Goal: Task Accomplishment & Management: Manage account settings

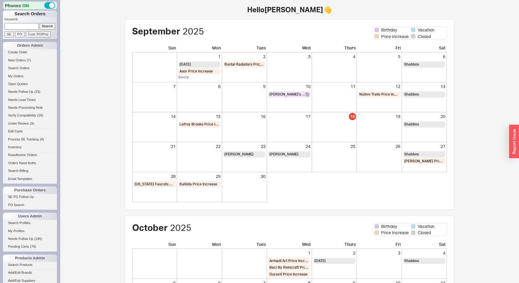
click at [33, 27] on input at bounding box center [21, 26] width 34 height 6
type input "937765"
click at [40, 23] on input "Search" at bounding box center [48, 26] width 16 height 6
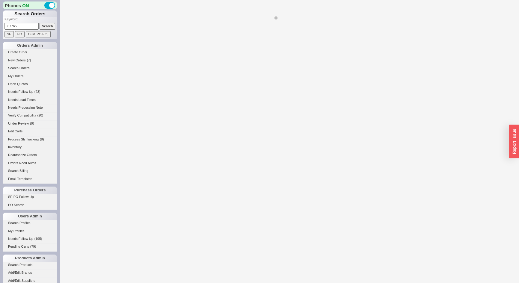
select select "LOW"
select select "3"
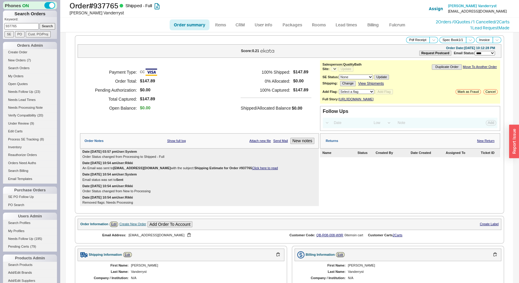
select select "*"
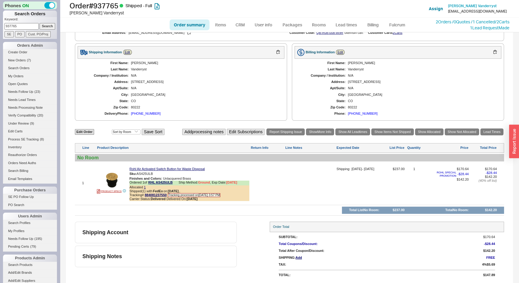
scroll to position [15, 0]
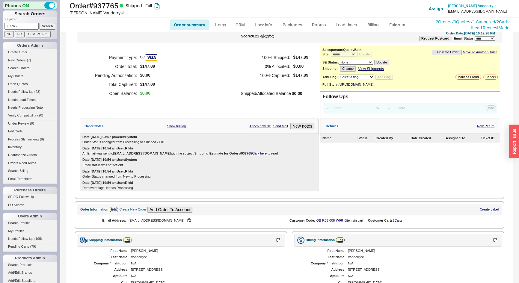
click at [133, 211] on div "Create New Order" at bounding box center [132, 209] width 27 height 4
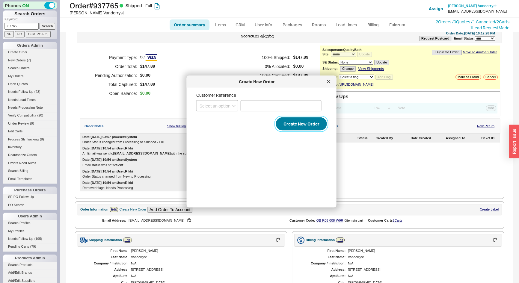
click at [302, 119] on button "Create New Order" at bounding box center [301, 123] width 51 height 13
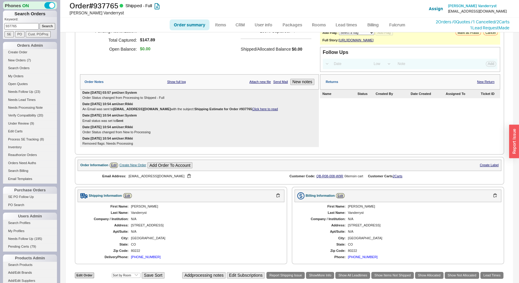
scroll to position [205, 0]
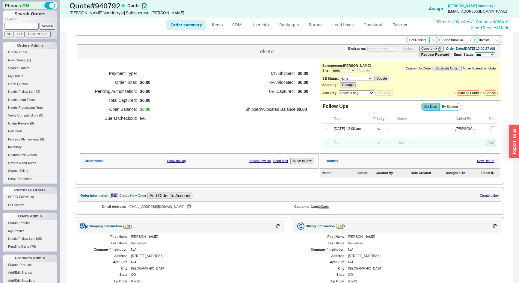
select select "*"
select select "LOW"
select select "3"
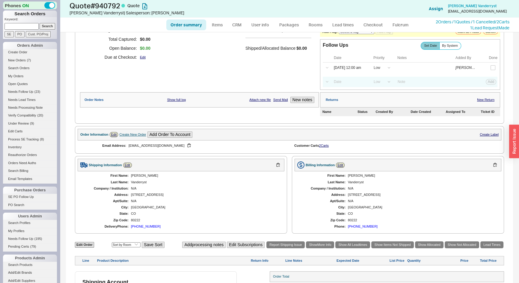
scroll to position [97, 0]
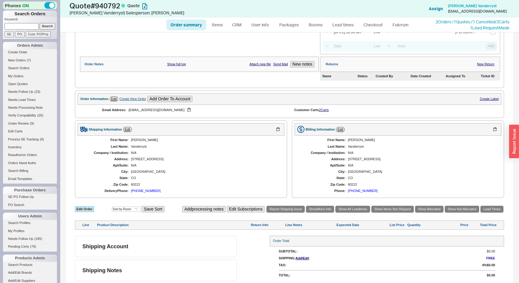
click at [88, 207] on link "Edit Order" at bounding box center [84, 209] width 19 height 6
select select "3"
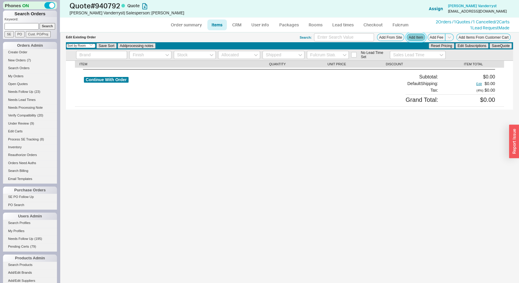
click at [413, 39] on button "Add Item" at bounding box center [415, 37] width 19 height 7
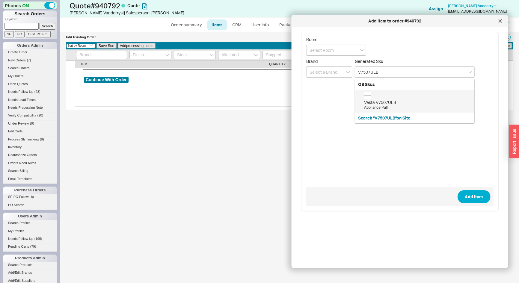
click at [398, 99] on div "Vesta V7507ULB Appliance Pull" at bounding box center [417, 101] width 107 height 18
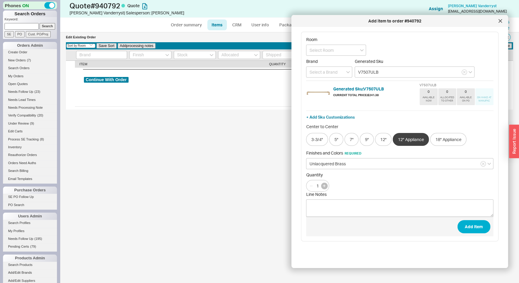
type input "V7507ULB"
click at [323, 186] on icon "button" at bounding box center [323, 185] width 3 height 3
click at [323, 185] on icon "button" at bounding box center [323, 185] width 3 height 3
type input "3"
click at [475, 225] on button "Add Item" at bounding box center [473, 226] width 33 height 13
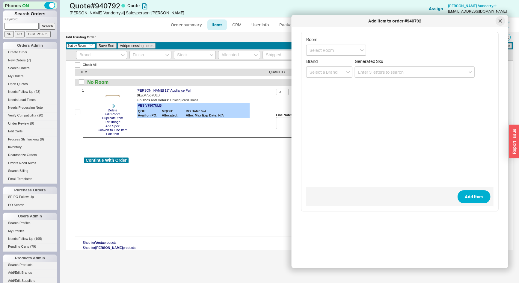
click at [498, 20] on icon at bounding box center [500, 21] width 4 height 4
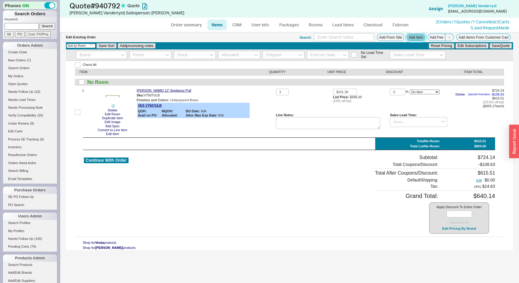
click at [418, 39] on button "Add Item" at bounding box center [415, 37] width 19 height 7
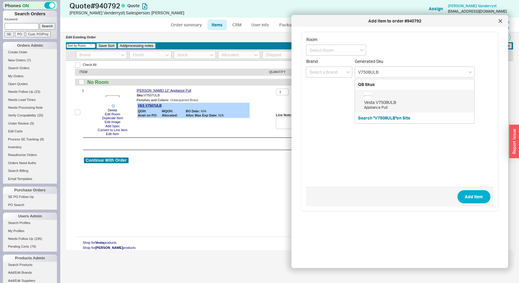
click at [376, 103] on div "Vesta V7508ULB" at bounding box center [417, 102] width 107 height 6
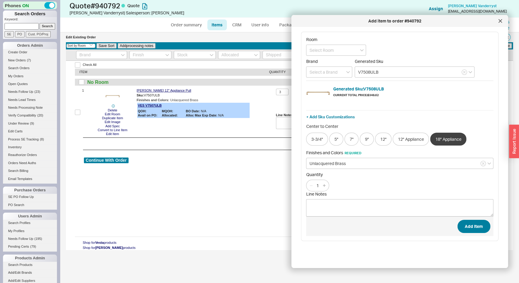
type input "V7508ULB"
click at [477, 222] on button "Add Item" at bounding box center [473, 226] width 33 height 13
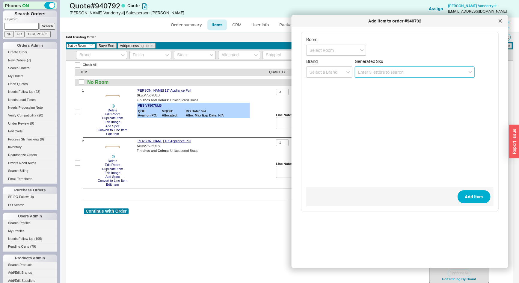
paste input "V7502ULB"
click at [383, 102] on div "Vesta V7502ULB" at bounding box center [417, 102] width 107 height 6
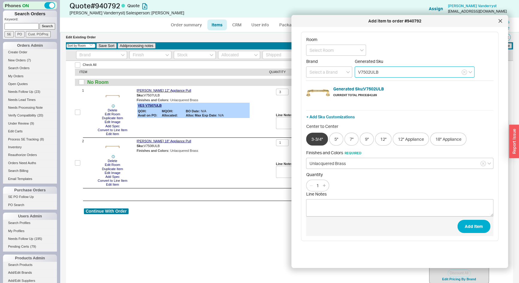
type input "V7502ULB"
click at [316, 186] on input "1" at bounding box center [317, 185] width 8 height 7
type input "43"
click at [475, 223] on button "Add Item" at bounding box center [473, 226] width 33 height 13
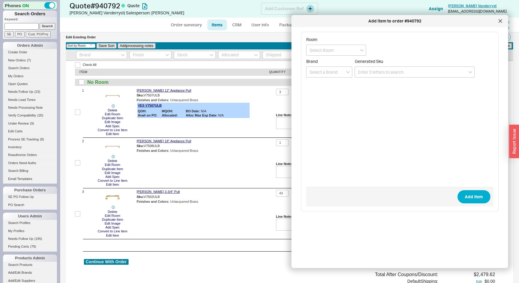
drag, startPoint x: 500, startPoint y: 19, endPoint x: 465, endPoint y: 6, distance: 36.9
click at [500, 18] on div at bounding box center [500, 21] width 10 height 10
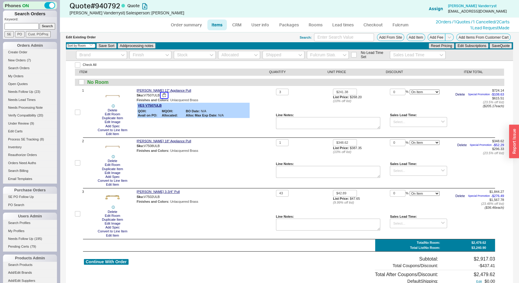
click at [166, 96] on button "button" at bounding box center [163, 96] width 7 height 6
click at [187, 27] on link "Order summary" at bounding box center [186, 24] width 40 height 11
select select "*"
select select "LOW"
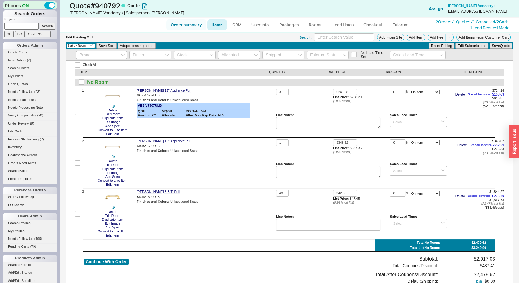
select select "LOW"
select select "3"
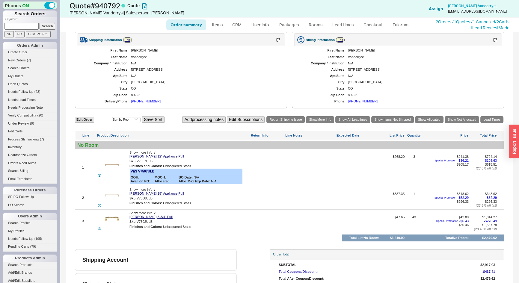
scroll to position [213, 0]
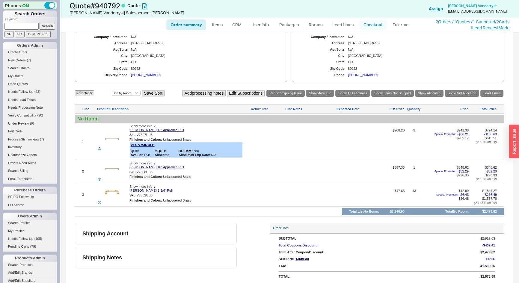
click at [370, 30] on link "Checkout" at bounding box center [373, 24] width 28 height 11
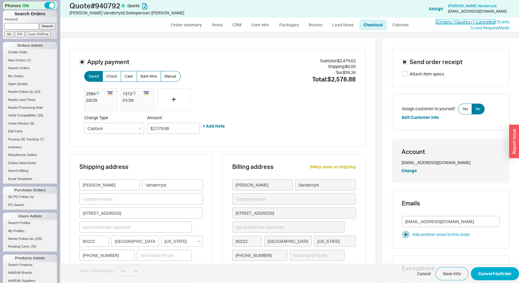
drag, startPoint x: 455, startPoint y: 21, endPoint x: 449, endPoint y: 23, distance: 6.6
click at [455, 20] on link "2 Orders / 1 Quotes / 1 Cancelled" at bounding box center [464, 21] width 59 height 5
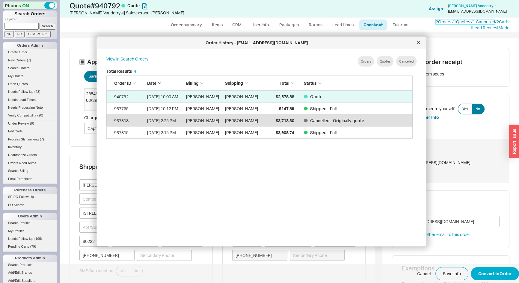
scroll to position [179, 311]
click at [419, 42] on icon at bounding box center [418, 43] width 4 height 4
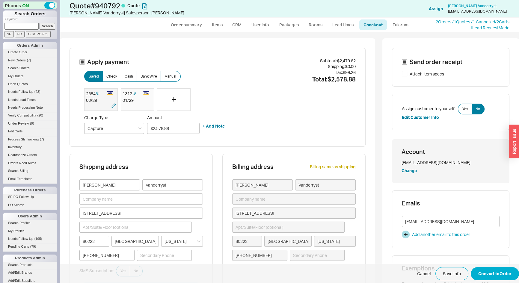
click at [91, 96] on div "2584" at bounding box center [95, 93] width 18 height 7
click at [503, 271] on button "Convert to Order" at bounding box center [494, 273] width 48 height 13
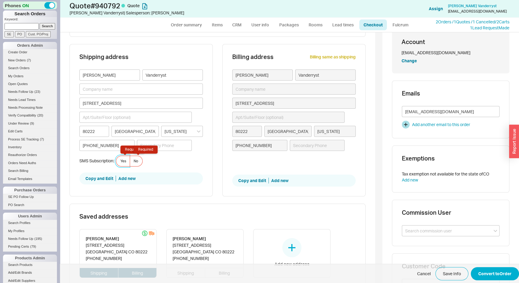
scroll to position [115, 0]
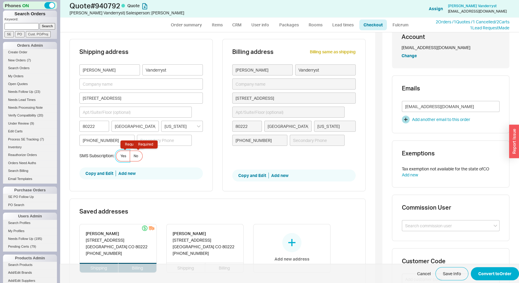
drag, startPoint x: 120, startPoint y: 157, endPoint x: 148, endPoint y: 165, distance: 29.1
click at [120, 157] on span "Yes Required" at bounding box center [123, 156] width 6 height 5
click at [0, 0] on input "Yes Required" at bounding box center [0, 0] width 0 height 0
click at [484, 271] on button "Convert to Order" at bounding box center [494, 273] width 48 height 13
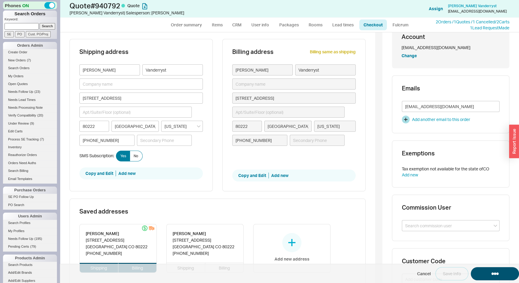
select select "*"
select select "LOW"
select select "3"
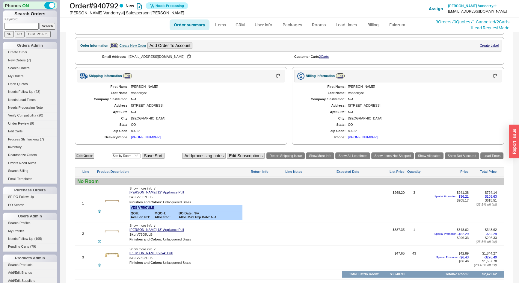
scroll to position [134, 0]
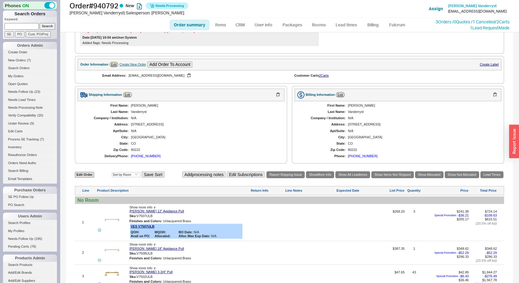
click at [184, 26] on link "Order summary" at bounding box center [189, 24] width 40 height 11
select select "*"
select select "LOW"
select select "3"
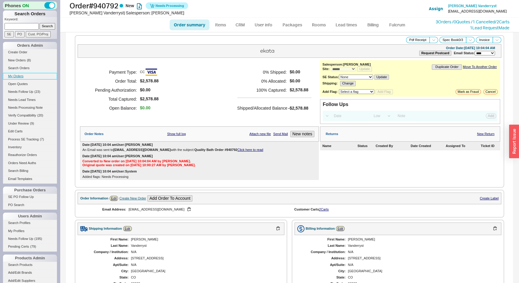
click at [12, 73] on link "My Orders" at bounding box center [30, 76] width 54 height 6
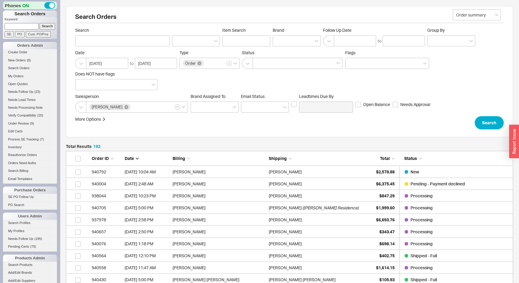
scroll to position [2310, 442]
click at [19, 69] on link "Search Orders" at bounding box center [30, 68] width 54 height 6
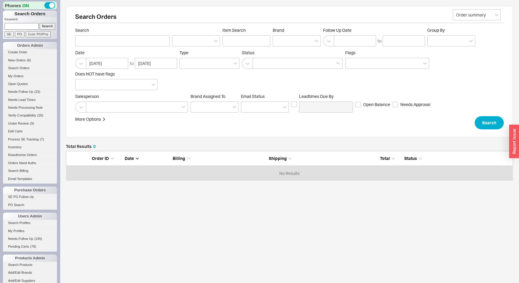
scroll to position [25, 442]
click at [286, 40] on div at bounding box center [296, 40] width 48 height 11
click at [280, 40] on input "Brand" at bounding box center [278, 40] width 4 height 7
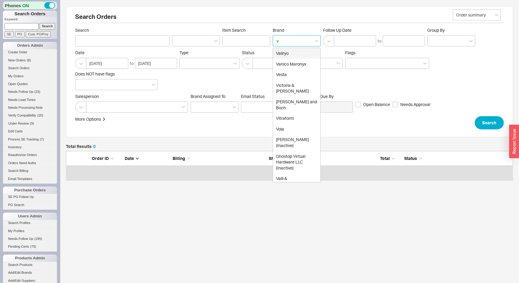
type input "ve"
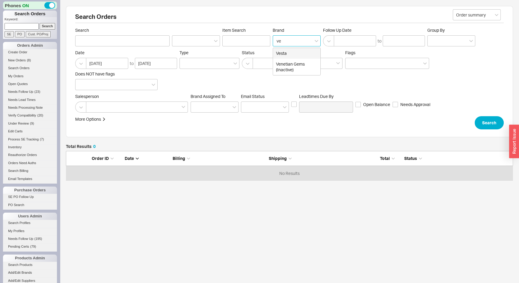
click at [284, 51] on div "Vesta" at bounding box center [296, 53] width 47 height 11
type input "Brand"
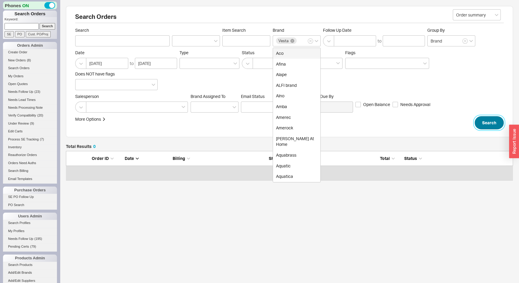
click at [487, 124] on button "Search" at bounding box center [488, 122] width 29 height 13
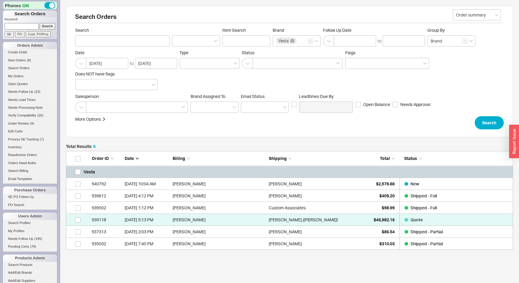
scroll to position [95, 442]
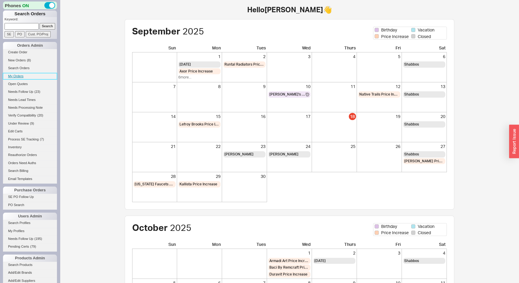
click at [21, 73] on link "My Orders" at bounding box center [30, 76] width 54 height 6
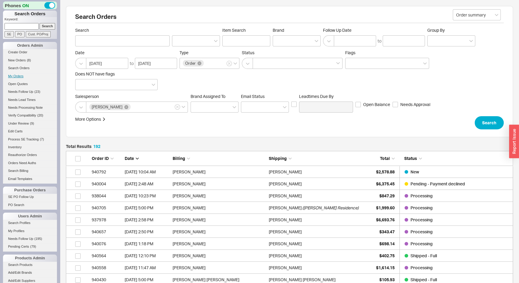
scroll to position [2310, 442]
click at [357, 171] on div "Collette Vanderryst" at bounding box center [315, 172] width 93 height 12
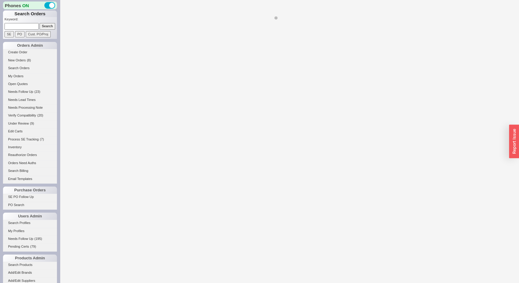
select select "*"
select select "LOW"
select select "3"
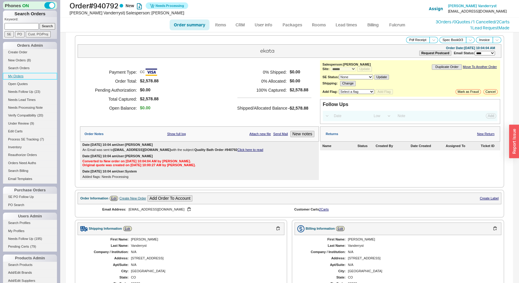
click at [18, 74] on link "My Orders" at bounding box center [30, 76] width 54 height 6
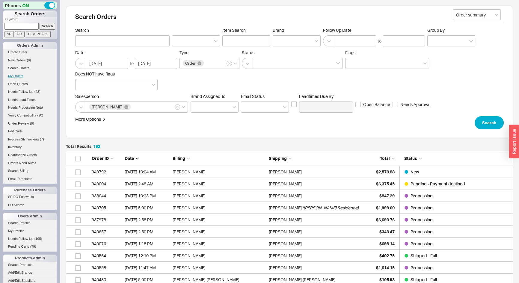
scroll to position [2310, 442]
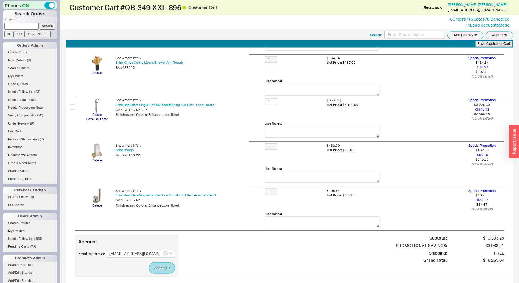
scroll to position [1064, 0]
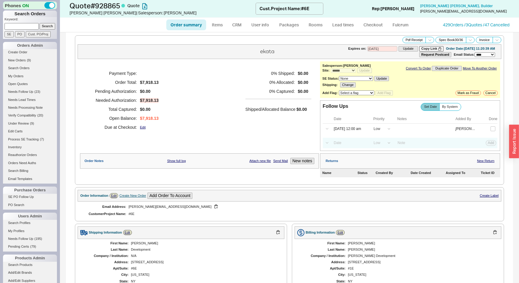
select select "*"
select select "LOW"
select select "3"
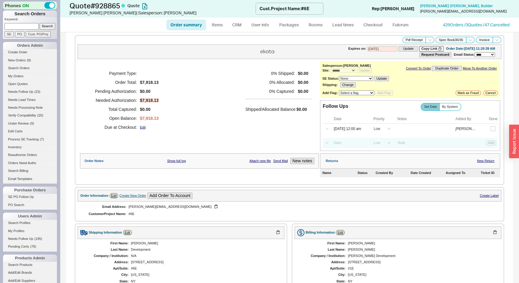
scroll to position [190, 0]
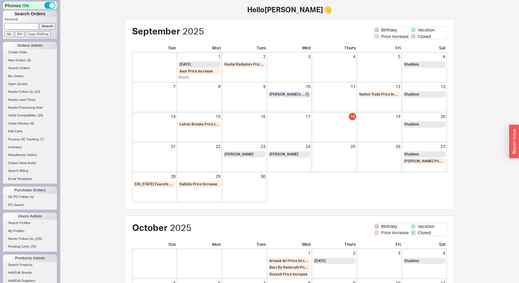
paste input "940748"
type input "940748"
click at [44, 24] on input "Search" at bounding box center [48, 26] width 16 height 6
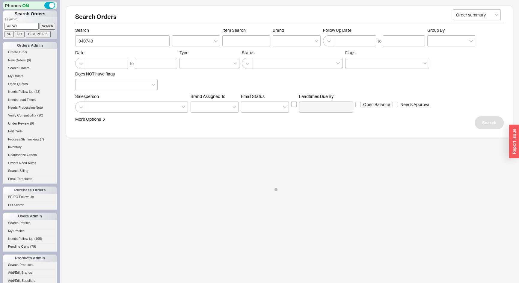
select select "*"
select select "3"
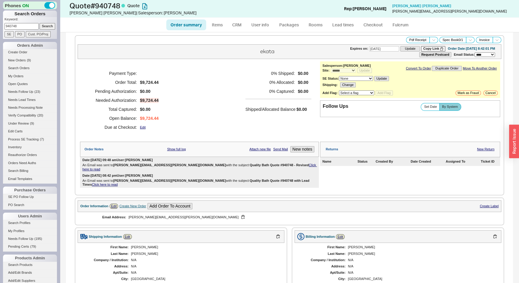
scroll to position [166, 0]
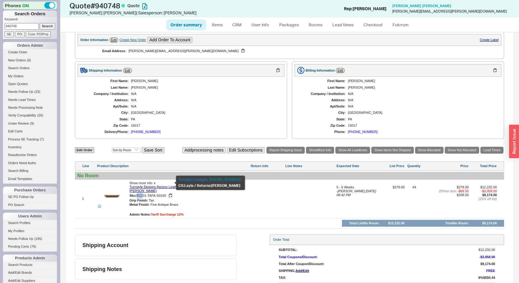
drag, startPoint x: 137, startPoint y: 183, endPoint x: 144, endPoint y: 183, distance: 6.3
click at [143, 194] on span "R2231-TAFA-S0160" at bounding box center [151, 196] width 29 height 4
click at [171, 193] on button "button" at bounding box center [170, 196] width 7 height 6
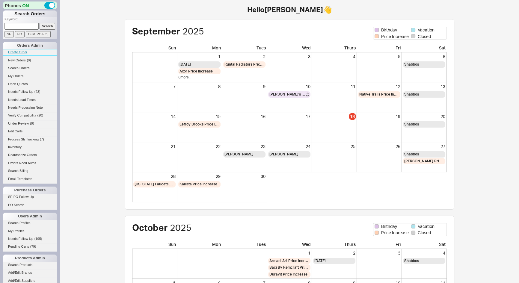
click at [19, 53] on link "Create Order" at bounding box center [30, 52] width 54 height 6
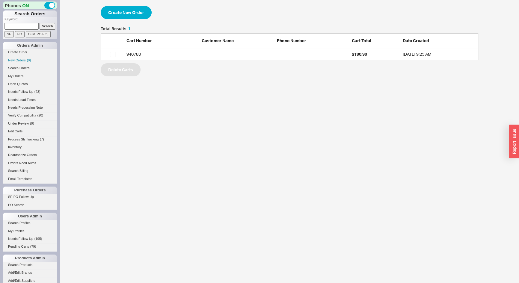
scroll to position [29, 373]
click at [136, 10] on button "Create New Order" at bounding box center [126, 12] width 51 height 13
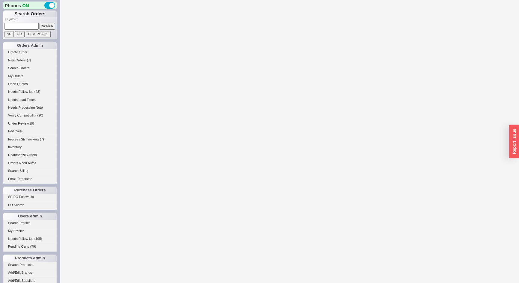
select select "3"
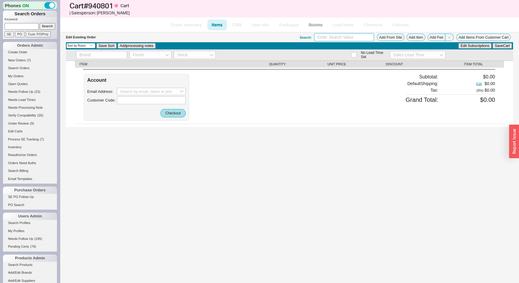
click at [326, 35] on input at bounding box center [344, 37] width 60 height 8
type input "urinal"
paste input "933164"
type input "933164"
click at [43, 26] on input "Search" at bounding box center [48, 26] width 16 height 6
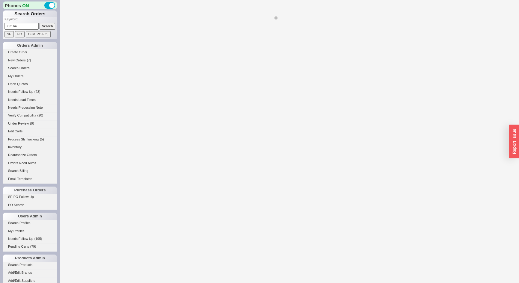
select select "*"
select select "LOW"
select select "3"
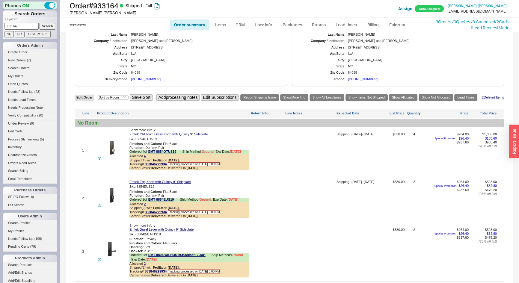
scroll to position [272, 0]
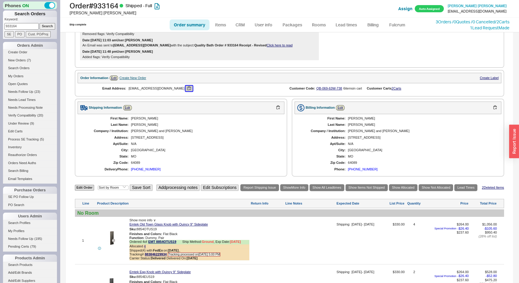
click at [185, 90] on button "button" at bounding box center [188, 89] width 7 height 6
click at [395, 90] on link "2 Carts" at bounding box center [396, 89] width 10 height 4
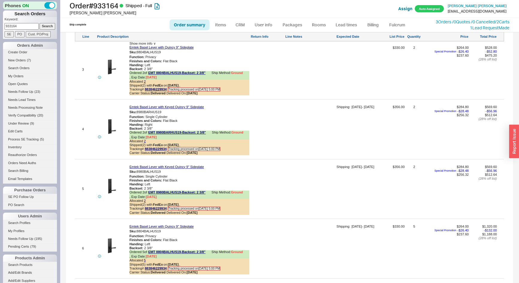
scroll to position [572, 0]
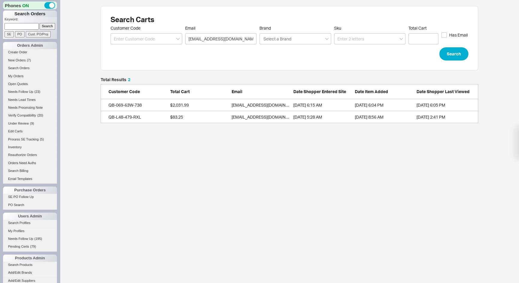
scroll to position [41, 373]
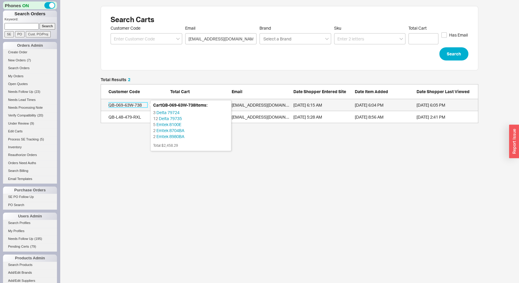
click at [126, 105] on div "QB-069-63W-738" at bounding box center [127, 105] width 39 height 6
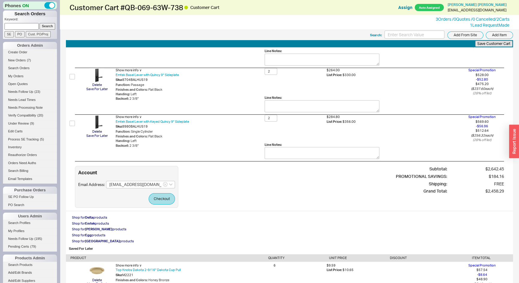
scroll to position [109, 0]
click at [170, 201] on button "Checkout" at bounding box center [161, 198] width 26 height 11
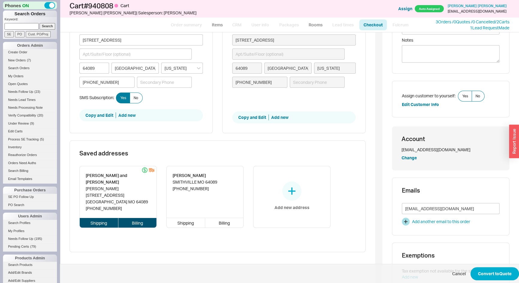
scroll to position [136, 0]
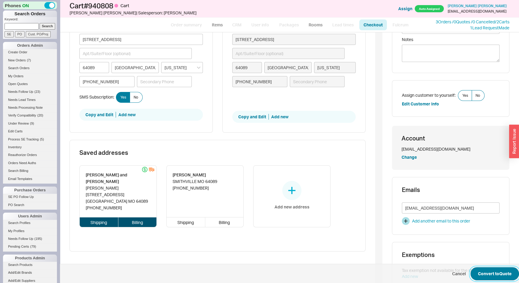
click at [497, 275] on button "Convert to Quote" at bounding box center [494, 273] width 49 height 13
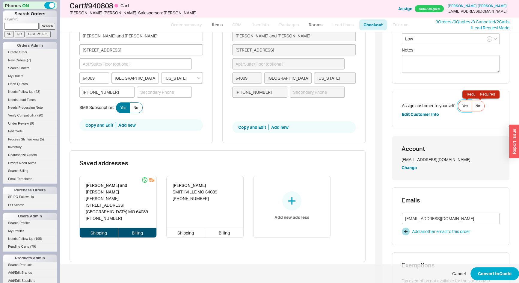
scroll to position [130, 0]
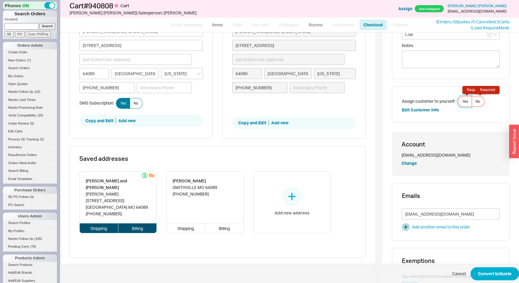
click at [462, 100] on span "Yes Required" at bounding box center [465, 101] width 6 height 5
click at [0, 0] on input "Yes Required" at bounding box center [0, 0] width 0 height 0
click at [491, 270] on button "Convert to Quote" at bounding box center [494, 273] width 49 height 13
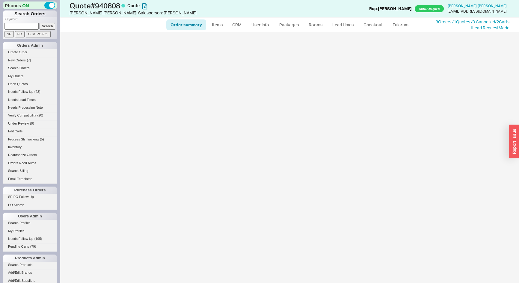
select select "*"
select select "LOW"
select select "3"
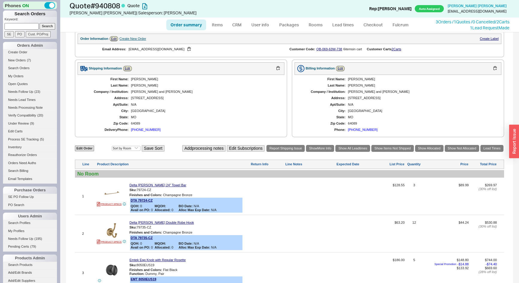
scroll to position [299, 0]
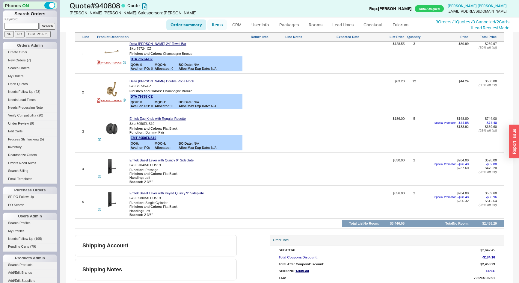
click at [213, 24] on link "Items" at bounding box center [216, 24] width 19 height 11
select select "3"
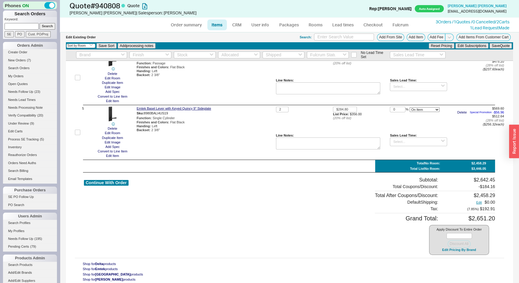
scroll to position [202, 0]
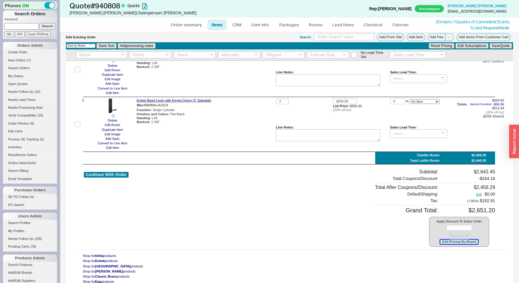
click at [467, 240] on button "Edit Pricing By Brand" at bounding box center [458, 242] width 37 height 4
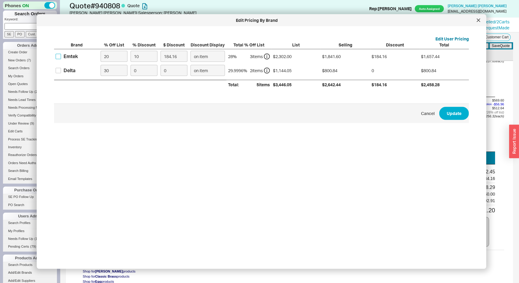
click at [57, 55] on input "Emtek" at bounding box center [58, 56] width 5 height 5
checkbox input "true"
drag, startPoint x: 146, startPoint y: 56, endPoint x: 117, endPoint y: 64, distance: 30.2
click at [117, 64] on div "Brand % Off List % Discount $ Discount Discount Display Total % Off List List S…" at bounding box center [261, 65] width 414 height 47
type input "1"
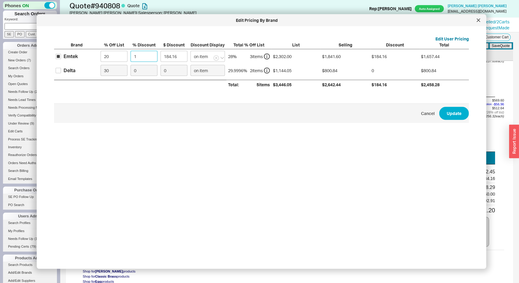
type input "18.42"
type input "15"
type input "276.24"
type input "15"
click at [56, 69] on input "Delta" at bounding box center [58, 70] width 5 height 5
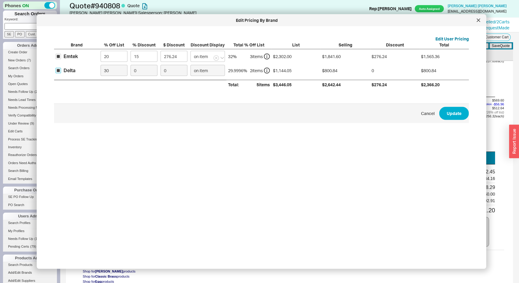
checkbox input "true"
drag, startPoint x: 139, startPoint y: 69, endPoint x: 126, endPoint y: 75, distance: 14.3
click at [0, 0] on div "Delta 30 0 0 on item 29.9996 % 2 item s $1,144.05 $800.84 0 $800.84" at bounding box center [0, 0] width 0 height 0
type input "1"
type input "8.01"
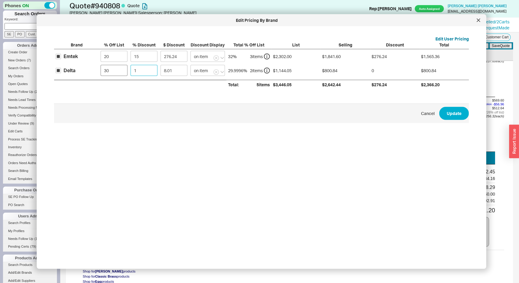
type input "10"
type input "80.08"
type input "10"
click at [449, 114] on button "Update" at bounding box center [454, 113] width 30 height 13
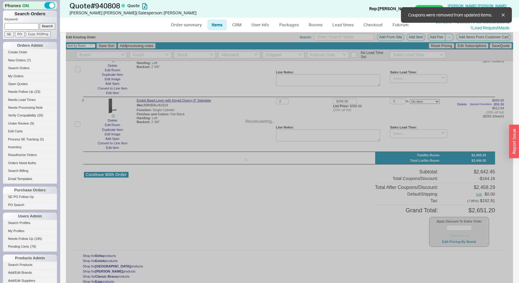
type input "10"
type input "15"
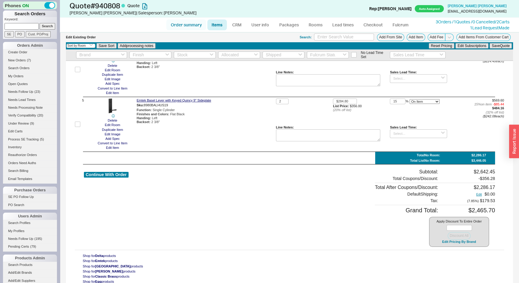
click at [177, 23] on link "Order summary" at bounding box center [186, 24] width 40 height 11
select select "*"
select select "LOW"
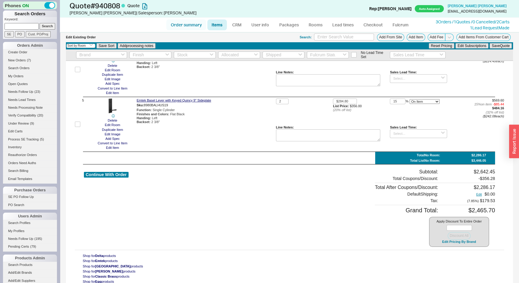
select select "3"
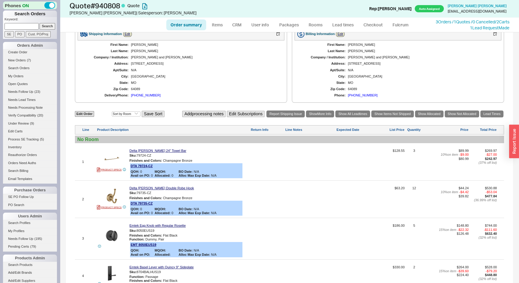
scroll to position [299, 0]
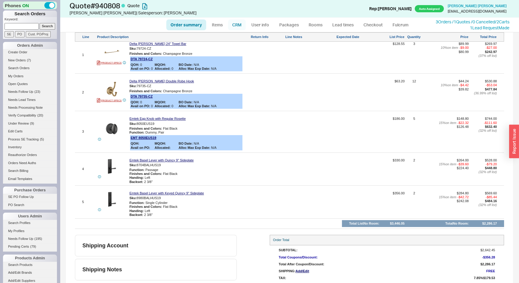
click at [237, 23] on link "CRM" at bounding box center [237, 24] width 18 height 11
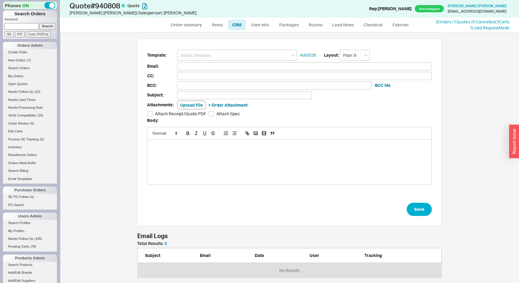
scroll to position [246, 450]
click at [234, 56] on input at bounding box center [237, 55] width 120 height 11
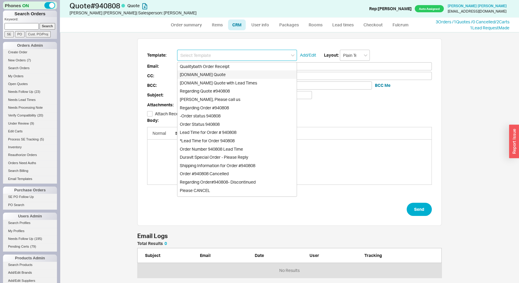
click at [215, 74] on div "Qualitybath.com Quote" at bounding box center [236, 74] width 119 height 8
type input "Qualitybath.com Quote"
type input "Receipt"
type input "[EMAIL_ADDRESS][DOMAIN_NAME]"
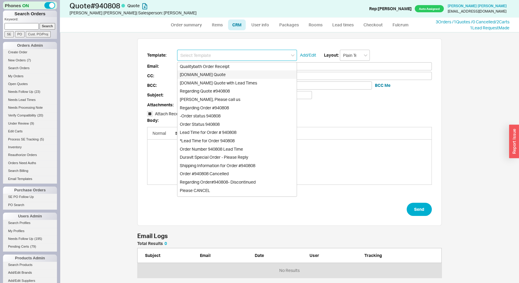
type input "Quality Bath Quote #940808"
checkbox input "true"
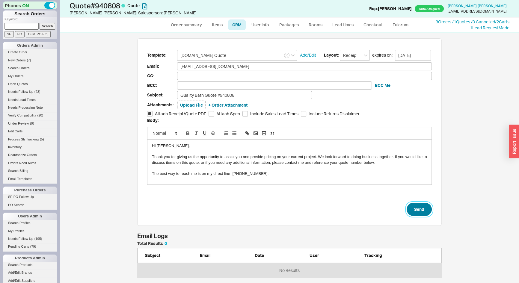
click at [422, 210] on button "Send" at bounding box center [418, 209] width 25 height 13
select select "*"
select select "LOW"
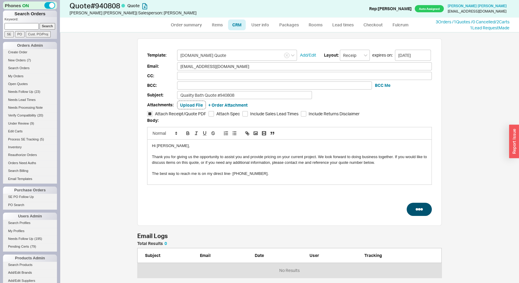
select select "3"
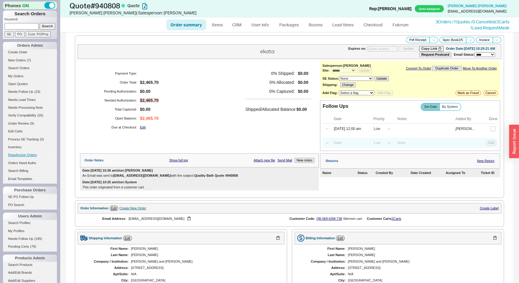
type input "10/02/2025"
click at [413, 41] on button "Pdf Receipt" at bounding box center [418, 40] width 24 height 6
click at [451, 106] on span "By System" at bounding box center [450, 107] width 16 height 4
click at [0, 0] on input "By System" at bounding box center [0, 0] width 0 height 0
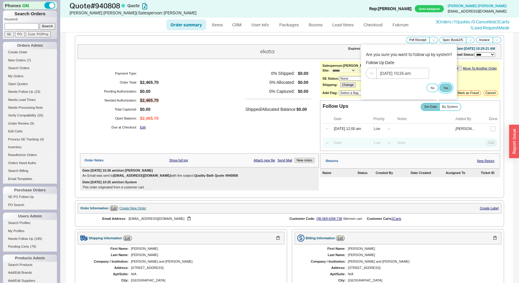
click at [442, 84] on button "Yes" at bounding box center [445, 88] width 13 height 8
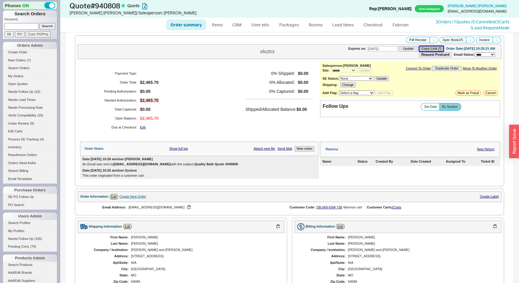
click at [419, 48] on button "Copy Link" at bounding box center [431, 48] width 24 height 5
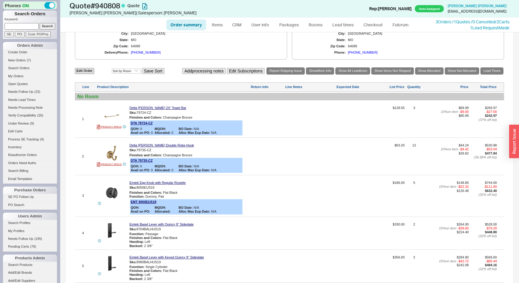
scroll to position [311, 0]
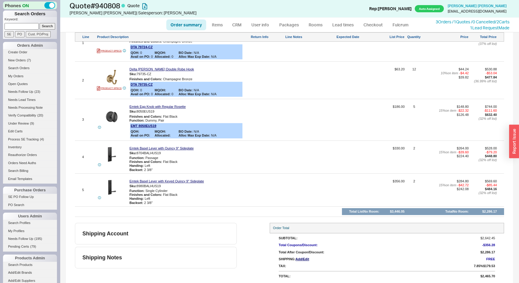
click at [25, 27] on input at bounding box center [21, 26] width 34 height 6
paste input "rwilsun7291@aol.com"
type input "rwilsun7291@aol.com"
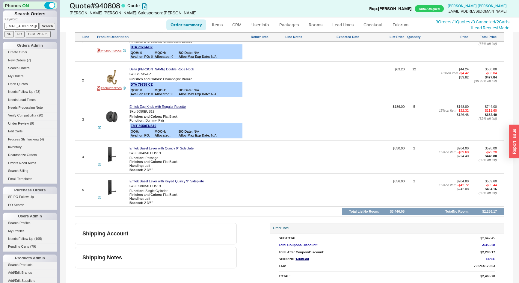
click at [43, 27] on input "Search" at bounding box center [48, 26] width 16 height 6
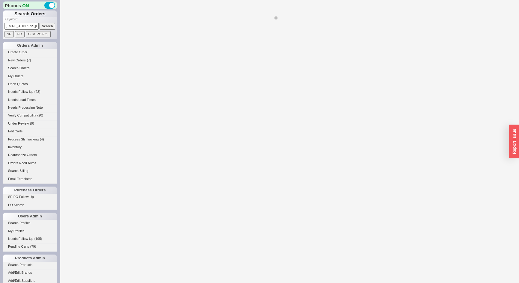
select select "*"
select select "LOW"
select select "3"
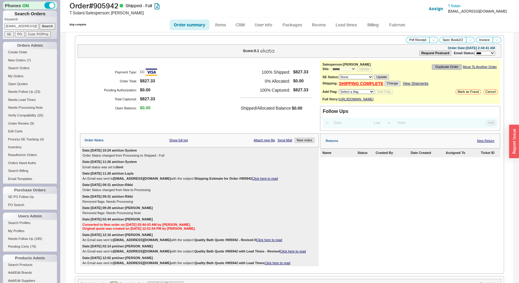
click at [444, 66] on button "Duplicate Order" at bounding box center [446, 66] width 30 height 5
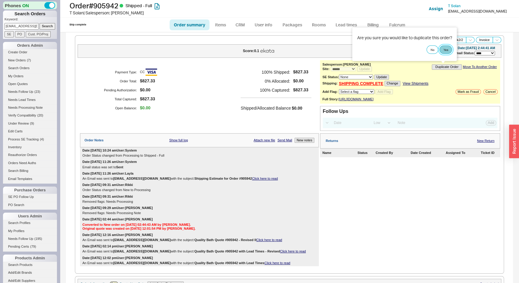
click at [445, 51] on button "Yes" at bounding box center [445, 49] width 13 height 8
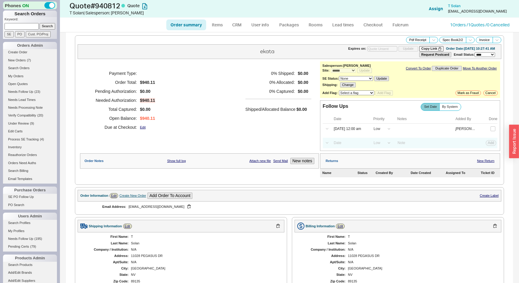
select select "*"
select select "LOW"
select select "3"
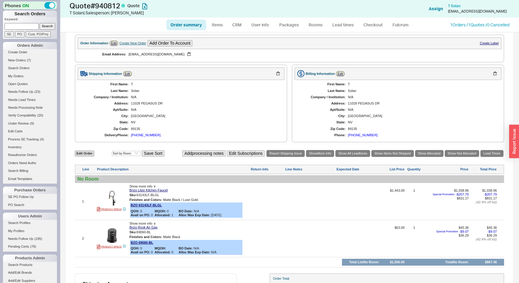
scroll to position [203, 0]
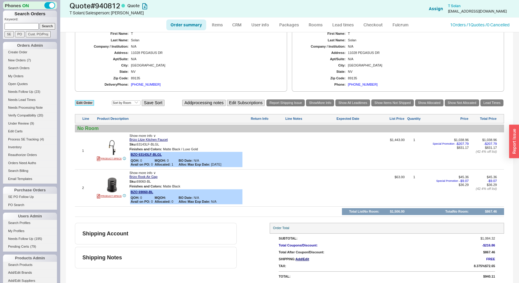
click at [85, 100] on link "Edit Order" at bounding box center [84, 103] width 19 height 6
select select "3"
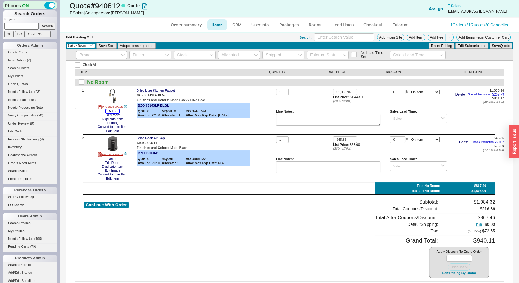
click at [113, 112] on button "Delete" at bounding box center [112, 111] width 13 height 4
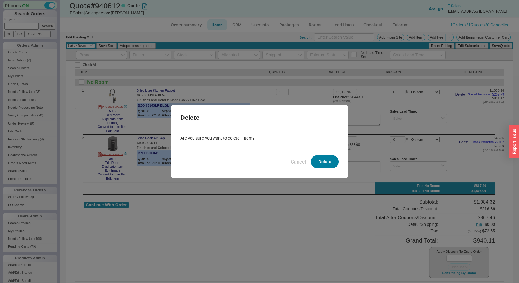
click at [317, 166] on button "Delete" at bounding box center [324, 161] width 28 height 13
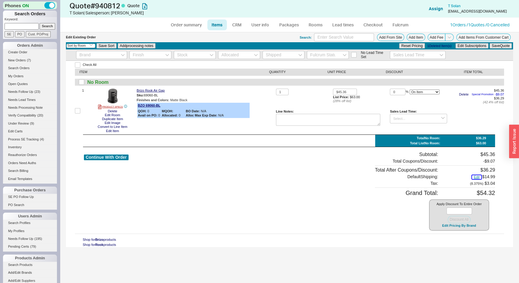
click at [476, 177] on button "Edit" at bounding box center [476, 177] width 9 height 4
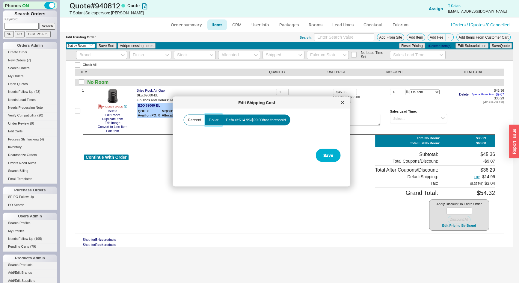
click at [212, 121] on span "Dollar" at bounding box center [214, 120] width 10 height 5
click at [0, 0] on input "Dollar" at bounding box center [0, 0] width 0 height 0
click at [193, 138] on input "Amount" at bounding box center [212, 141] width 60 height 11
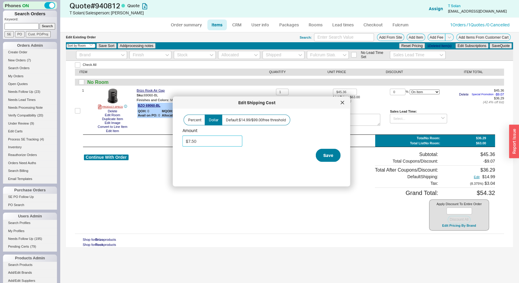
type input "$7.50"
click at [324, 154] on button "Save" at bounding box center [328, 155] width 25 height 13
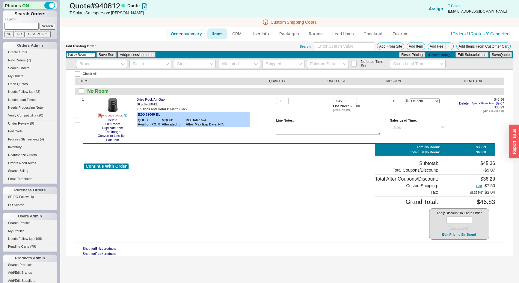
click at [183, 32] on link "Order summary" at bounding box center [186, 33] width 40 height 11
select select "*"
select select "LOW"
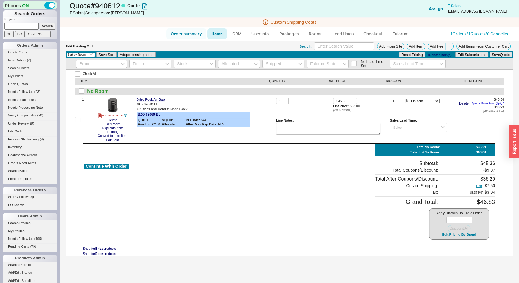
select select "3"
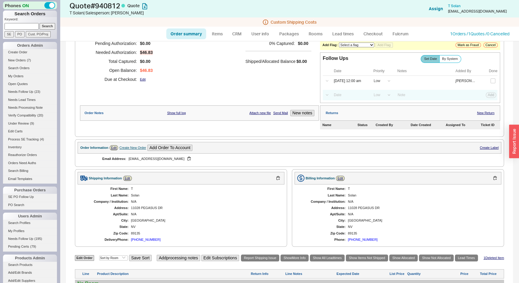
scroll to position [136, 0]
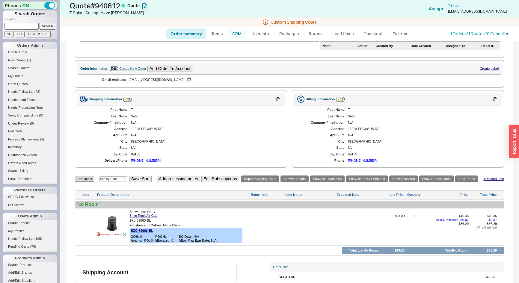
click at [235, 34] on link "CRM" at bounding box center [237, 33] width 18 height 11
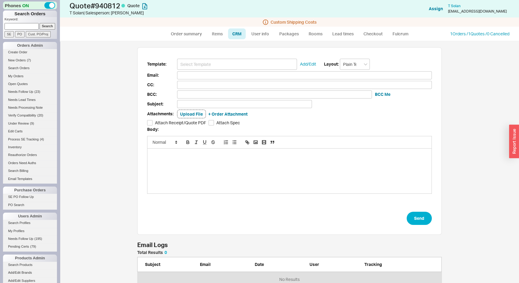
scroll to position [237, 450]
click at [237, 62] on input at bounding box center [237, 64] width 120 height 11
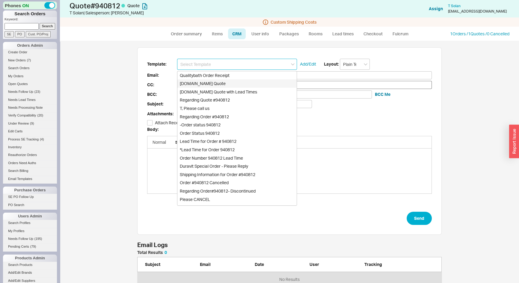
drag, startPoint x: 218, startPoint y: 80, endPoint x: 221, endPoint y: 82, distance: 3.1
click at [219, 81] on div "[DOMAIN_NAME] Quote" at bounding box center [236, 83] width 119 height 8
type input "Receipt"
type input "[EMAIL_ADDRESS][DOMAIN_NAME]"
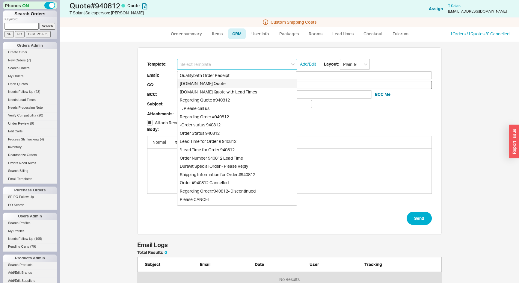
type input "Quality Bath Quote #940812"
checkbox input "true"
type input "[DOMAIN_NAME] Quote"
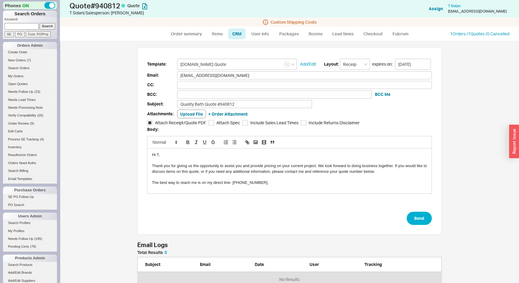
click at [156, 154] on div "Hi T," at bounding box center [289, 154] width 275 height 5
click at [420, 222] on button "Send" at bounding box center [418, 218] width 25 height 13
select select "*"
select select "LOW"
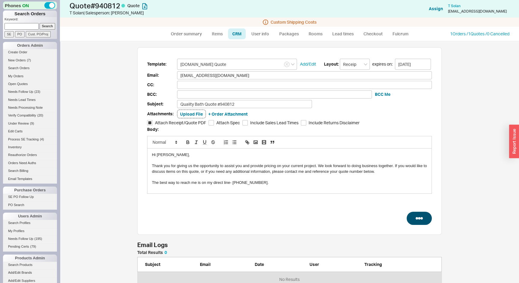
select select "LOW"
select select "3"
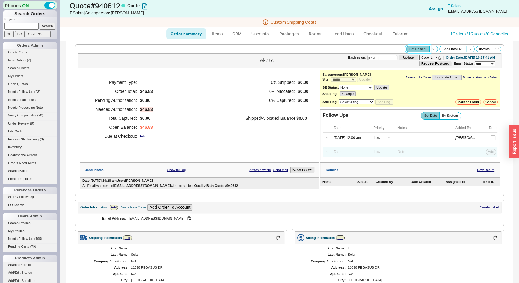
click at [421, 49] on button "Pdf Receipt" at bounding box center [418, 49] width 24 height 6
click at [202, 87] on div "Payment Type: Order Total: $46.83 Pending Authorization: $0.00 Needed Authoriza…" at bounding box center [199, 109] width 239 height 78
click at [419, 57] on button "Copy Link" at bounding box center [431, 57] width 24 height 5
click at [186, 37] on link "Order summary" at bounding box center [186, 33] width 40 height 11
select select "*"
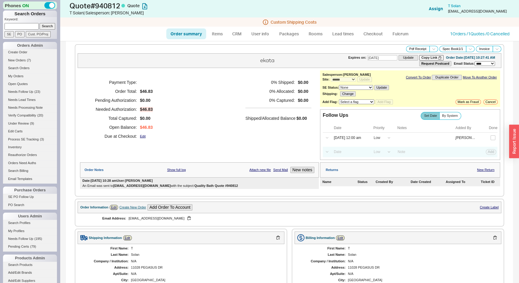
select select "*"
select select "LOW"
select select "3"
click at [242, 186] on link "Click here to read" at bounding box center [251, 186] width 26 height 4
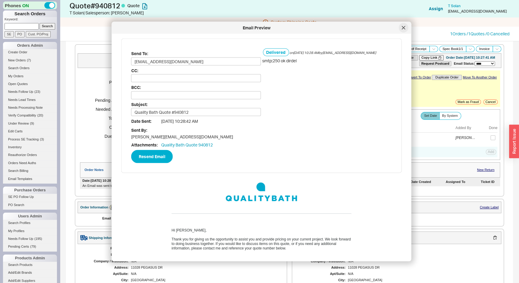
click at [401, 28] on icon at bounding box center [403, 28] width 4 height 4
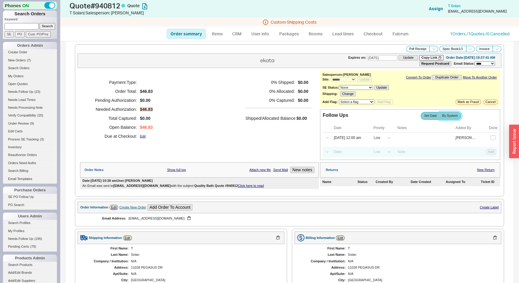
click at [451, 119] on label "By System" at bounding box center [450, 115] width 22 height 7
click at [0, 0] on input "By System" at bounding box center [0, 0] width 0 height 0
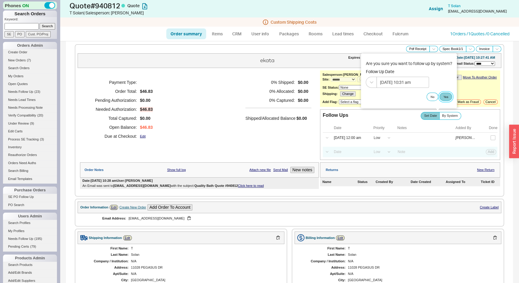
click at [444, 94] on button "Yes" at bounding box center [445, 97] width 13 height 8
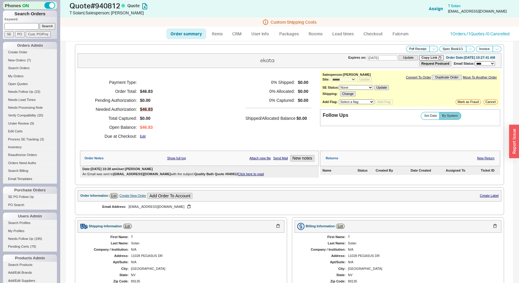
paste input "[PERSON_NAME][EMAIL_ADDRESS][DOMAIN_NAME]"
type input "[PERSON_NAME][EMAIL_ADDRESS][DOMAIN_NAME]"
click at [47, 23] on input "Search" at bounding box center [48, 26] width 16 height 6
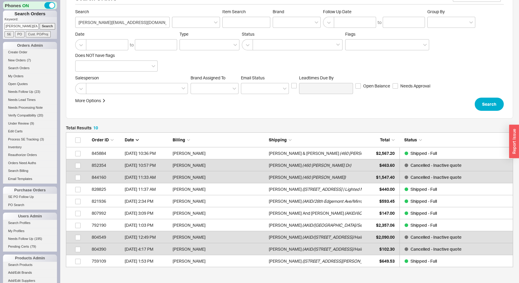
scroll to position [27, 0]
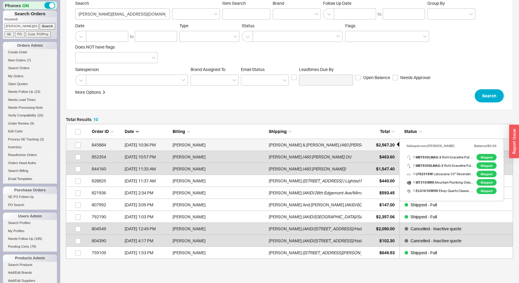
click at [368, 147] on div "$2,567.20" at bounding box center [379, 145] width 30 height 12
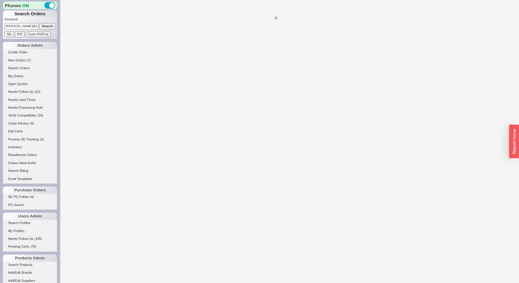
select select "*"
select select "LOW"
select select "3"
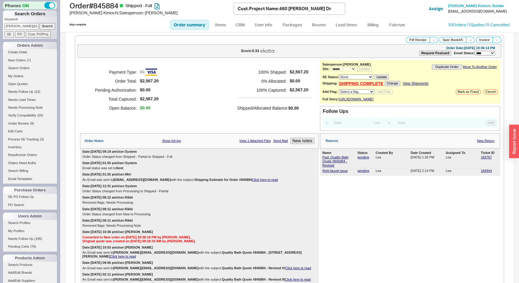
scroll to position [326, 0]
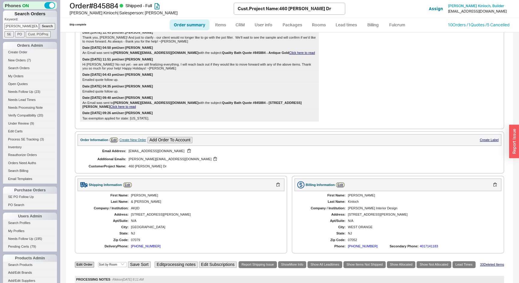
click at [133, 138] on div "Create New Order" at bounding box center [132, 140] width 27 height 4
select select "Project Name"
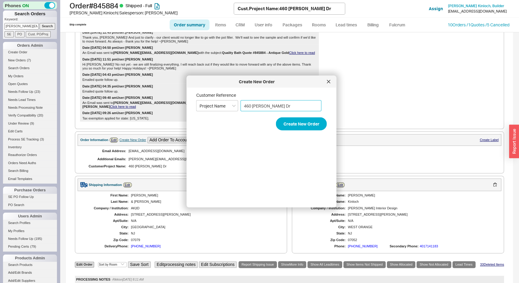
click at [282, 105] on input "460 Harding Dr" at bounding box center [280, 105] width 81 height 11
paste input "87 [PERSON_NAME]"
type input "87 [PERSON_NAME]"
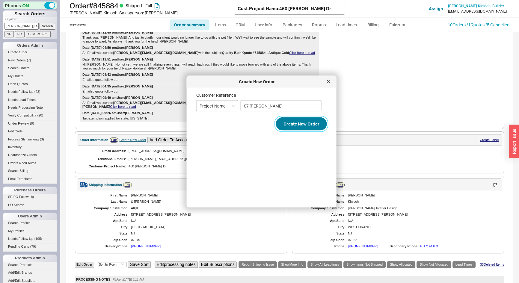
click at [290, 123] on button "Create New Order" at bounding box center [301, 123] width 51 height 13
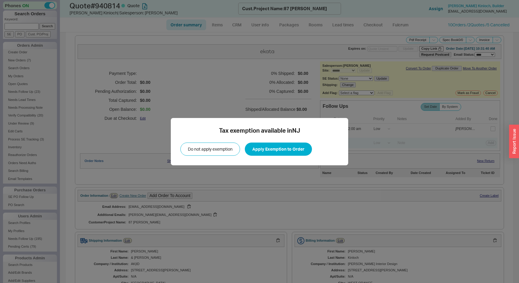
select select "*"
select select "LOW"
select select "3"
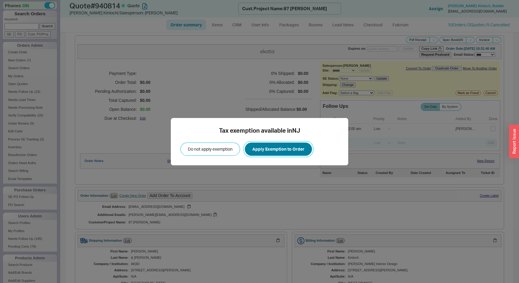
click at [278, 148] on button "Apply Exemption to Order" at bounding box center [278, 149] width 67 height 13
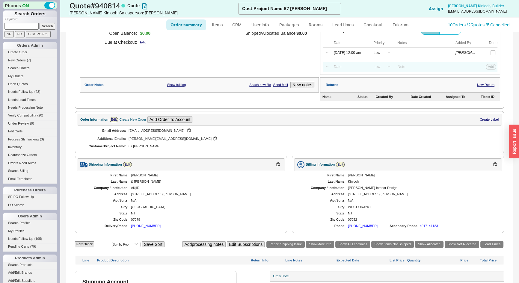
scroll to position [111, 0]
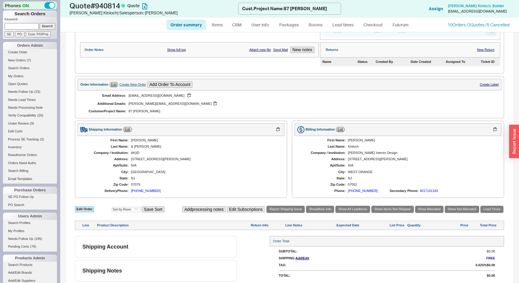
click at [85, 208] on link "Edit Order" at bounding box center [84, 209] width 19 height 6
select select "3"
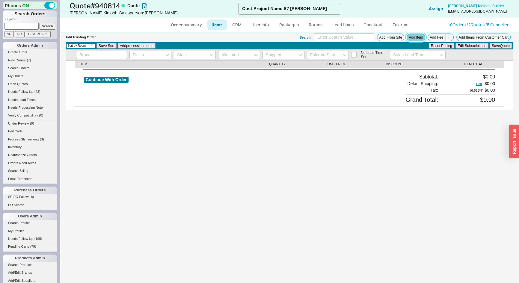
click at [413, 38] on button "Add Item" at bounding box center [415, 37] width 19 height 7
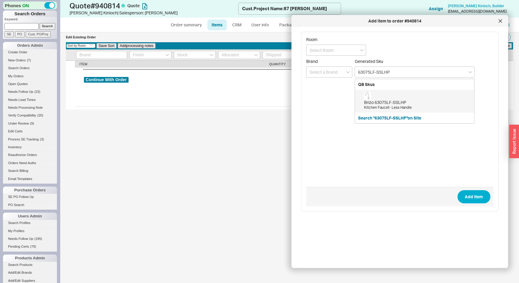
click at [404, 96] on div "Brizo 63075LF-SSLHP Kitchen Faucet- Less Handle" at bounding box center [417, 101] width 107 height 18
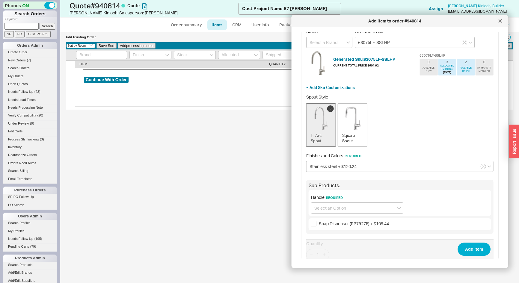
scroll to position [81, 0]
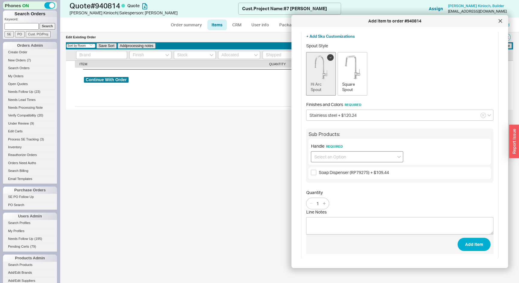
type input "63075LF-SSLHP"
click at [344, 155] on input at bounding box center [357, 156] width 92 height 11
click at [344, 168] on div "Pull-Down Faucet Lever Handle (HLK175) + $71.28" at bounding box center [357, 172] width 92 height 16
type input "Pull-Down Faucet Lever Handle (HLK175) + $71.28"
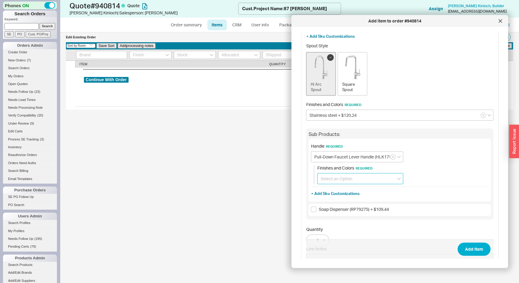
click at [344, 180] on input at bounding box center [360, 178] width 86 height 11
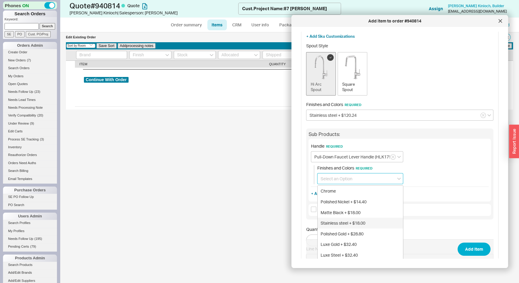
click at [344, 221] on div "Stainless steel + $18.00" at bounding box center [359, 223] width 85 height 11
type input "Stainless steel + $18.00"
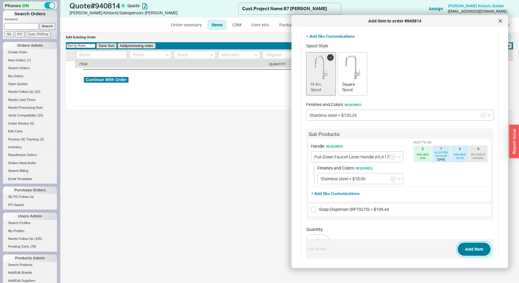
click at [462, 251] on button "Add Item" at bounding box center [473, 249] width 33 height 13
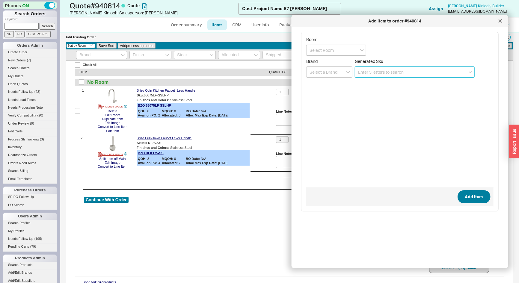
scroll to position [0, 0]
paste input "31378DC3"
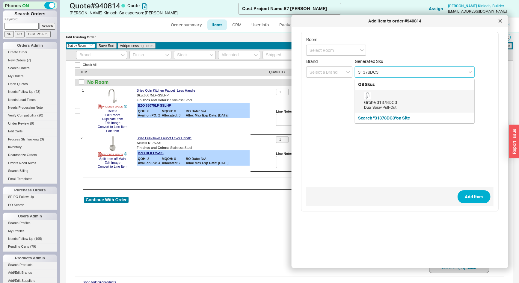
click at [383, 103] on div "Grohe 31378DC3" at bounding box center [417, 102] width 107 height 6
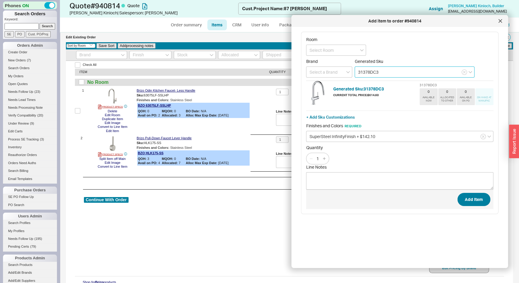
type input "31378DC3"
click at [462, 198] on button "Add Item" at bounding box center [473, 199] width 33 height 13
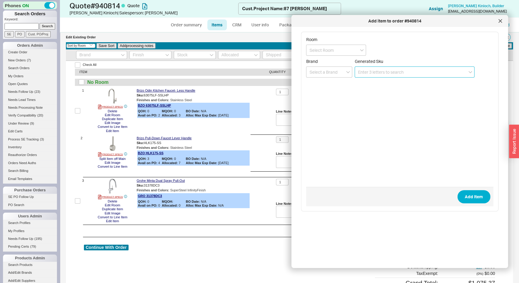
paste input "72806001"
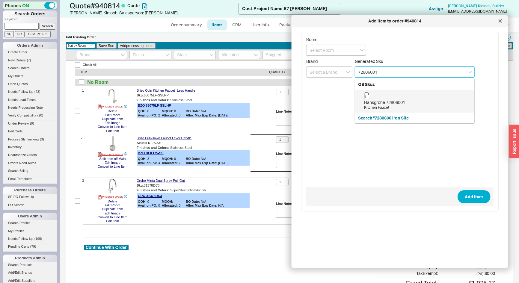
click at [377, 105] on div "Kitchen Faucet" at bounding box center [417, 107] width 107 height 5
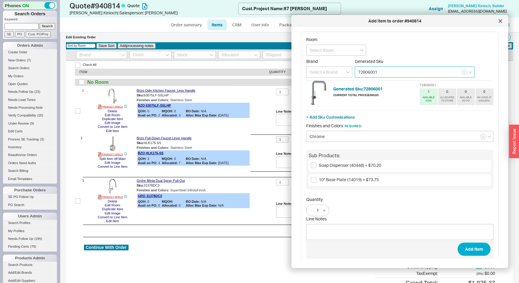
type input "72806001"
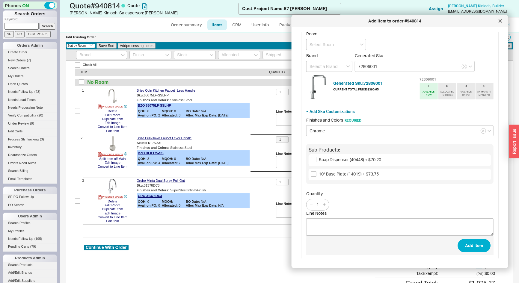
scroll to position [7, 0]
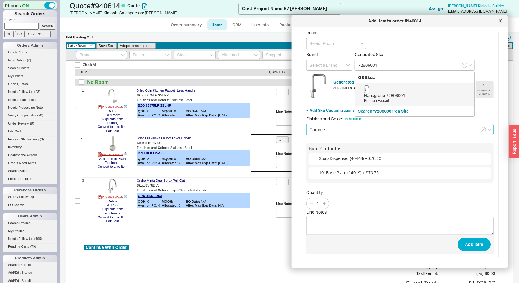
click at [331, 131] on input "Chrome" at bounding box center [399, 129] width 187 height 11
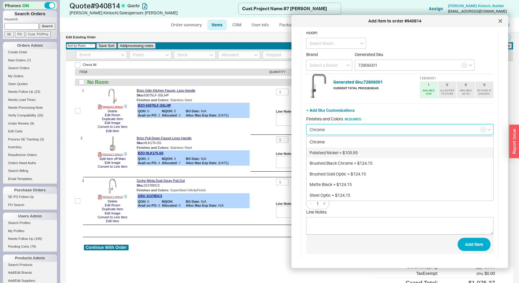
drag, startPoint x: 337, startPoint y: 150, endPoint x: 383, endPoint y: 171, distance: 50.9
click at [337, 150] on div "Polished Nickel + $105.95" at bounding box center [399, 152] width 187 height 11
type input "Polished Nickel + $105.95"
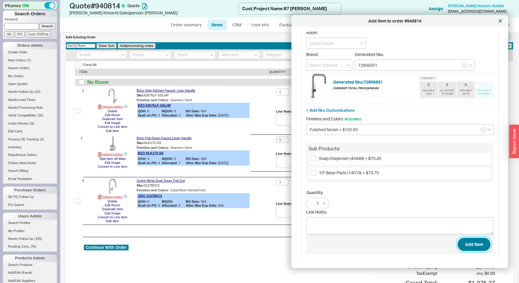
click at [469, 244] on button "Add Item" at bounding box center [473, 244] width 33 height 13
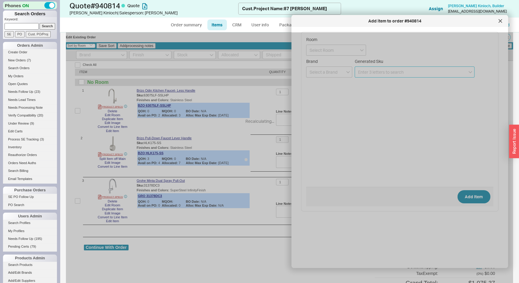
scroll to position [0, 0]
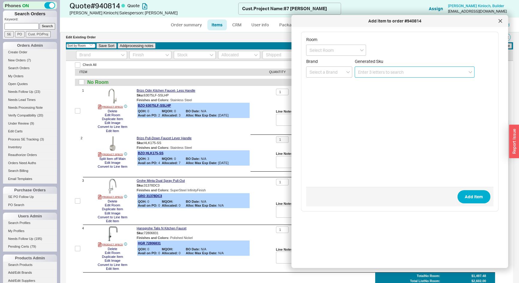
paste input "72806001"
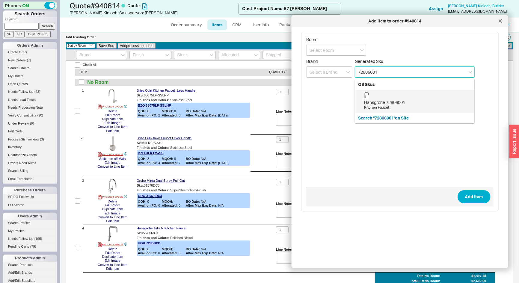
click at [379, 101] on div "Hansgrohe 72806001" at bounding box center [417, 102] width 107 height 6
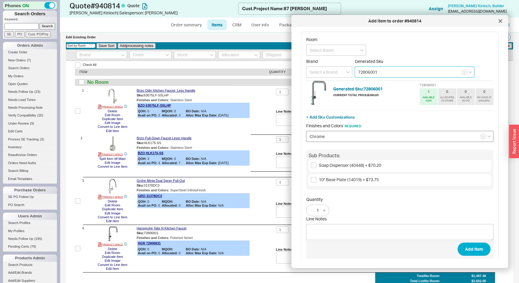
type input "72806001"
click at [337, 136] on input "Chrome" at bounding box center [399, 136] width 187 height 11
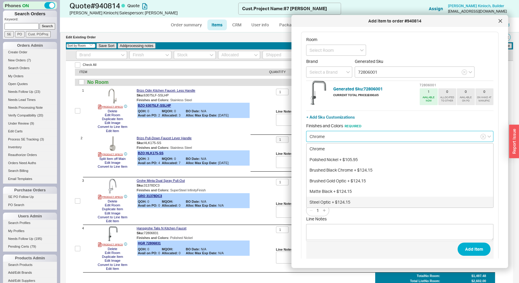
click at [333, 198] on div "Steel Optic + $124.15" at bounding box center [399, 202] width 187 height 11
type input "Steel Optic + $124.15"
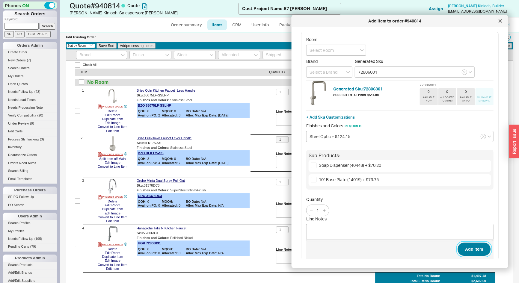
click at [471, 248] on button "Add Item" at bounding box center [473, 249] width 33 height 13
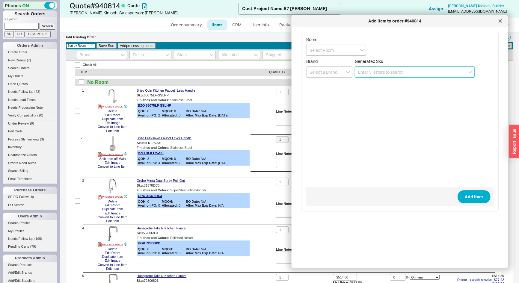
paste input "72800801"
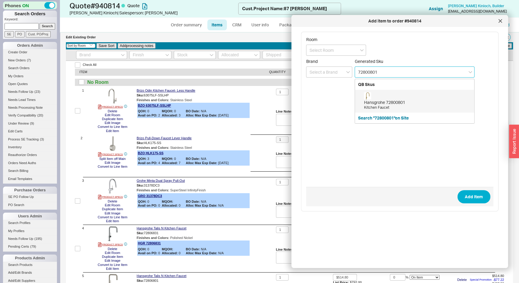
click at [381, 106] on div "Kitchen Faucet" at bounding box center [417, 107] width 107 height 5
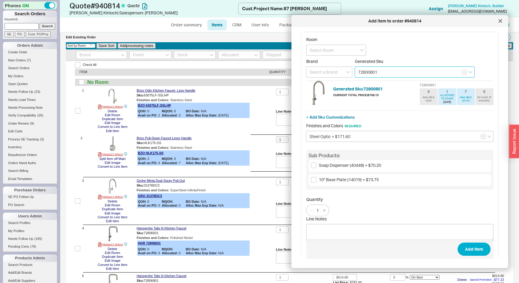
type input "72800801"
click at [322, 135] on input "Steel Optic + $171.60" at bounding box center [399, 136] width 187 height 11
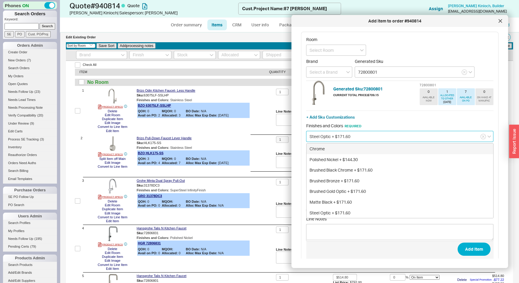
click at [322, 135] on input "Steel Optic + $171.60" at bounding box center [399, 136] width 187 height 11
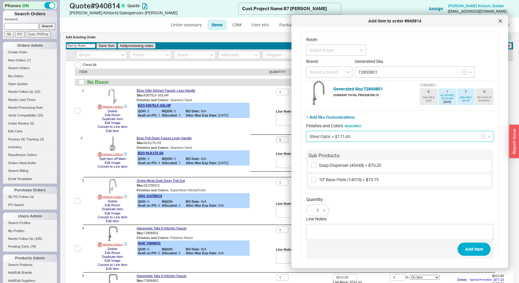
click at [360, 137] on input "Steel Optic + $171.60" at bounding box center [399, 136] width 187 height 11
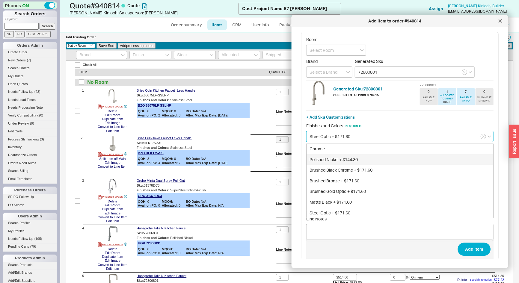
click at [344, 159] on div "Polished Nickel + $144.30" at bounding box center [399, 159] width 187 height 11
type input "Polished Nickel + $144.30"
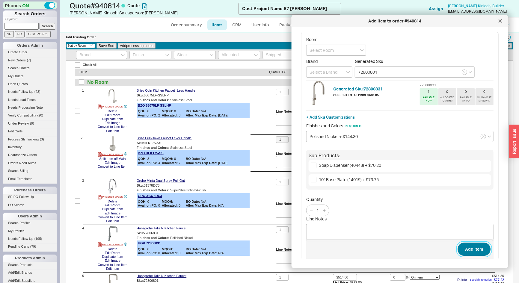
click at [475, 250] on button "Add Item" at bounding box center [473, 249] width 33 height 13
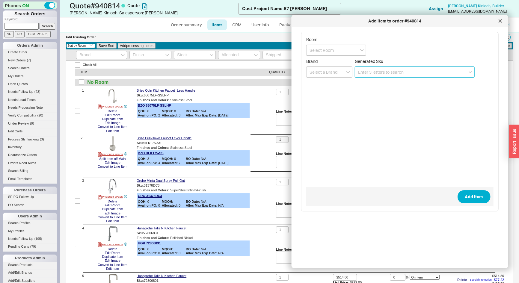
paste input "72800801"
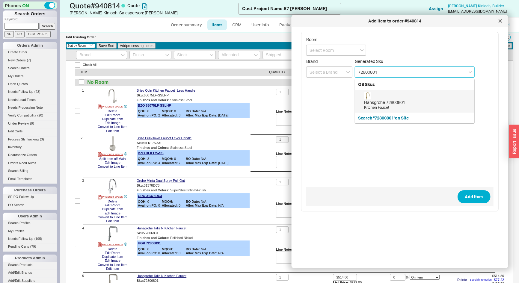
click at [376, 106] on div "Kitchen Faucet" at bounding box center [417, 107] width 107 height 5
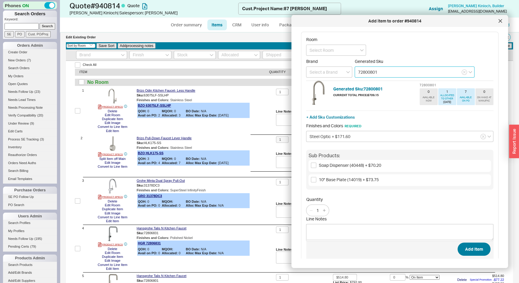
type input "72800801"
click at [471, 250] on button "Add Item" at bounding box center [473, 249] width 33 height 13
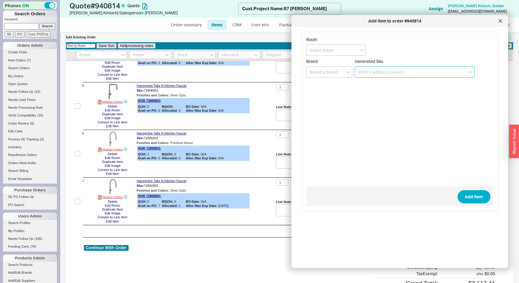
scroll to position [190, 0]
click at [499, 23] on div at bounding box center [500, 21] width 10 height 10
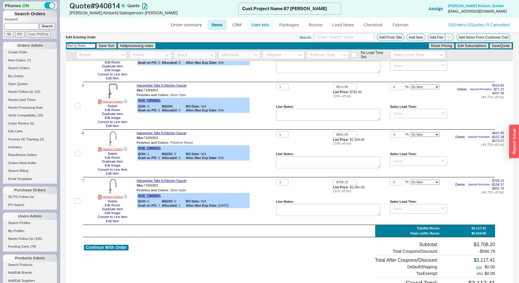
click at [260, 25] on link "User info" at bounding box center [260, 24] width 27 height 11
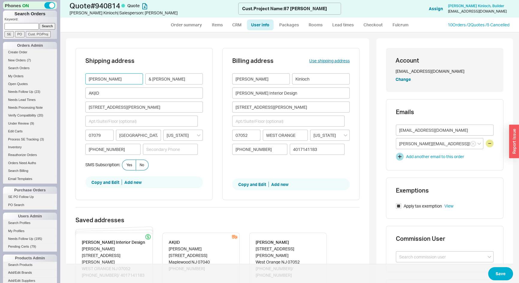
click at [96, 81] on input "Vanessa Dispena" at bounding box center [113, 78] width 57 height 11
click at [96, 80] on input "Vanessa Dispena" at bounding box center [113, 78] width 57 height 11
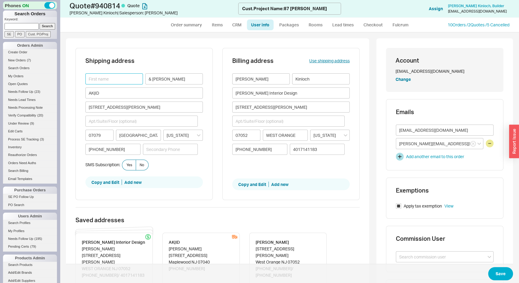
paste input "Allison Kaplan"
click at [108, 76] on input "Allison Kaplan" at bounding box center [113, 78] width 57 height 11
type input "Allison"
paste input "Kaplan"
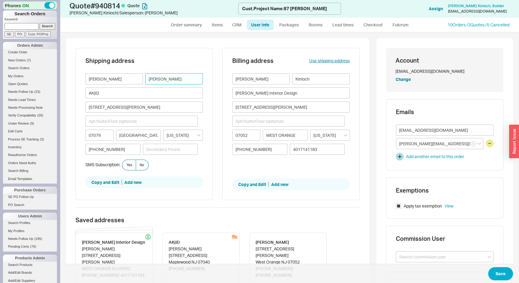
type input "Kaplan"
click at [107, 93] on input "AK|ID" at bounding box center [143, 92] width 117 height 11
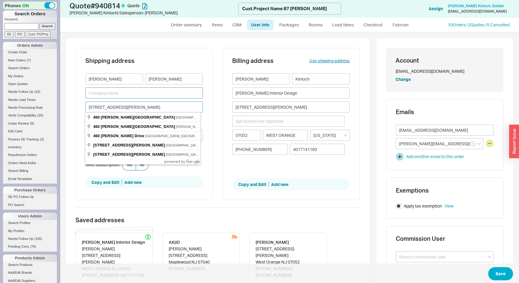
paste input "87 Leonardo Ct"
type input "87 Leonardo Court"
type input "07052"
type input "West Orange"
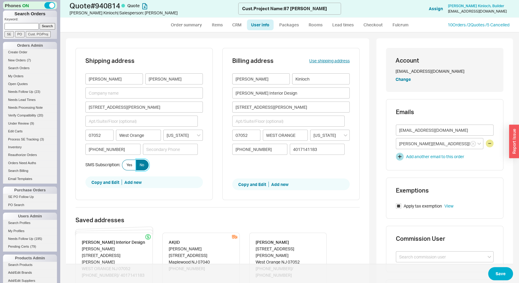
click at [143, 166] on span "No" at bounding box center [142, 165] width 4 height 5
click at [0, 0] on input "No" at bounding box center [0, 0] width 0 height 0
click at [499, 273] on button "Save" at bounding box center [500, 273] width 25 height 13
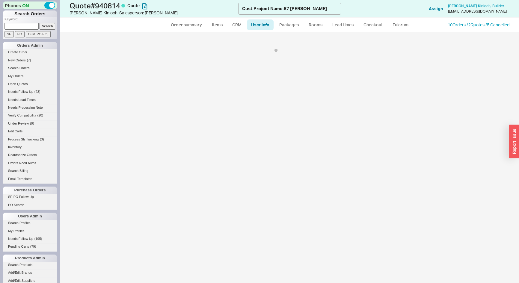
select select "*"
select select "LOW"
select select "3"
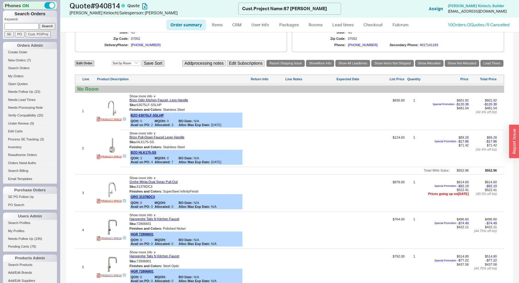
scroll to position [218, 0]
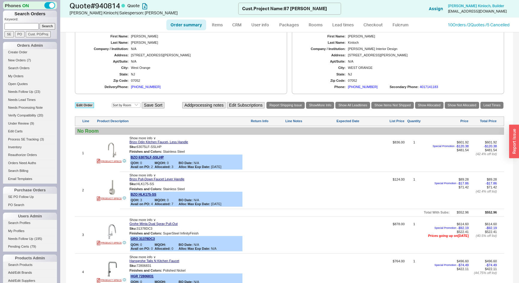
click at [82, 104] on link "Edit Order" at bounding box center [84, 105] width 19 height 6
select select "3"
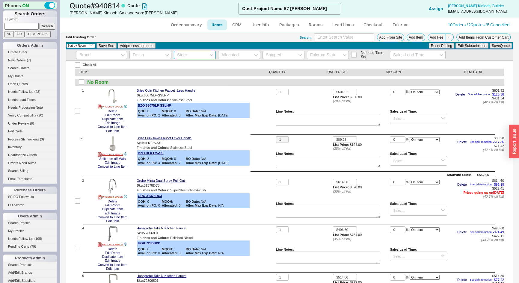
click at [191, 53] on input at bounding box center [195, 55] width 42 height 8
click at [184, 63] on div "SE" at bounding box center [194, 65] width 41 height 10
type input "SE"
checkbox input "true"
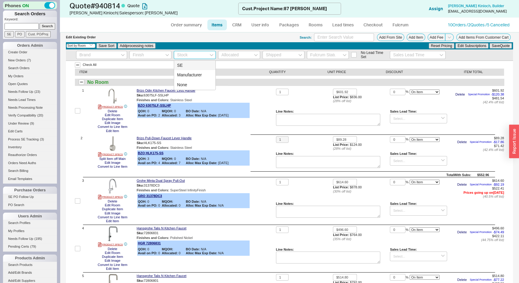
checkbox input "true"
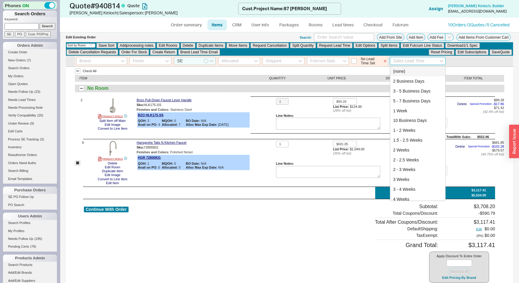
click at [408, 61] on input at bounding box center [417, 61] width 56 height 8
drag, startPoint x: 404, startPoint y: 81, endPoint x: 490, endPoint y: 66, distance: 87.0
click at [404, 81] on div "2 Business Days" at bounding box center [417, 81] width 55 height 10
type input "2 Business Days"
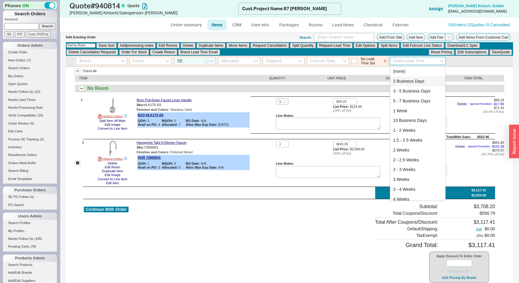
type input "2 Business Days"
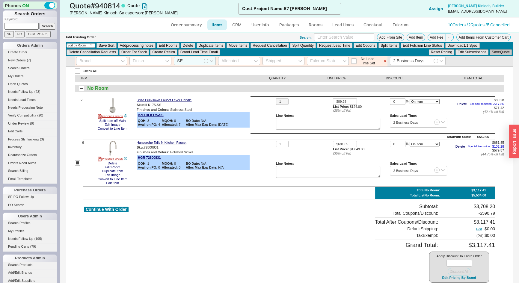
click at [497, 51] on button "Save Quote" at bounding box center [500, 51] width 22 height 5
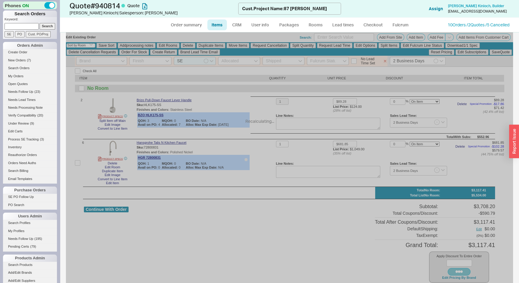
checkbox input "false"
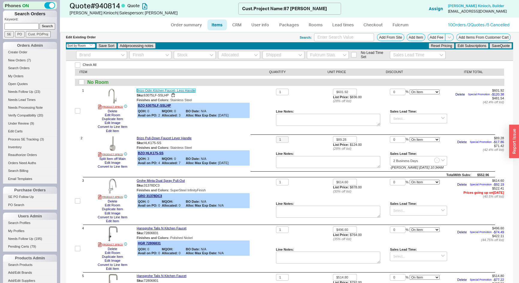
click at [167, 90] on link "Brizo Odin Kitchen Faucet- Less Handle" at bounding box center [166, 91] width 59 height 4
click at [398, 116] on input at bounding box center [417, 119] width 57 height 10
click at [405, 128] on div "7 - 10 Business Days" at bounding box center [418, 129] width 56 height 9
type input "7 - 10 Business Days"
click at [493, 47] on button "Save Quote" at bounding box center [500, 45] width 22 height 5
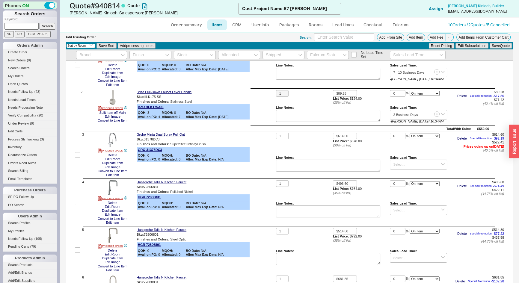
scroll to position [54, 0]
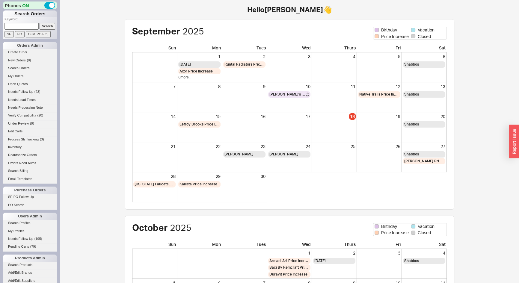
click at [20, 27] on input at bounding box center [21, 26] width 34 height 6
type input "6314561440"
click at [40, 23] on input "Search" at bounding box center [48, 26] width 16 height 6
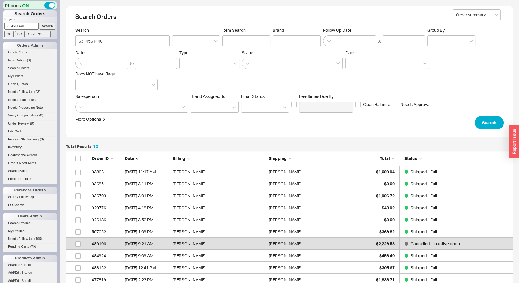
scroll to position [154, 442]
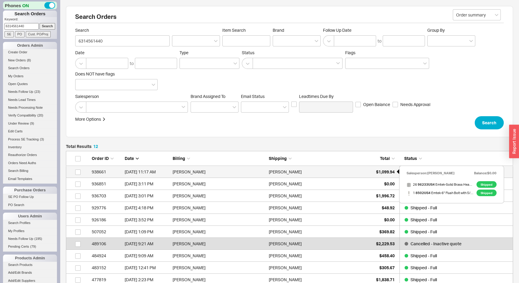
click at [381, 172] on span "$1,099.94" at bounding box center [385, 171] width 19 height 5
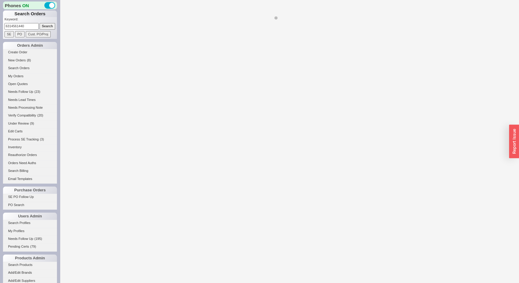
select select "*"
select select "LOW"
select select "3"
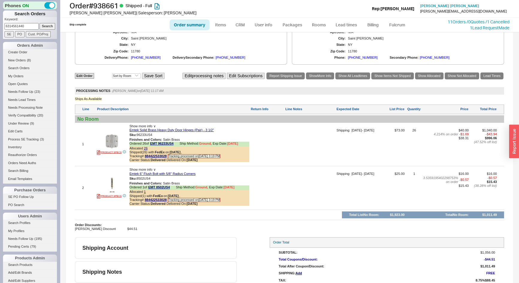
scroll to position [284, 0]
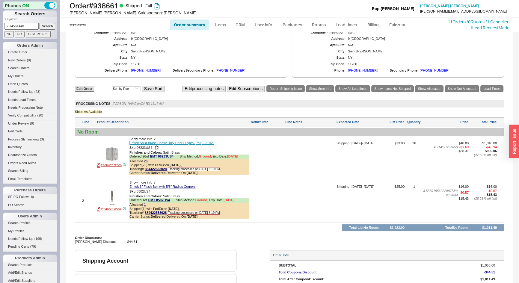
click at [210, 142] on link "Emtek Solid Brass Heavy Duty Door Hinges (Pair) - 3 1/2”" at bounding box center [171, 143] width 84 height 4
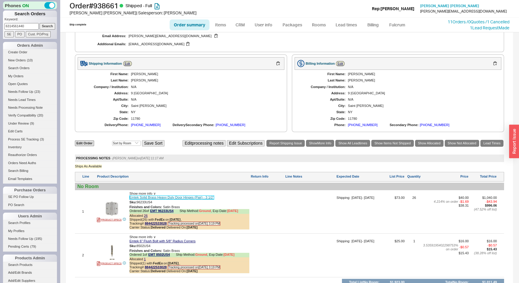
scroll to position [202, 0]
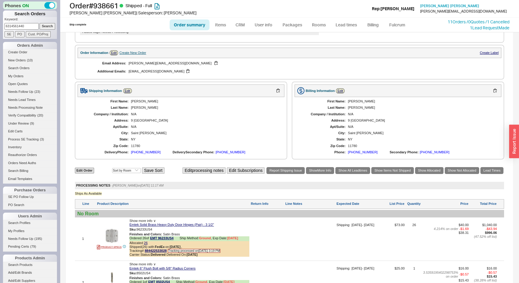
click at [128, 52] on div "Create New Order" at bounding box center [132, 53] width 27 height 4
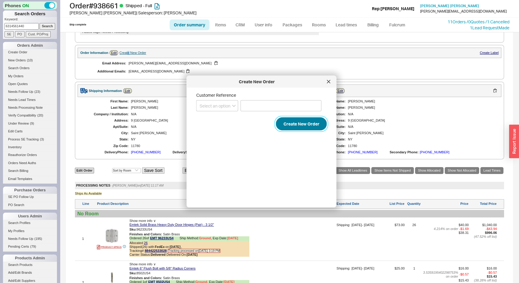
click at [292, 130] on button "Create New Order" at bounding box center [301, 123] width 51 height 13
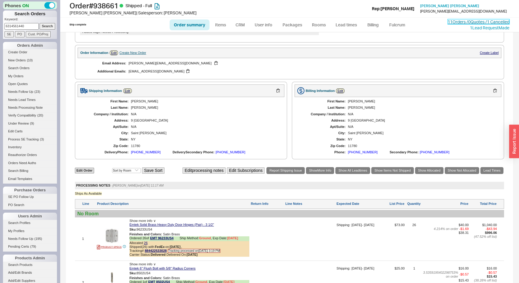
click at [449, 22] on link "11 Orders / 0 Quotes / 1 Cancelled" at bounding box center [478, 21] width 62 height 5
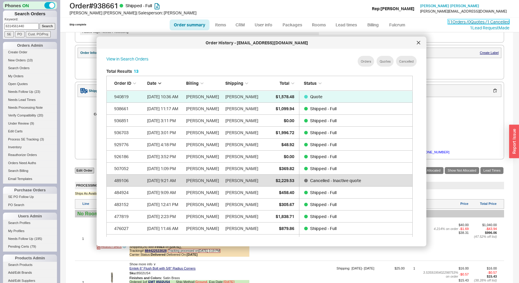
scroll to position [179, 311]
click at [422, 44] on div at bounding box center [418, 43] width 10 height 10
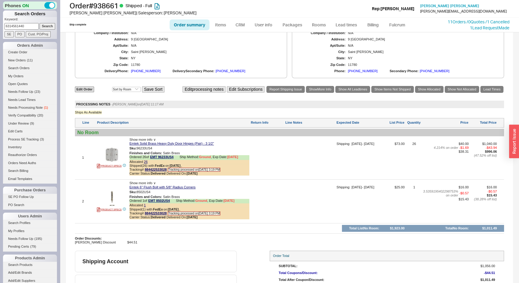
scroll to position [284, 0]
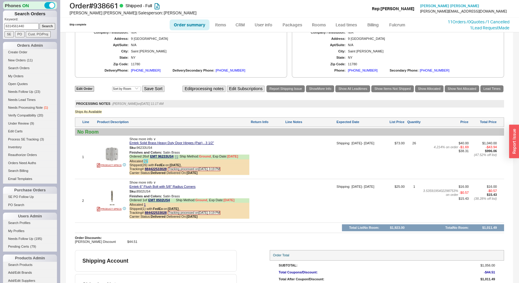
click at [145, 161] on link "26" at bounding box center [146, 161] width 4 height 4
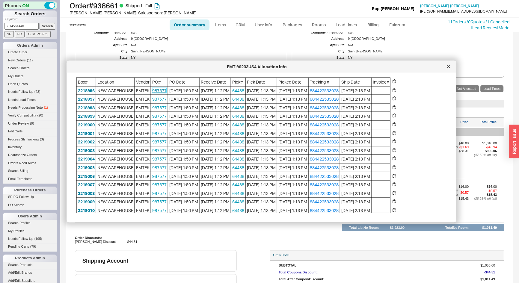
click at [160, 90] on link "987577" at bounding box center [159, 90] width 14 height 5
click at [449, 68] on icon at bounding box center [448, 67] width 4 height 4
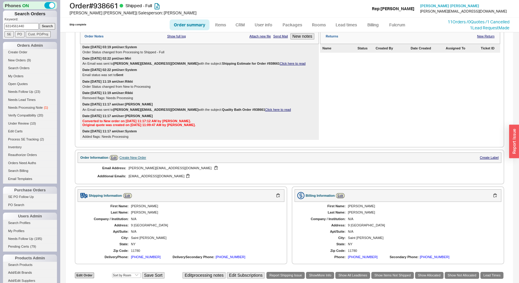
scroll to position [27, 0]
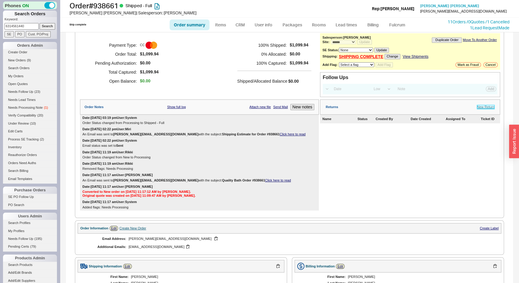
click at [483, 105] on link "New Return" at bounding box center [485, 107] width 17 height 4
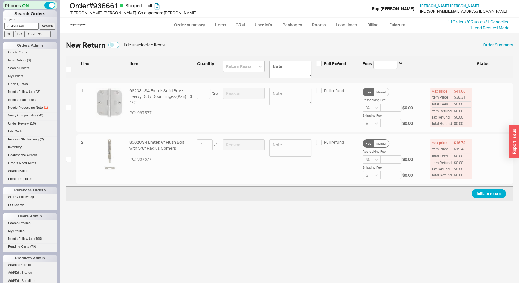
click at [68, 106] on input "checkbox" at bounding box center [68, 107] width 5 height 5
checkbox input "true"
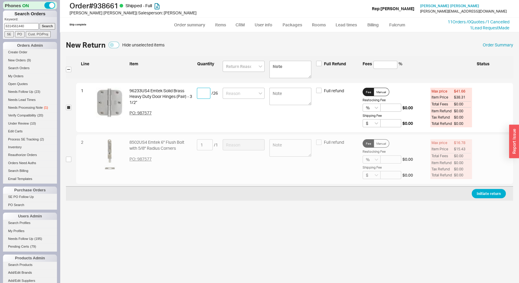
click at [203, 92] on input at bounding box center [203, 93] width 13 height 11
type input "24"
click at [385, 109] on input at bounding box center [390, 108] width 21 height 8
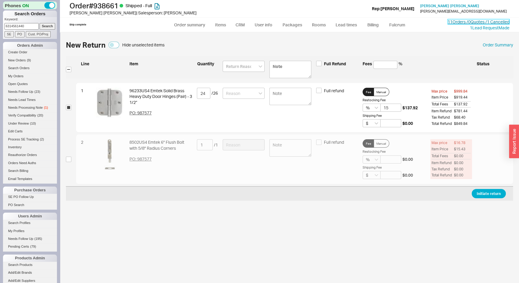
click at [463, 21] on link "11 Orders / 0 Quotes / 1 Cancelled" at bounding box center [478, 21] width 62 height 5
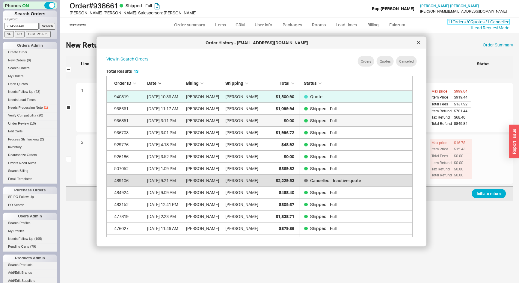
scroll to position [179, 311]
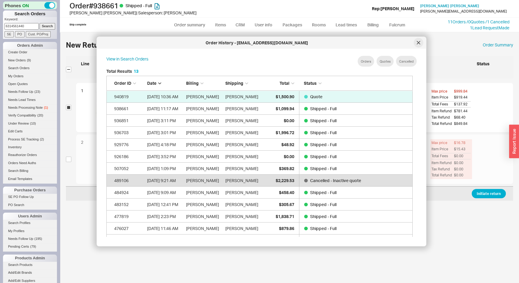
click at [416, 41] on icon at bounding box center [418, 43] width 4 height 4
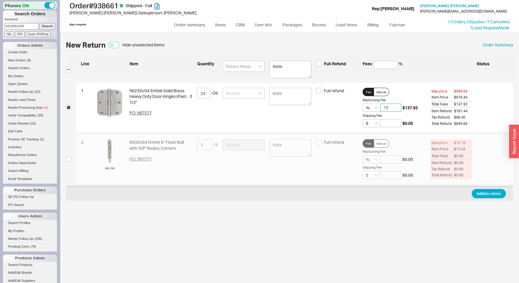
click at [396, 108] on input "15" at bounding box center [390, 108] width 21 height 8
type input "10"
click at [237, 90] on input at bounding box center [243, 93] width 42 height 11
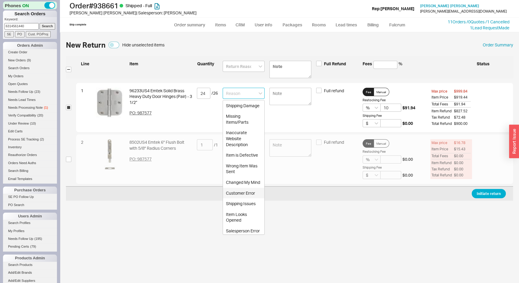
click at [243, 198] on div "Customer Error" at bounding box center [243, 193] width 41 height 11
type input "Customer Error"
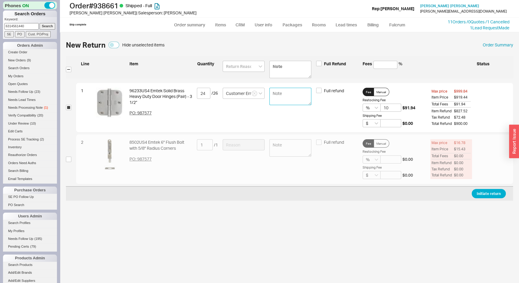
click at [282, 92] on textarea at bounding box center [290, 96] width 42 height 17
type textarea "O"
drag, startPoint x: 279, startPoint y: 99, endPoint x: 259, endPoint y: 91, distance: 22.2
click at [259, 91] on div "1 96233US4 Emtek Solid Brass Heavy Duty Door Hinges (Pair) - 3 1/2” PO: 987577 …" at bounding box center [294, 107] width 437 height 49
paste textarea "Customer reordered on order # 940819"
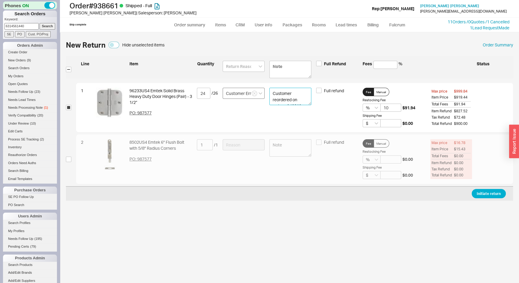
scroll to position [4, 0]
type textarea "Customer reordered on order # 940819"
click at [490, 195] on button "Initiate return" at bounding box center [488, 193] width 34 height 9
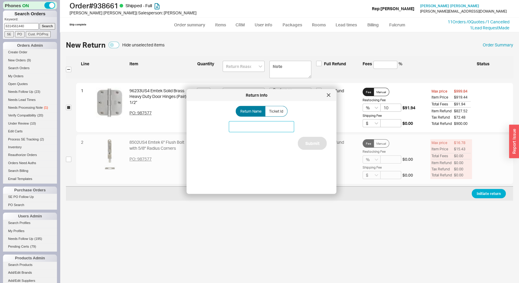
click at [267, 126] on input at bounding box center [261, 126] width 65 height 11
type input "24x Satin Brass Hinge Pairs"
click at [310, 144] on button "Submit" at bounding box center [312, 143] width 29 height 13
select select "*"
select select "LOW"
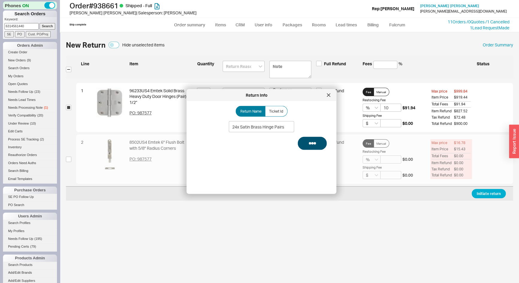
select select "3"
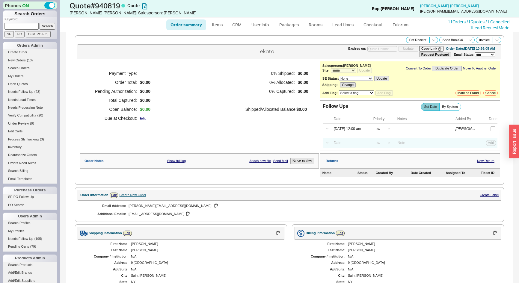
select select "*"
select select "LOW"
select select "3"
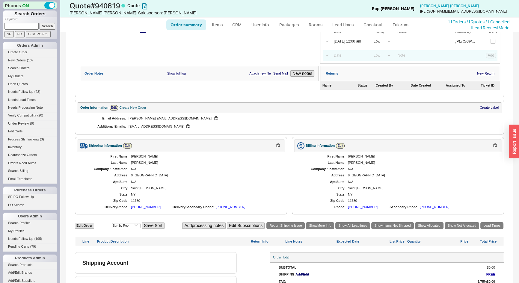
scroll to position [104, 0]
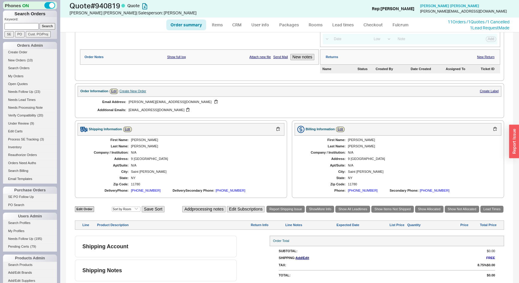
click at [82, 210] on div "Edit Order Select an option Sort by Brand Sort by Room Save Sort Add processing…" at bounding box center [289, 209] width 429 height 8
click at [84, 209] on link "Edit Order" at bounding box center [84, 209] width 19 height 6
select select "3"
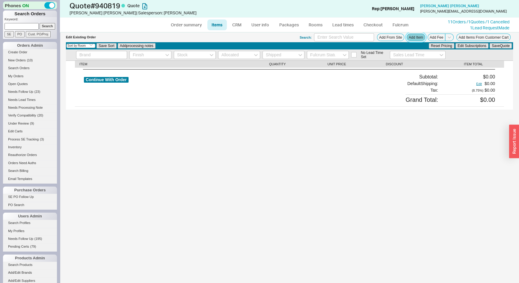
click at [419, 37] on button "Add Item" at bounding box center [415, 37] width 19 height 7
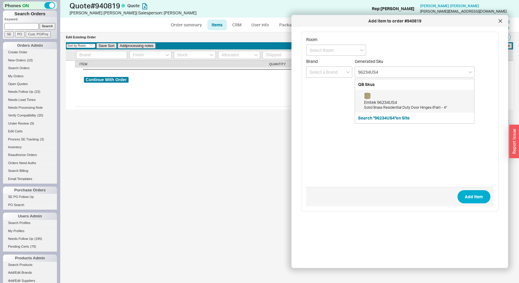
click at [385, 96] on div "Emtek 96234US4 Solid Brass Residential Duty Door Hinges (Pair) - 4”" at bounding box center [417, 101] width 107 height 18
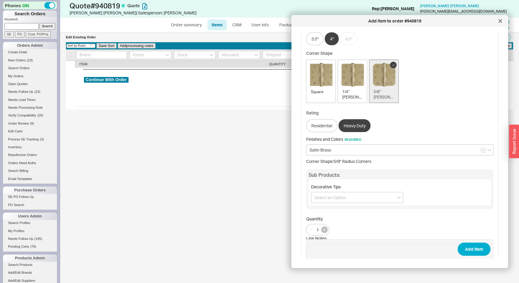
scroll to position [150, 0]
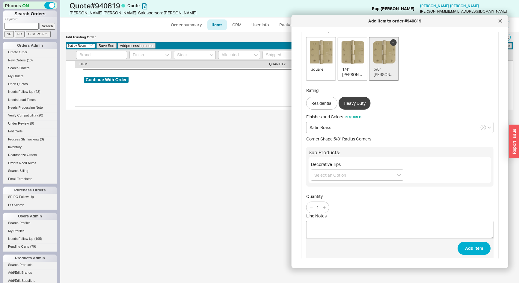
type input "96234US4"
click at [320, 204] on input "1" at bounding box center [317, 207] width 8 height 7
type input "24"
click at [473, 247] on button "Add Item" at bounding box center [473, 248] width 33 height 13
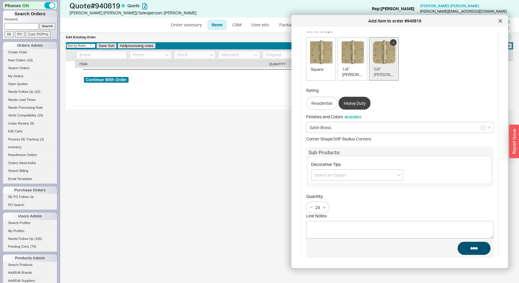
scroll to position [0, 0]
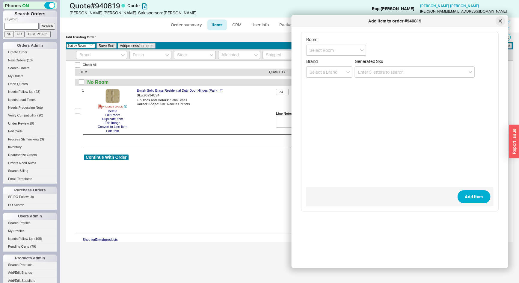
click at [499, 20] on icon at bounding box center [499, 20] width 3 height 3
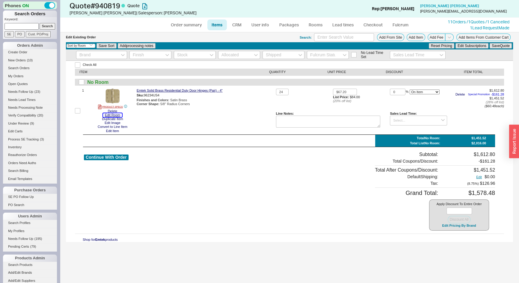
click at [120, 116] on button "Edit Room" at bounding box center [112, 115] width 19 height 4
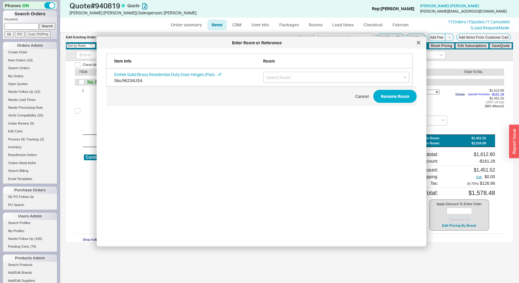
scroll to position [179, 311]
click at [415, 42] on div at bounding box center [418, 43] width 10 height 10
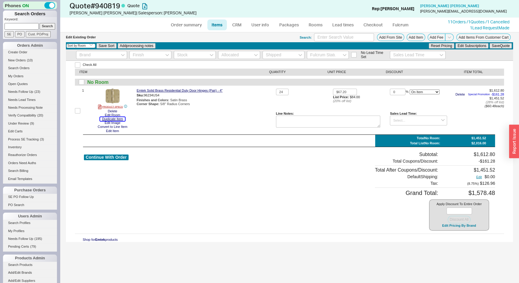
click at [117, 119] on button "Duplicate Item" at bounding box center [112, 119] width 25 height 4
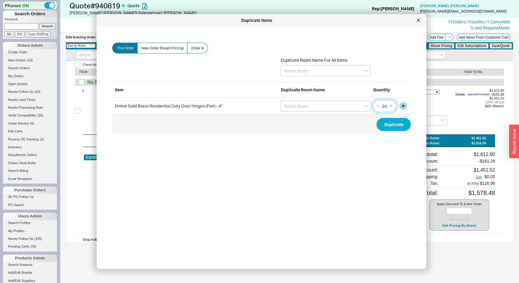
click at [381, 105] on input "24" at bounding box center [384, 105] width 8 height 7
type input "6"
click at [405, 122] on button "Duplicate" at bounding box center [393, 124] width 34 height 13
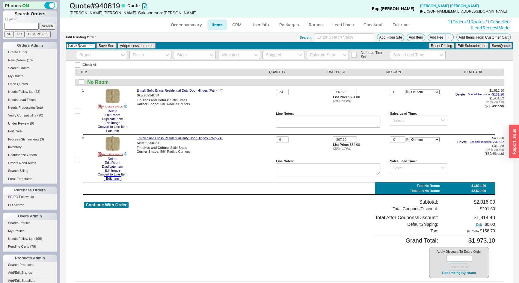
click at [111, 180] on button "Edit Item" at bounding box center [112, 179] width 16 height 4
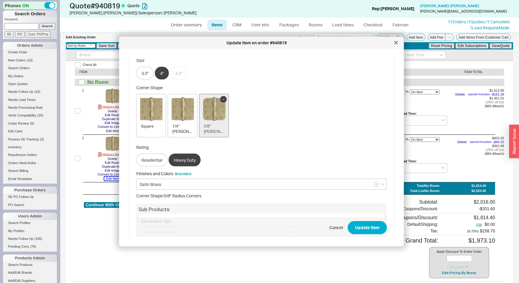
scroll to position [136, 0]
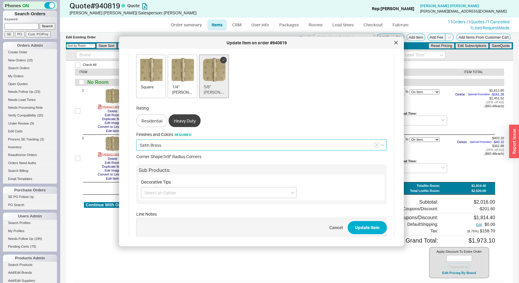
click at [160, 143] on input "Satin Brass" at bounding box center [261, 145] width 250 height 11
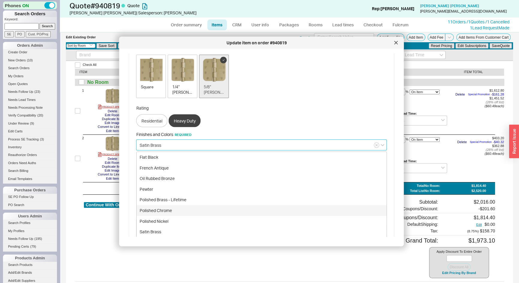
click at [160, 205] on div "Polished Chrome" at bounding box center [262, 210] width 250 height 11
type input "Polished Chrome"
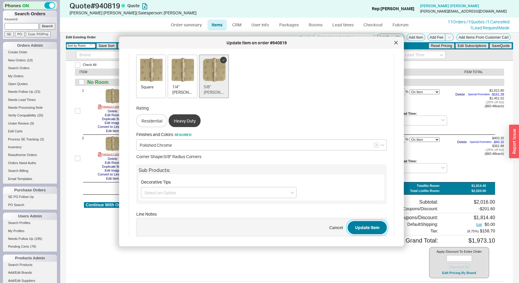
click at [367, 224] on button "Update Item" at bounding box center [366, 227] width 39 height 13
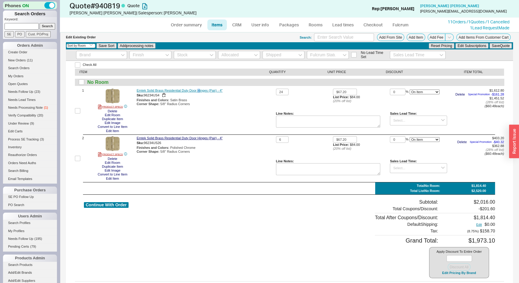
click at [198, 87] on div "Check All ITEM QUANTITY UNIT PRICE DISCOUNT ITEM TOTAL No Room 1 PRODUCT SPECS …" at bounding box center [289, 175] width 447 height 229
click at [198, 90] on link "Emtek Solid Brass Residential Duty Door Hinges (Pair) - 4”" at bounding box center [180, 91] width 86 height 4
click at [114, 132] on button "Edit Item" at bounding box center [112, 131] width 16 height 4
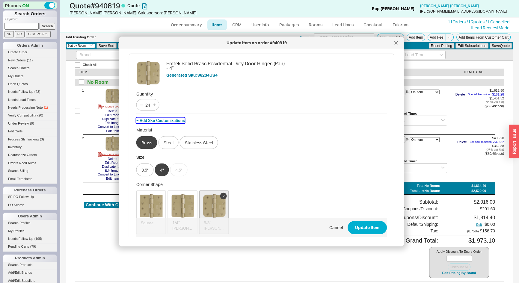
click at [168, 119] on button "+ Add Sku Customizations" at bounding box center [160, 120] width 49 height 5
click at [166, 120] on input "$84.00" at bounding box center [169, 120] width 30 height 8
type input "$77.00"
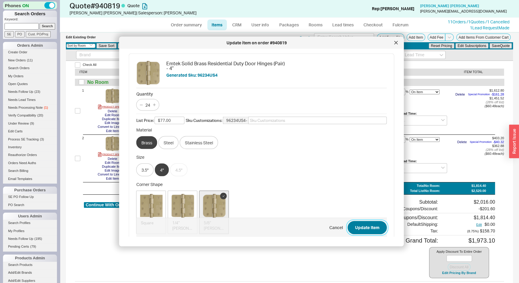
click at [363, 228] on button "Update Item" at bounding box center [366, 227] width 39 height 13
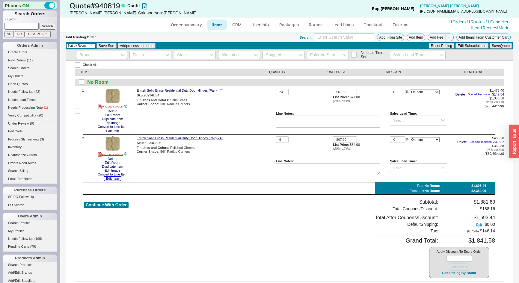
click at [115, 180] on button "Edit Item" at bounding box center [112, 179] width 16 height 4
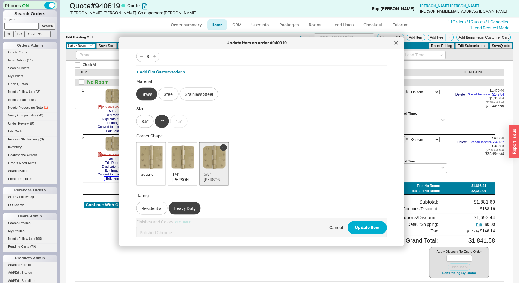
scroll to position [27, 0]
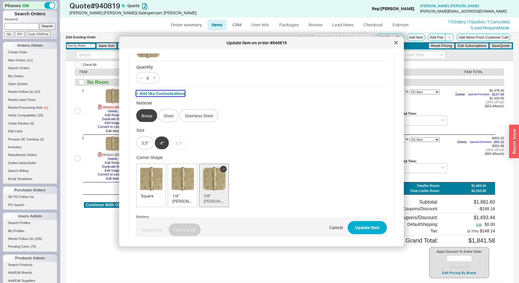
click at [157, 93] on button "+ Add Sku Customizations" at bounding box center [160, 93] width 49 height 5
click at [169, 92] on input "$84.00" at bounding box center [169, 94] width 30 height 8
type input "$77.00"
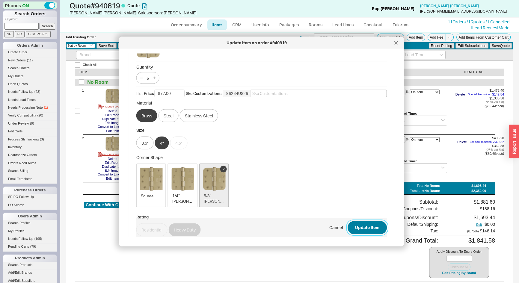
click at [369, 225] on button "Update Item" at bounding box center [366, 227] width 39 height 13
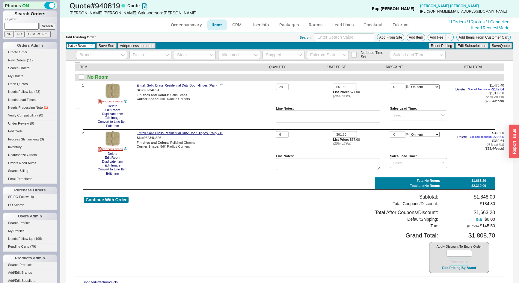
scroll to position [6, 0]
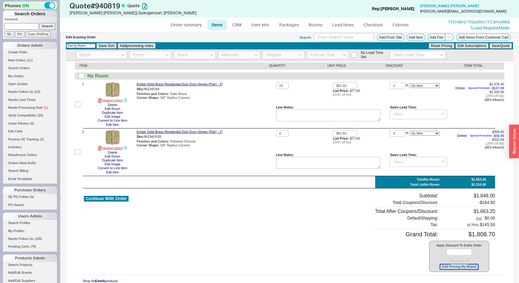
click at [440, 267] on button "Edit Pricing By Brand" at bounding box center [458, 266] width 37 height 4
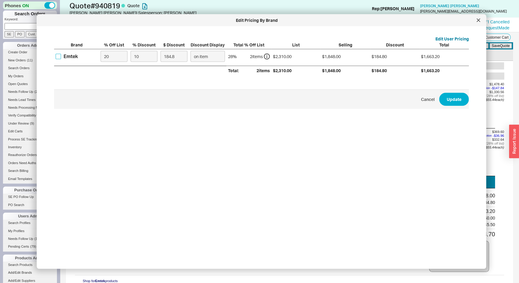
click at [60, 57] on input "Emtek" at bounding box center [58, 56] width 5 height 5
checkbox input "true"
drag, startPoint x: 119, startPoint y: 56, endPoint x: 101, endPoint y: 59, distance: 19.1
click at [101, 59] on input "20" at bounding box center [114, 56] width 27 height 11
type input "4"
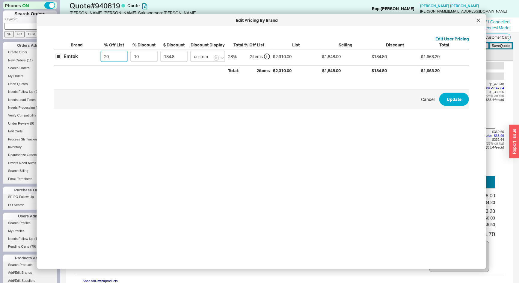
type input "221.76"
type input "40"
type input "138.6"
type input "40"
type input "0"
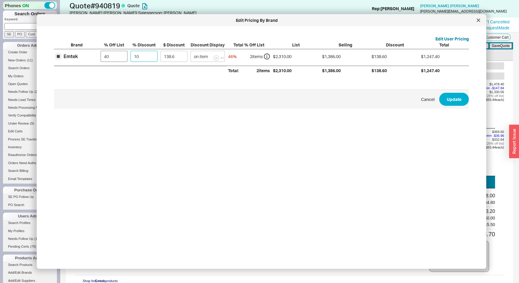
type input "0"
click at [446, 96] on button "Update" at bounding box center [454, 99] width 30 height 13
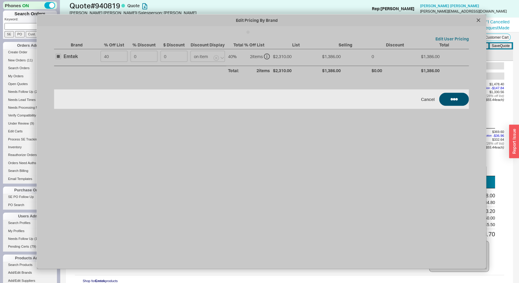
type input "$46.20"
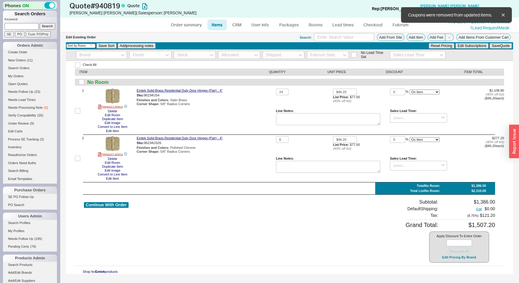
scroll to position [0, 0]
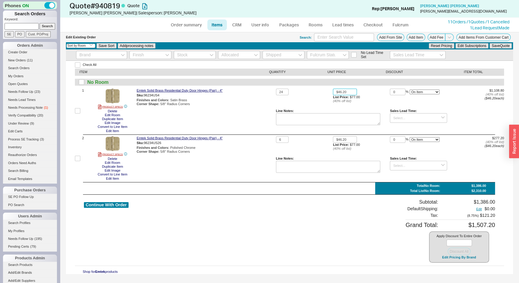
click at [351, 93] on input "$46.20" at bounding box center [345, 92] width 24 height 7
click at [399, 26] on link "Fulcrum" at bounding box center [400, 24] width 25 height 11
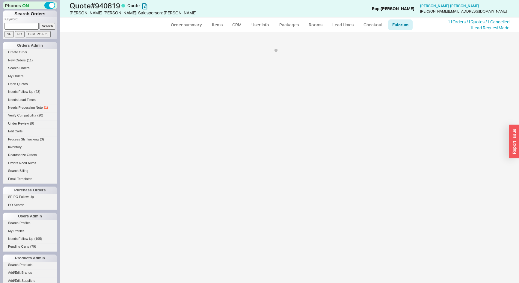
select select "EMT"
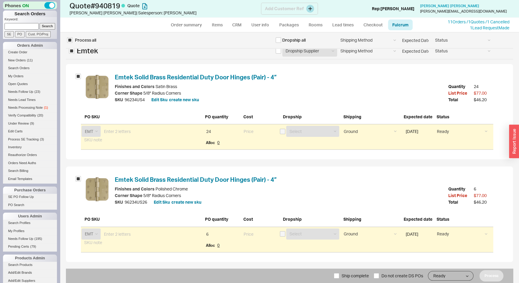
scroll to position [10, 0]
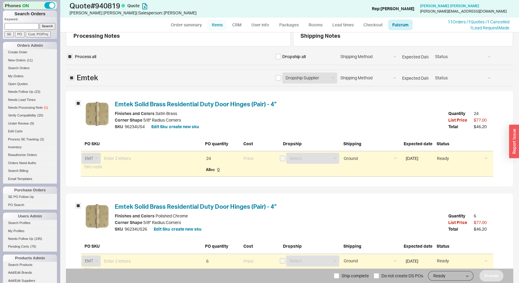
click at [216, 26] on link "Items" at bounding box center [216, 24] width 19 height 11
select select "3"
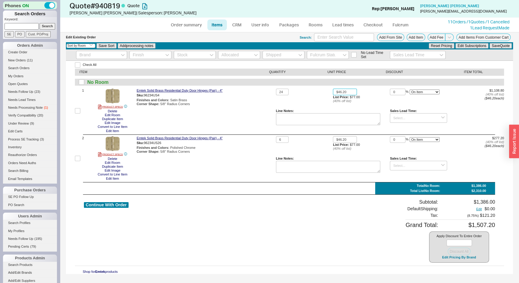
click at [349, 91] on input "$46.20" at bounding box center [345, 92] width 24 height 7
type input "$46.00"
click at [350, 141] on input "$46.20" at bounding box center [345, 139] width 24 height 7
type input "$46.00"
click at [504, 47] on button "Save Quote" at bounding box center [500, 45] width 22 height 5
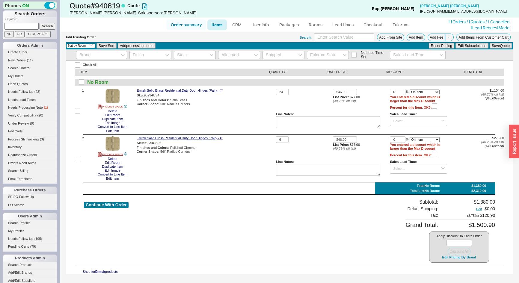
click at [194, 24] on link "Order summary" at bounding box center [186, 24] width 40 height 11
select select "*"
select select "LOW"
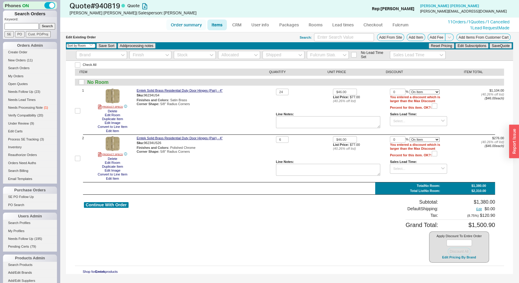
select select "3"
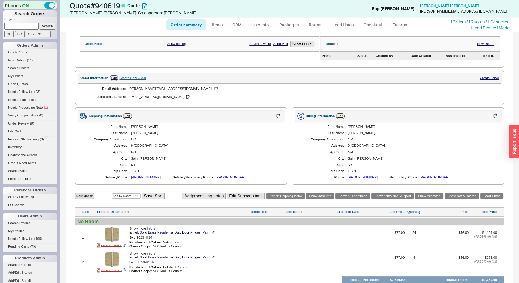
scroll to position [172, 0]
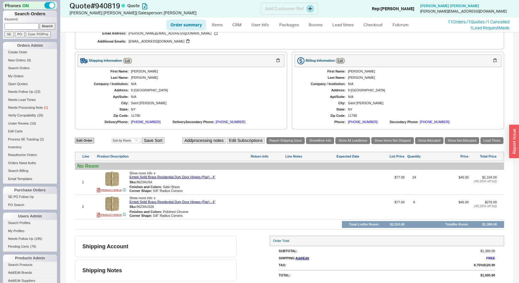
click at [107, 5] on h1 "Quote # 940819 Quote" at bounding box center [164, 5] width 191 height 8
drag, startPoint x: 122, startPoint y: 6, endPoint x: 92, endPoint y: 5, distance: 30.8
click at [92, 5] on h1 "Quote # 940819 Quote" at bounding box center [164, 5] width 191 height 8
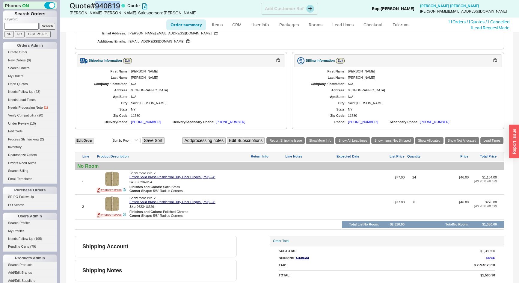
copy h1 "# 940819"
click at [81, 140] on link "Edit Order" at bounding box center [84, 141] width 19 height 6
select select "3"
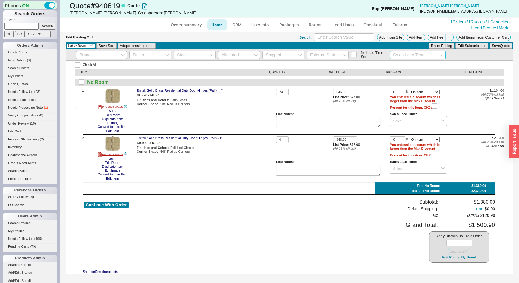
click at [406, 54] on input at bounding box center [417, 55] width 56 height 8
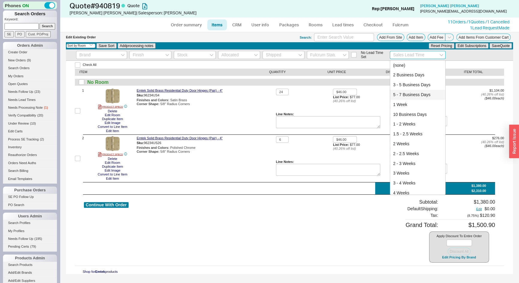
click at [410, 93] on div "5 - 7 Business Days" at bounding box center [417, 95] width 55 height 10
type input "5 - 7 Business Days"
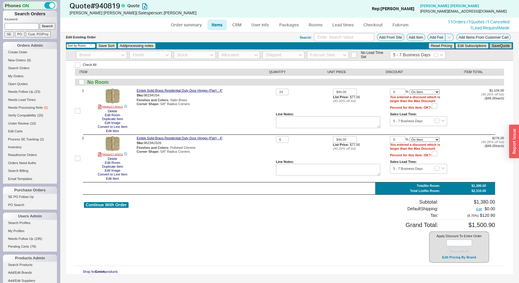
click at [500, 47] on button "Save Quote" at bounding box center [500, 45] width 22 height 5
click at [184, 22] on link "Order summary" at bounding box center [186, 24] width 40 height 11
select select "*"
select select "LOW"
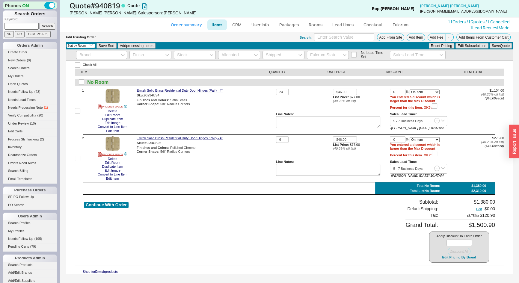
select select "LOW"
select select "3"
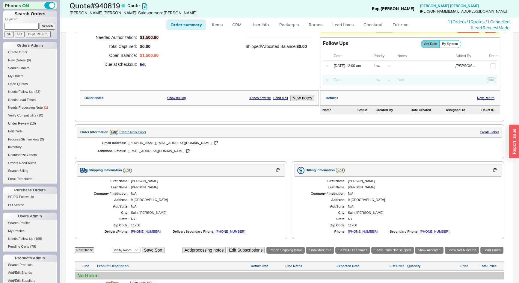
scroll to position [172, 0]
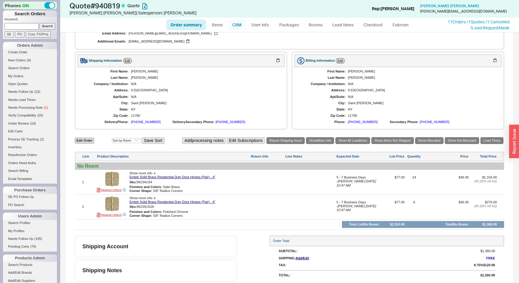
click at [237, 22] on link "CRM" at bounding box center [237, 24] width 18 height 11
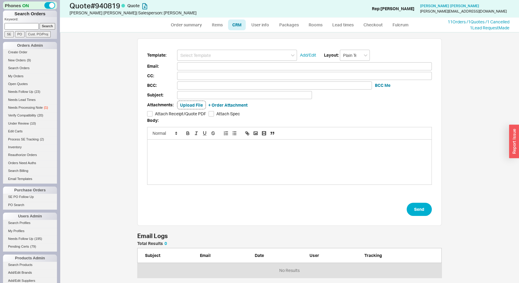
scroll to position [246, 450]
click at [225, 55] on input at bounding box center [237, 55] width 120 height 11
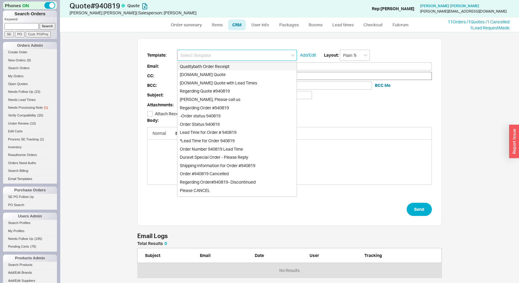
click at [215, 74] on div "Qualitybath.com Quote" at bounding box center [236, 74] width 119 height 8
type input "Qualitybath.com Quote"
type input "Receipt"
type input "[PERSON_NAME][EMAIL_ADDRESS][DOMAIN_NAME]"
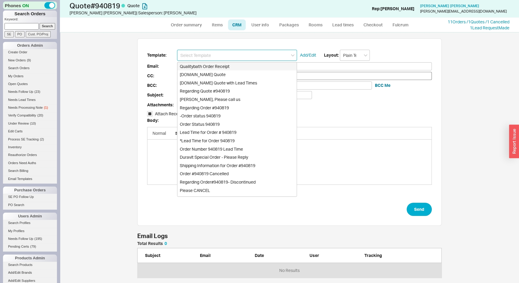
type input "[EMAIL_ADDRESS][DOMAIN_NAME]"
type input "Quality Bath Quote #940819"
checkbox input "true"
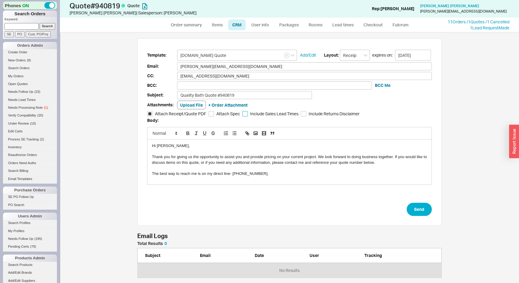
click at [242, 114] on input "Include Sales Lead Times" at bounding box center [244, 113] width 5 height 5
checkbox input "true"
click at [418, 213] on button "Send" at bounding box center [418, 209] width 25 height 13
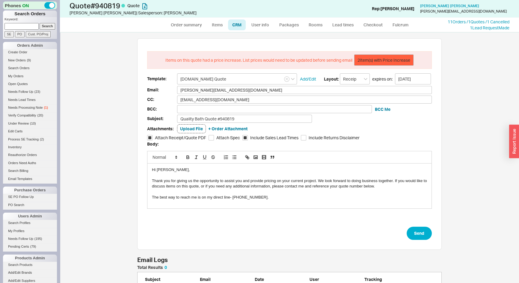
click at [375, 61] on button "2 Item(s) with Price Increase" at bounding box center [383, 59] width 59 height 11
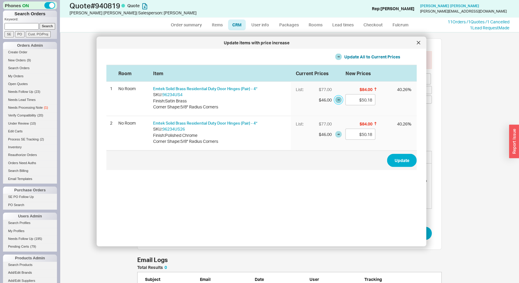
click at [335, 101] on button "button" at bounding box center [338, 99] width 7 height 7
type input "$46.00"
click at [335, 135] on button "button" at bounding box center [338, 134] width 7 height 7
type input "$46.00"
click at [396, 161] on button "Update" at bounding box center [402, 160] width 30 height 13
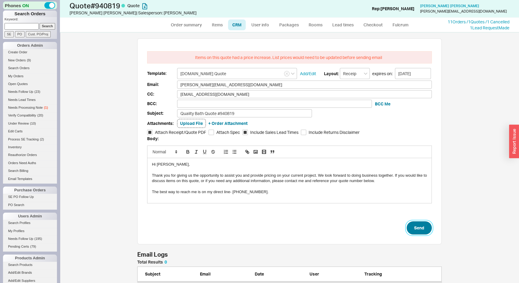
click at [415, 229] on button "Send" at bounding box center [418, 227] width 25 height 13
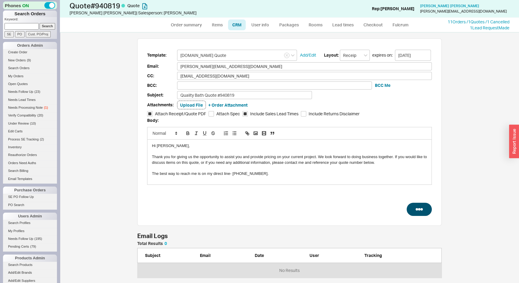
select select "*"
select select "LOW"
select select "3"
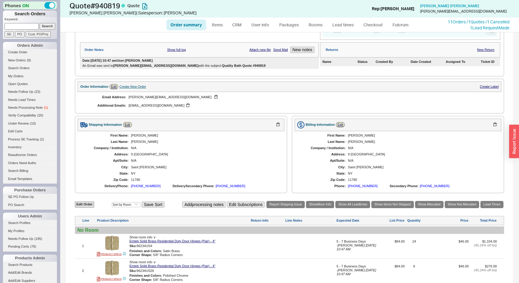
scroll to position [175, 0]
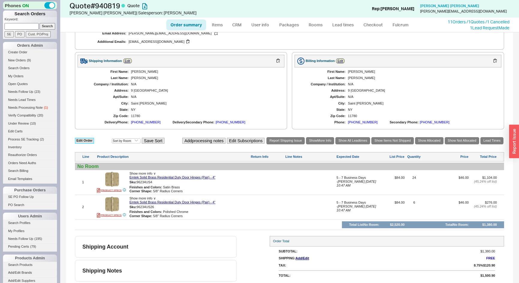
click at [84, 140] on link "Edit Order" at bounding box center [84, 141] width 19 height 6
select select "3"
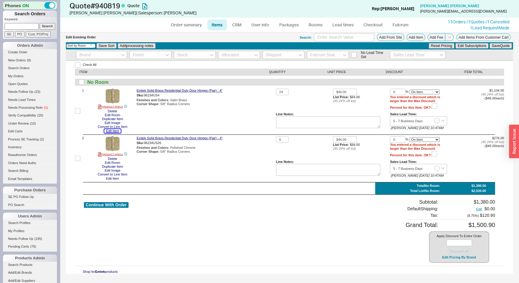
click at [109, 131] on button "Edit Item" at bounding box center [112, 131] width 16 height 4
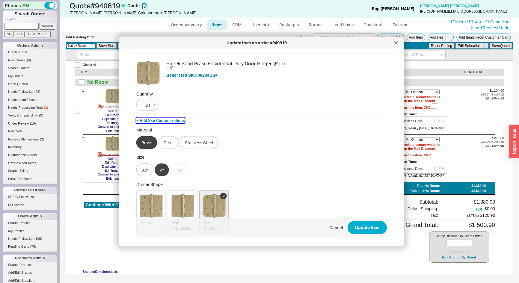
click at [151, 121] on button "+ Add Sku Customizations" at bounding box center [160, 120] width 49 height 5
click at [168, 120] on input "$84.00" at bounding box center [169, 120] width 30 height 8
type input "$77.00"
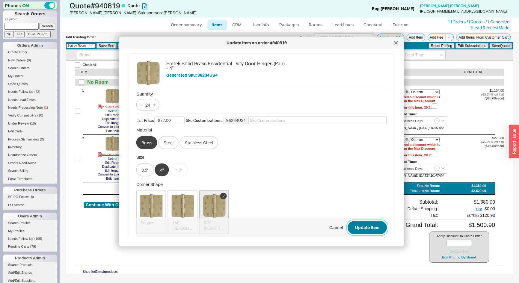
click at [374, 226] on button "Update Item" at bounding box center [366, 227] width 39 height 13
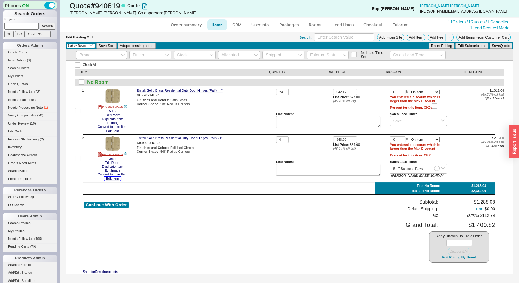
click at [111, 178] on button "Edit Item" at bounding box center [112, 179] width 16 height 4
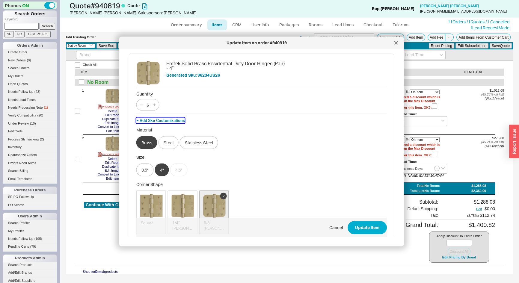
click at [147, 118] on button "+ Add Sku Customizations" at bounding box center [160, 120] width 49 height 5
click at [180, 120] on input "$84.00" at bounding box center [169, 120] width 30 height 8
click at [179, 120] on input "$84.00" at bounding box center [169, 120] width 30 height 8
type input "$77.00"
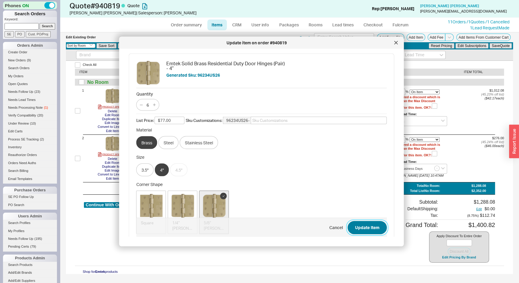
click at [368, 228] on button "Update Item" at bounding box center [366, 227] width 39 height 13
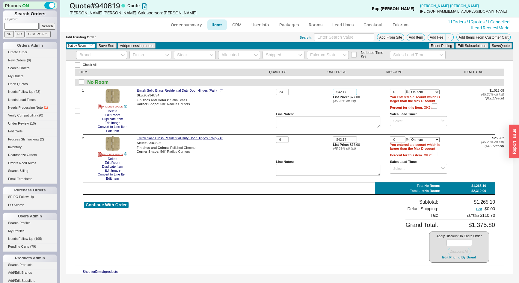
click at [350, 94] on input "$42.17" at bounding box center [345, 92] width 24 height 7
type input "$46.00"
click at [354, 137] on input "$42.17" at bounding box center [345, 139] width 24 height 7
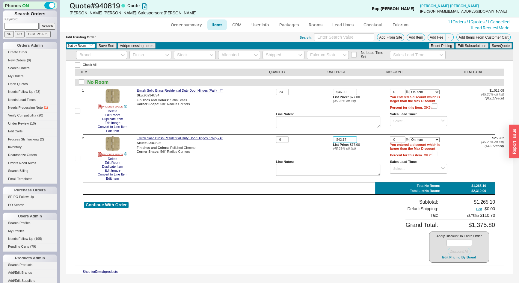
click at [354, 137] on input "$42.17" at bounding box center [345, 139] width 24 height 7
type input "$46.00"
click at [502, 46] on button "Save Quote" at bounding box center [500, 45] width 22 height 5
click at [184, 25] on link "Order summary" at bounding box center [186, 24] width 40 height 11
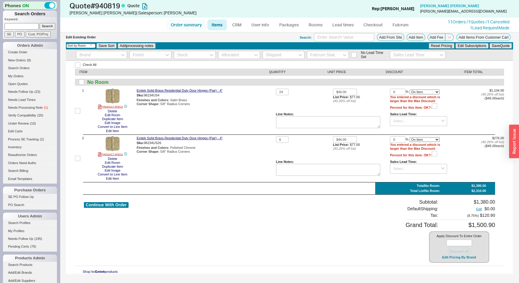
select select "*"
select select "LOW"
select select "3"
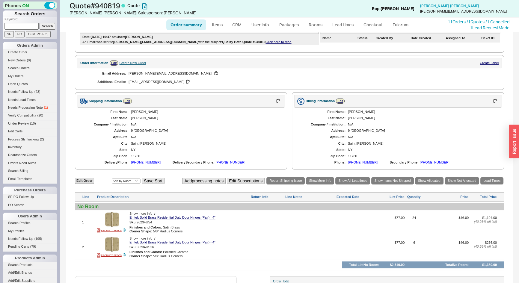
scroll to position [93, 0]
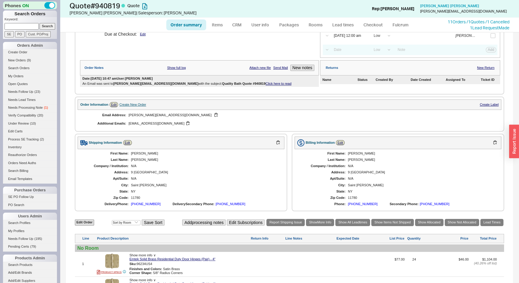
click at [265, 82] on link "Click here to read" at bounding box center [278, 84] width 26 height 4
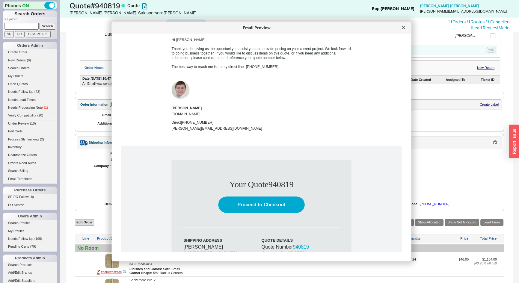
scroll to position [27, 0]
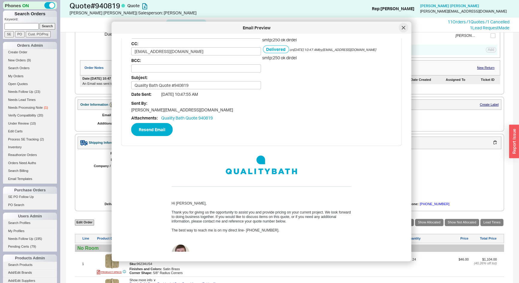
click at [406, 30] on div at bounding box center [403, 28] width 10 height 10
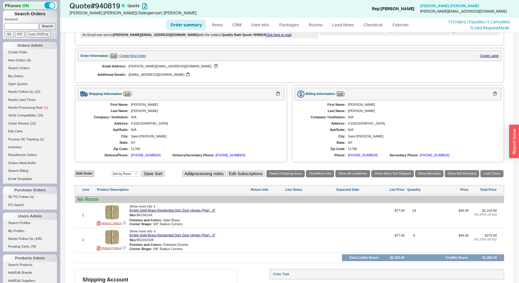
scroll to position [148, 0]
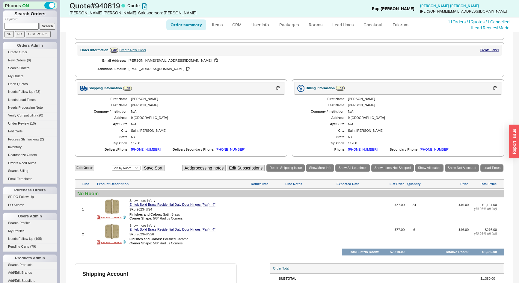
click at [294, 204] on div at bounding box center [310, 211] width 50 height 17
drag, startPoint x: 319, startPoint y: 205, endPoint x: 271, endPoint y: 207, distance: 48.6
click at [270, 207] on div "1 PRODUCT SPECS Show more info ∨ Emtek Solid Brass Residential Duty Door Hinges…" at bounding box center [289, 210] width 429 height 22
type textarea "$77 List Case Pricing"
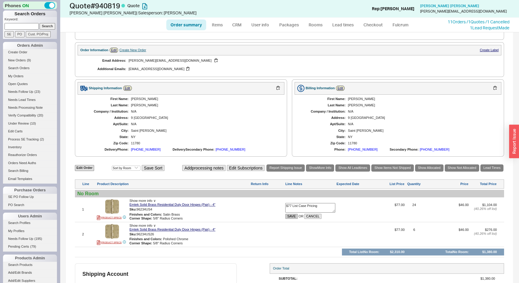
click at [290, 214] on button "SAVE" at bounding box center [291, 216] width 13 height 5
click at [308, 228] on div at bounding box center [310, 236] width 50 height 17
type textarea "$77 List Case Pricing"
click at [290, 238] on button "SAVE" at bounding box center [291, 240] width 13 height 5
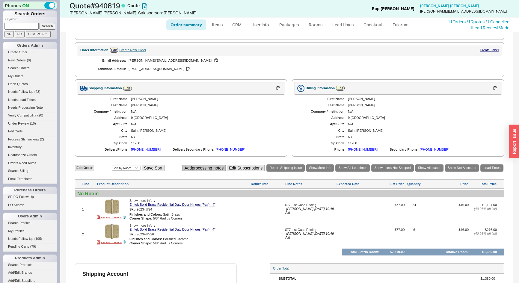
click at [195, 165] on button "Add processing notes" at bounding box center [203, 168] width 43 height 6
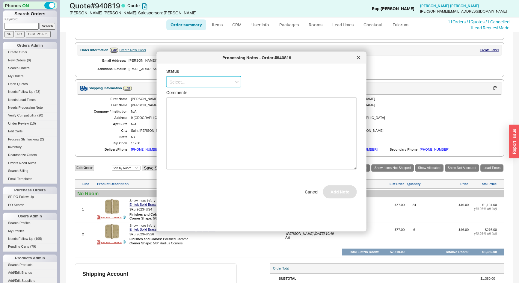
click at [193, 83] on input at bounding box center [203, 81] width 75 height 11
click at [188, 107] on div "Ship Complete" at bounding box center [203, 104] width 74 height 11
type input "Ship Complete"
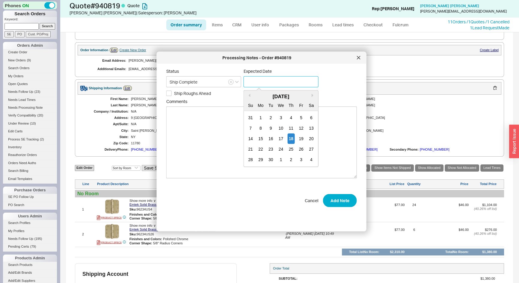
drag, startPoint x: 257, startPoint y: 80, endPoint x: 258, endPoint y: 104, distance: 23.7
click at [257, 81] on input at bounding box center [280, 81] width 75 height 11
click at [291, 138] on div "18" at bounding box center [290, 139] width 7 height 10
type input "09/18/2025"
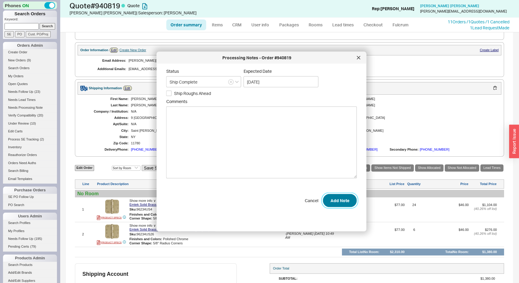
click at [333, 200] on button "Add Note" at bounding box center [340, 200] width 34 height 13
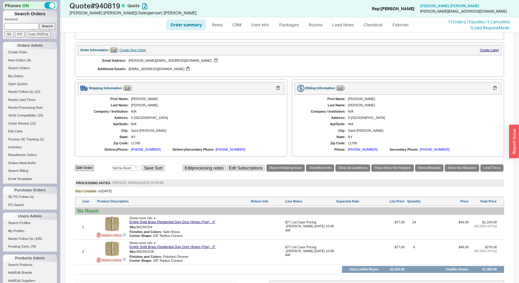
click at [187, 24] on link "Order summary" at bounding box center [186, 24] width 40 height 11
select select "*"
select select "LOW"
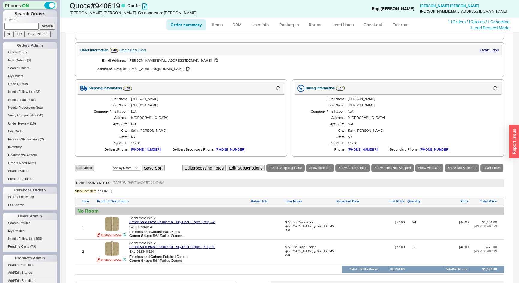
select select "3"
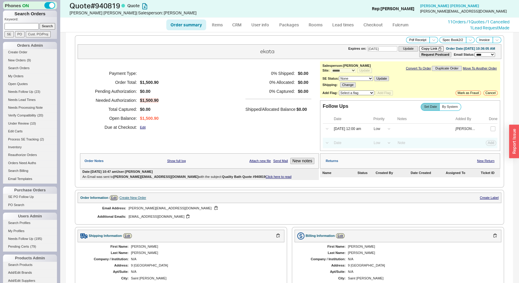
click at [265, 175] on link "Click here to read" at bounding box center [278, 177] width 26 height 4
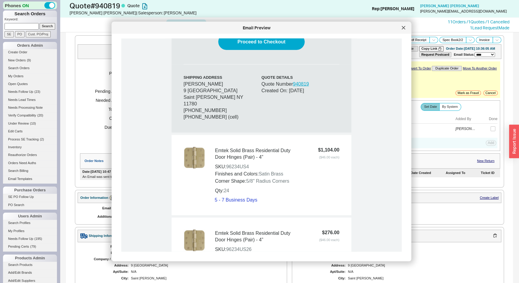
scroll to position [354, 0]
click at [402, 27] on icon at bounding box center [403, 28] width 4 height 4
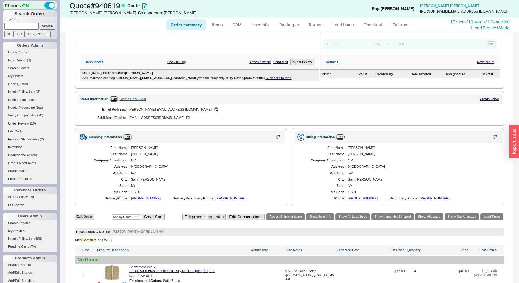
scroll to position [192, 0]
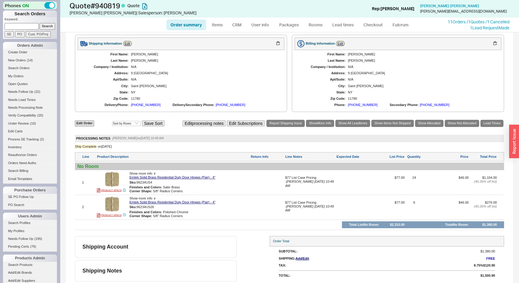
click at [181, 25] on link "Order summary" at bounding box center [186, 24] width 40 height 11
select select "*"
select select "LOW"
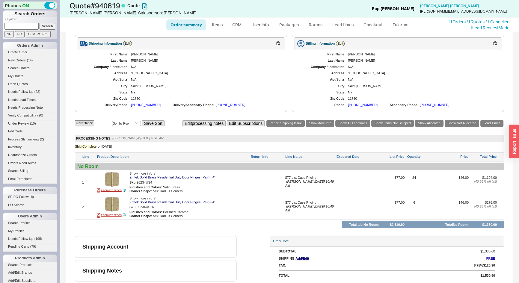
select select "3"
click at [179, 25] on link "Order summary" at bounding box center [186, 24] width 40 height 11
select select "*"
select select "LOW"
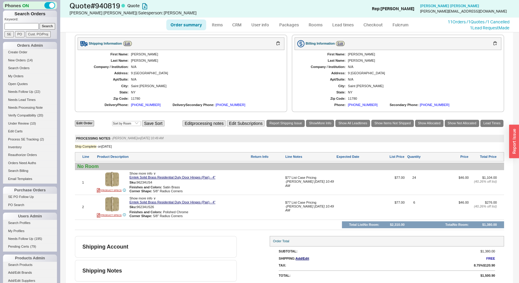
select select "LOW"
select select "3"
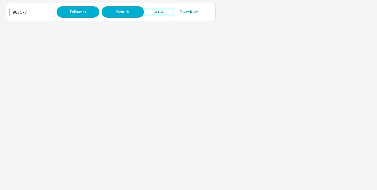
click at [158, 12] on link "View" at bounding box center [159, 12] width 30 height 6
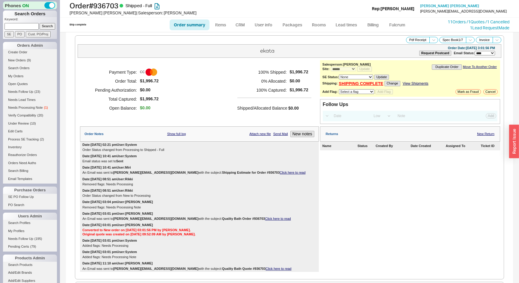
select select "*"
select select "LOW"
select select "3"
click at [485, 132] on link "New Return" at bounding box center [485, 134] width 17 height 4
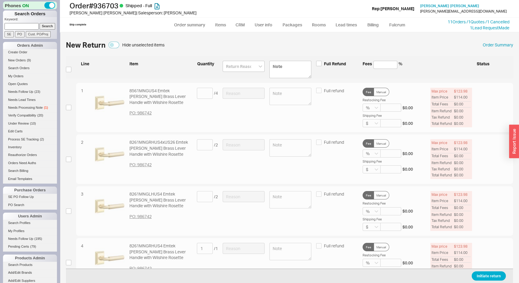
scroll to position [176, 0]
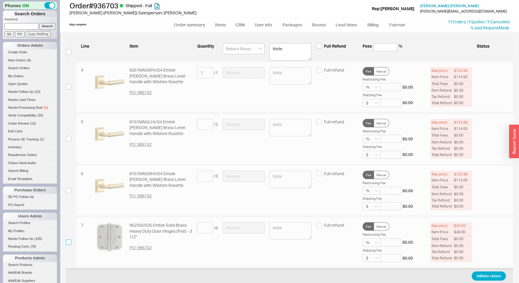
click at [69, 241] on input "checkbox" at bounding box center [68, 242] width 5 height 5
checkbox input "true"
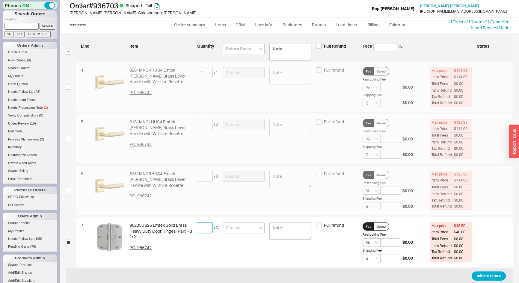
click at [204, 225] on input at bounding box center [205, 227] width 16 height 11
type input "6"
click at [387, 241] on input at bounding box center [390, 242] width 21 height 8
type input "15"
click at [241, 231] on input at bounding box center [243, 227] width 42 height 11
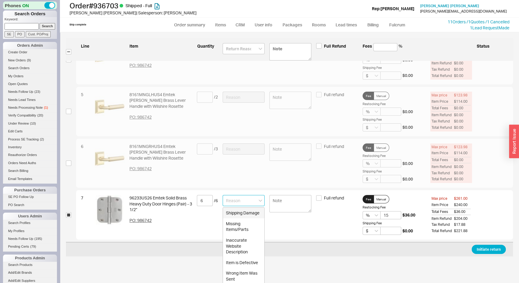
scroll to position [257, 0]
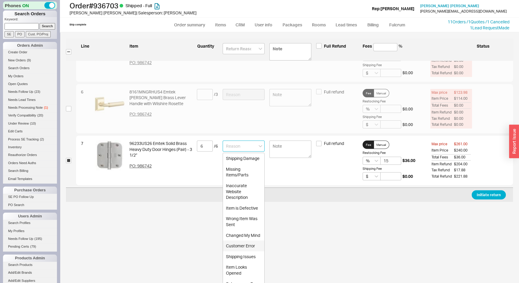
click at [247, 251] on div "Customer Error" at bounding box center [243, 245] width 41 height 11
type input "Customer Error"
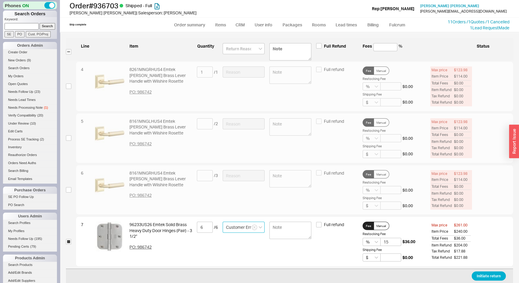
scroll to position [176, 0]
click at [281, 225] on textarea at bounding box center [290, 230] width 42 height 17
type textarea "Customer reordered"
click at [456, 22] on link "11 Orders / 1 Quotes / 1 Cancelled" at bounding box center [478, 21] width 62 height 5
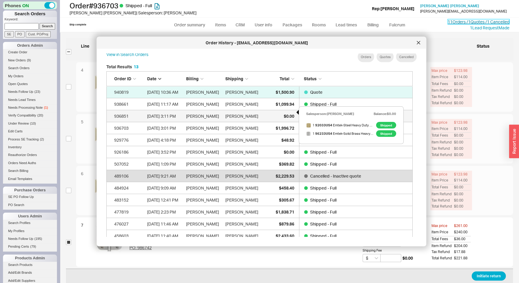
scroll to position [0, 0]
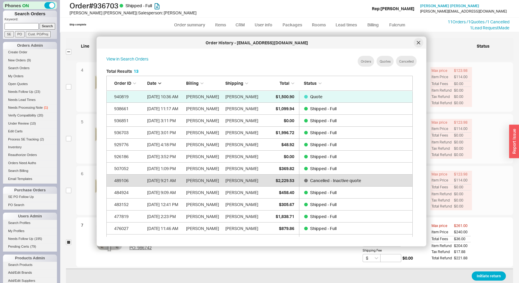
click at [417, 41] on icon at bounding box center [418, 43] width 4 height 4
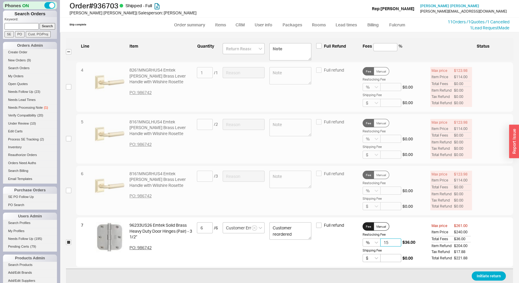
click at [394, 242] on input "15" at bounding box center [390, 242] width 21 height 8
type input "10"
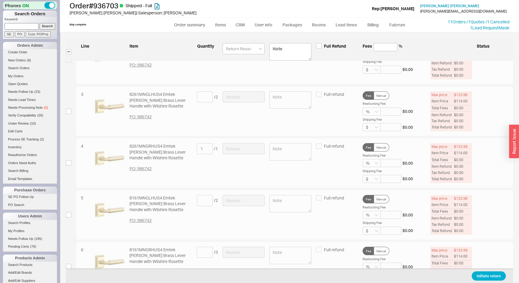
scroll to position [176, 0]
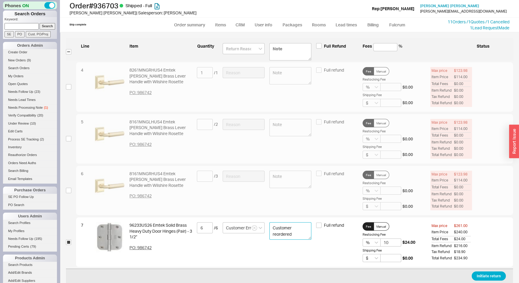
click at [296, 233] on textarea "Customer reordered" at bounding box center [290, 230] width 42 height 17
paste textarea "# 940819"
click at [291, 230] on textarea "Customer reordered # 940819" at bounding box center [290, 230] width 42 height 17
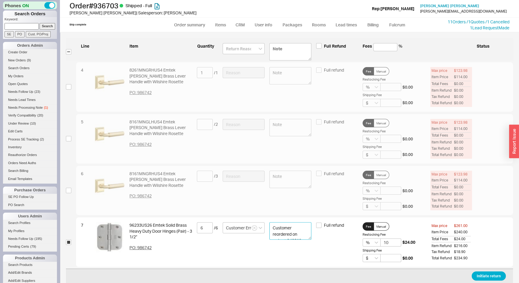
drag, startPoint x: 301, startPoint y: 234, endPoint x: 266, endPoint y: 223, distance: 35.8
click at [261, 220] on div "7 96233US26 Emtek Solid Brass Heavy Duty Door Hinges (Pair) - 3 1/2” PO: 986742…" at bounding box center [294, 241] width 437 height 49
type textarea "Customer reordered on order # 940819"
click at [491, 276] on button "Initiate return" at bounding box center [488, 275] width 34 height 9
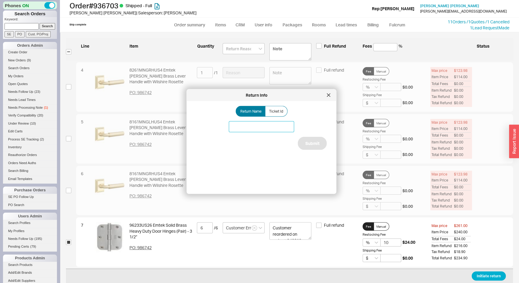
click at [242, 126] on input at bounding box center [261, 126] width 65 height 11
type input "6x Polished Chrome Hinge Pairs"
click at [307, 147] on button "Submit" at bounding box center [312, 143] width 29 height 13
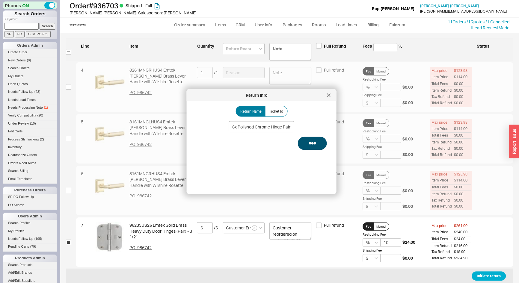
select select "*"
select select "LOW"
select select "3"
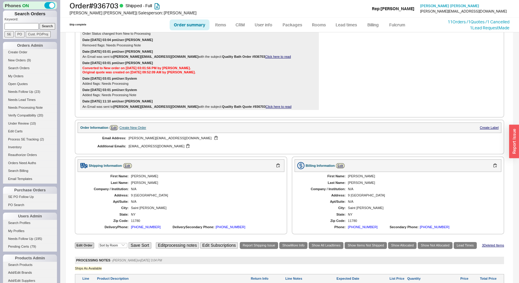
scroll to position [211, 0]
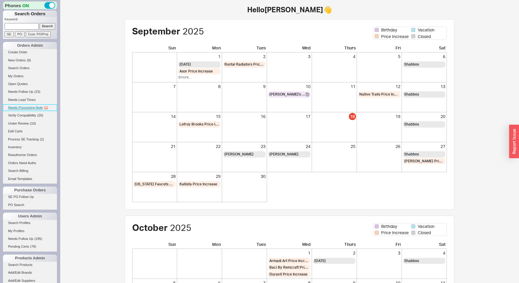
click at [29, 108] on span "Needs Processing Note" at bounding box center [25, 108] width 35 height 4
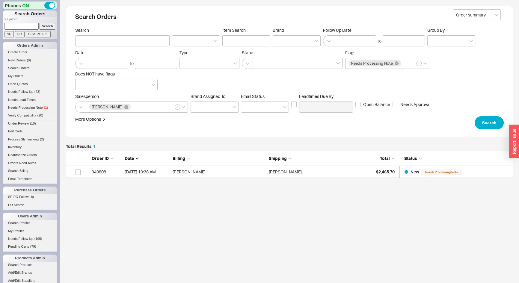
scroll to position [23, 442]
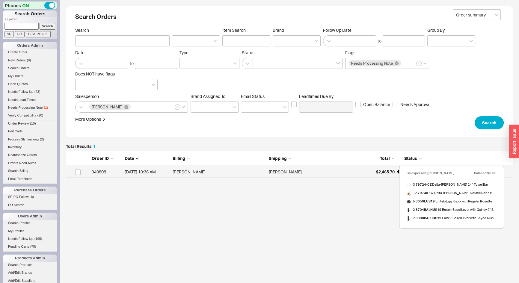
click at [379, 171] on span "$2,465.70" at bounding box center [385, 171] width 19 height 5
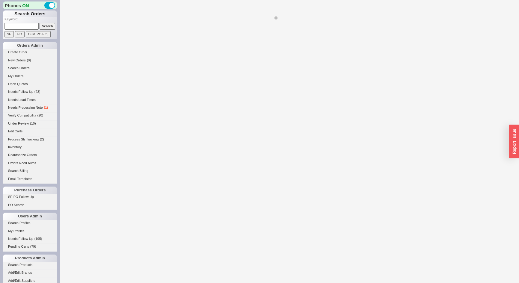
select select "*"
select select "LOW"
select select "3"
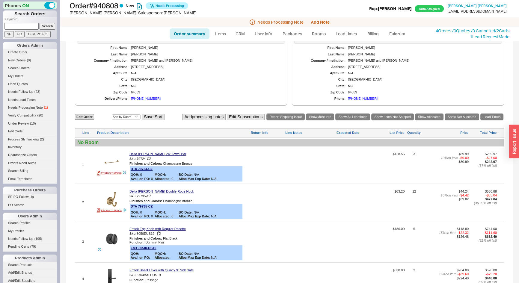
scroll to position [142, 0]
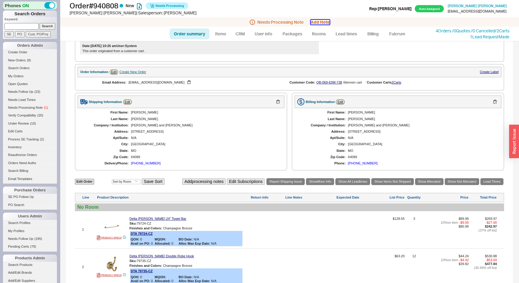
click at [317, 21] on button "Add Note" at bounding box center [319, 22] width 19 height 5
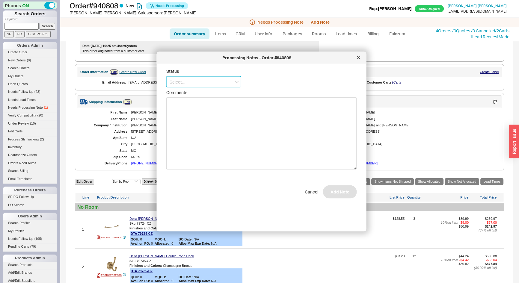
drag, startPoint x: 206, startPoint y: 82, endPoint x: 204, endPoint y: 86, distance: 4.5
click at [206, 82] on input at bounding box center [203, 81] width 75 height 11
drag, startPoint x: 195, startPoint y: 116, endPoint x: 305, endPoint y: 167, distance: 121.2
click at [197, 118] on div "Ships as Available" at bounding box center [203, 115] width 74 height 11
type input "Ships as Available"
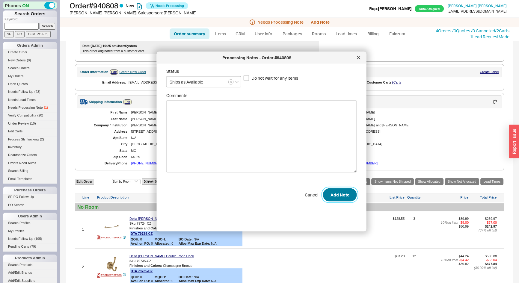
click at [330, 197] on button "Add Note" at bounding box center [340, 194] width 34 height 13
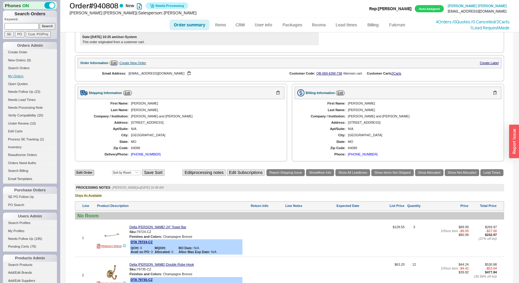
click at [16, 79] on li "My Orders" at bounding box center [30, 77] width 54 height 8
click at [16, 78] on link "My Orders" at bounding box center [30, 76] width 54 height 6
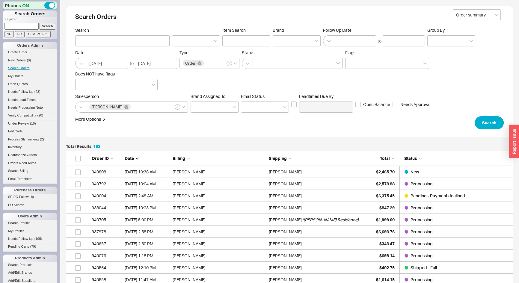
scroll to position [2322, 442]
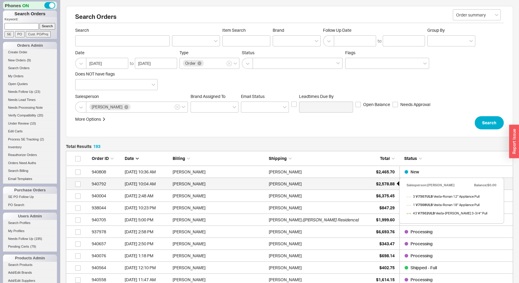
click at [373, 187] on div "$2,578.88" at bounding box center [379, 184] width 30 height 12
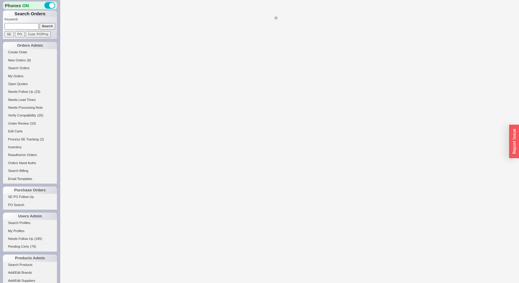
select select "*"
select select "LOW"
select select "3"
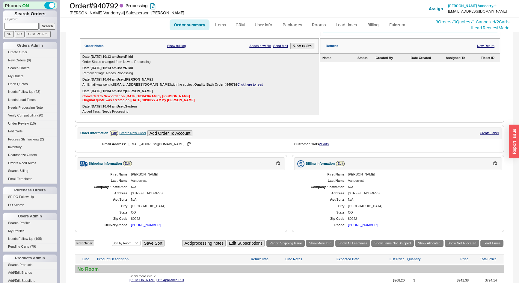
scroll to position [55, 0]
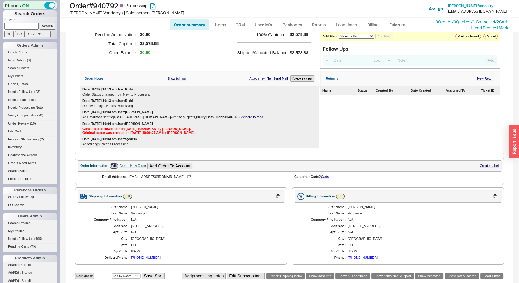
click at [237, 117] on link "Click here to read" at bounding box center [250, 117] width 26 height 4
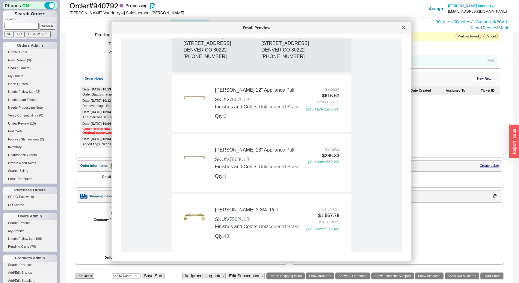
scroll to position [408, 0]
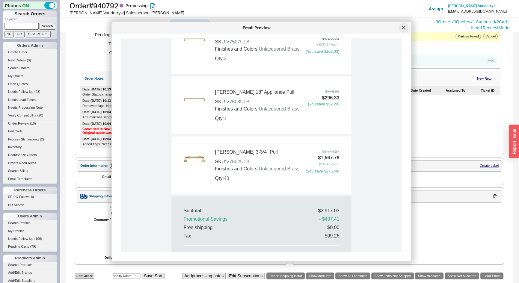
click at [403, 28] on icon at bounding box center [402, 27] width 3 height 3
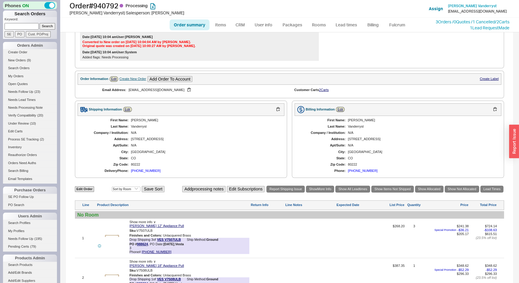
scroll to position [219, 0]
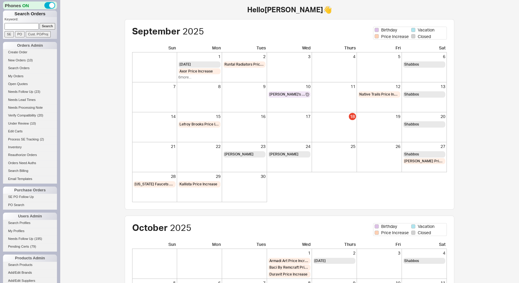
drag, startPoint x: 0, startPoint y: 0, endPoint x: 20, endPoint y: 26, distance: 32.9
click at [20, 26] on input at bounding box center [21, 26] width 34 height 6
type input "8137859304"
click at [40, 23] on input "Search" at bounding box center [48, 26] width 16 height 6
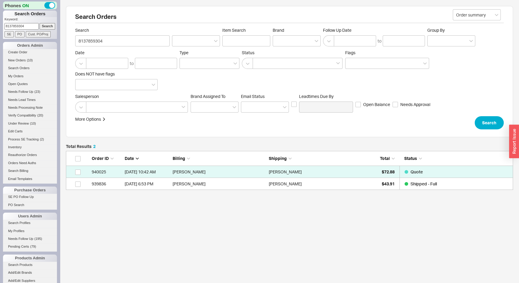
scroll to position [35, 442]
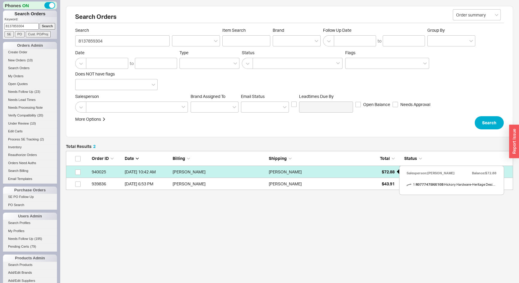
click at [380, 169] on div "$72.88" at bounding box center [379, 172] width 30 height 12
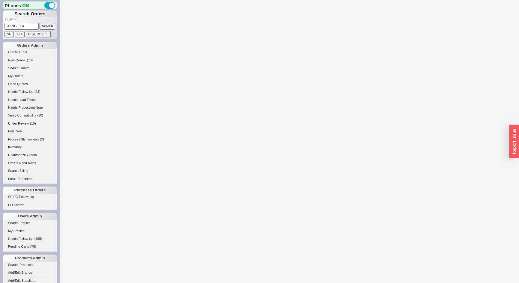
select select "*"
select select "LOW"
select select "3"
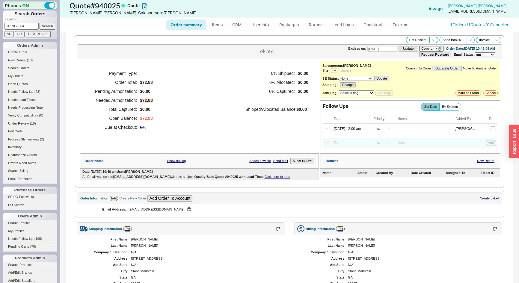
select select "*"
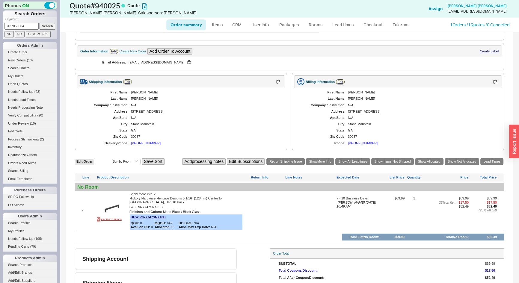
scroll to position [172, 0]
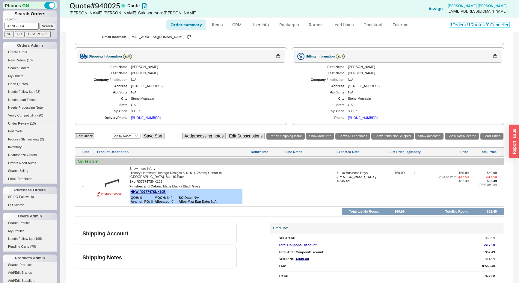
click at [456, 27] on link "1 Orders / 1 Quotes / 0 Cancelled" at bounding box center [479, 24] width 59 height 5
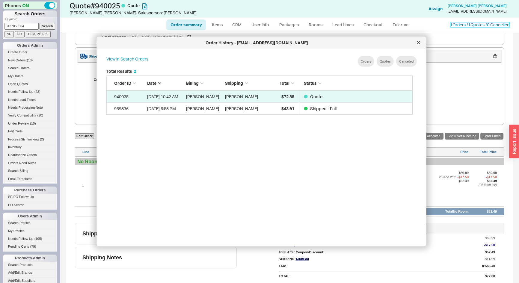
scroll to position [179, 311]
click at [416, 45] on div at bounding box center [418, 43] width 10 height 10
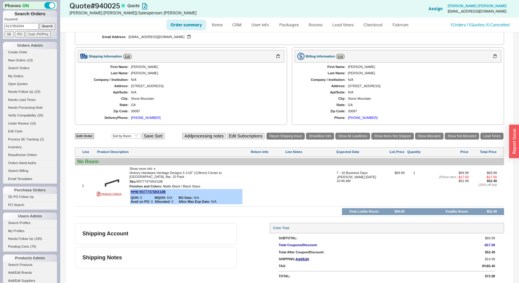
click at [148, 117] on div "(813) 785-9304" at bounding box center [146, 118] width 30 height 4
click at [472, 27] on link "1 Orders / 1 Quotes / 0 Cancelled" at bounding box center [479, 24] width 59 height 5
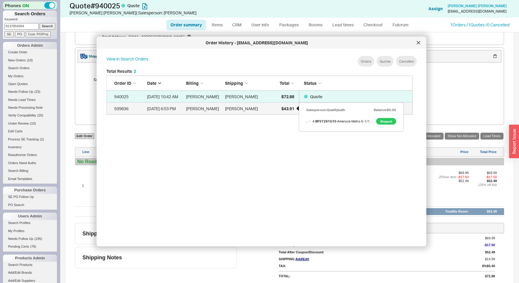
click at [284, 108] on span "$43.91" at bounding box center [287, 108] width 13 height 5
select select "*"
select select "LOW"
select select "3"
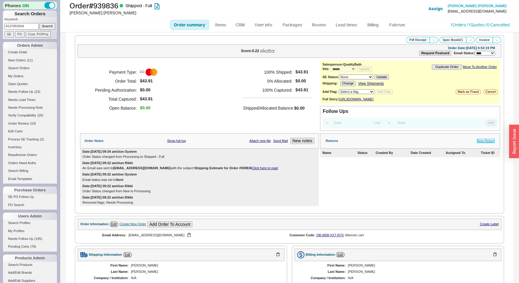
click at [484, 143] on link "New Return" at bounding box center [485, 141] width 17 height 4
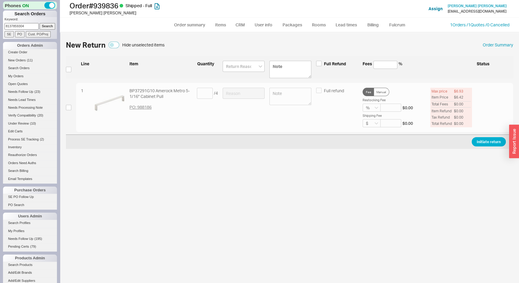
click at [72, 107] on div "1 BP37291G10 Amerock Metro 5-1/16" Cabinet Pull PO: 988186 / 4 Full refund Fee …" at bounding box center [289, 107] width 447 height 49
click at [71, 107] on input "checkbox" at bounding box center [68, 107] width 5 height 5
checkbox input "true"
click at [201, 90] on input at bounding box center [205, 93] width 16 height 11
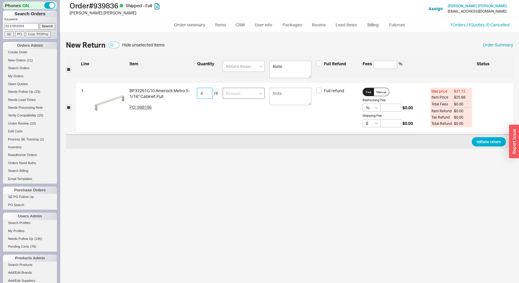
type input "4"
click at [236, 94] on input at bounding box center [243, 93] width 42 height 11
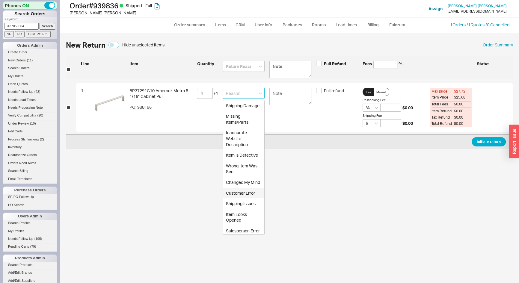
drag, startPoint x: 240, startPoint y: 210, endPoint x: 267, endPoint y: 108, distance: 105.8
click at [240, 198] on div "Customer Error" at bounding box center [243, 193] width 41 height 11
type input "Customer Error"
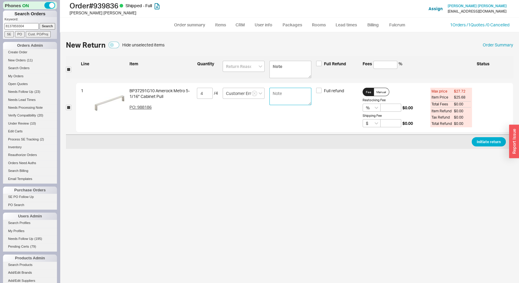
click at [275, 95] on textarea at bounding box center [290, 96] width 42 height 17
type textarea "Incorrect Size"
click at [483, 142] on button "Initiate return" at bounding box center [488, 141] width 34 height 9
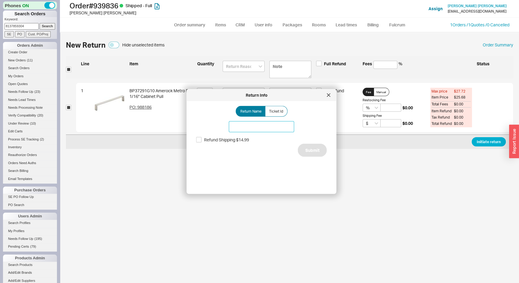
click at [259, 125] on input at bounding box center [261, 126] width 65 height 11
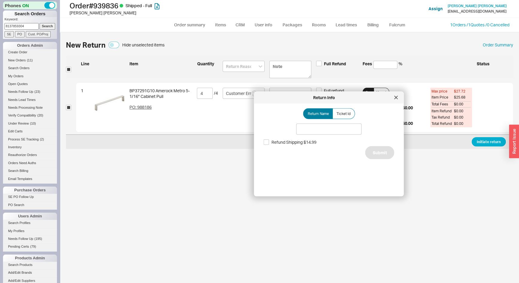
drag, startPoint x: 259, startPoint y: 94, endPoint x: 344, endPoint y: 94, distance: 85.0
click at [344, 95] on div "Return Info" at bounding box center [324, 98] width 134 height 6
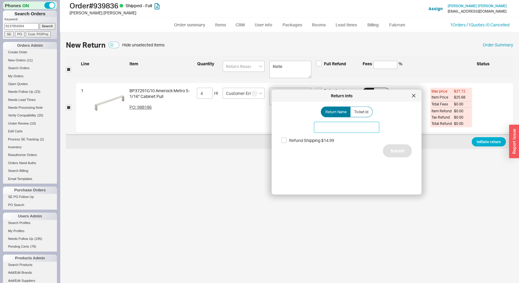
click at [319, 124] on input at bounding box center [346, 127] width 65 height 11
type input "5 1/16" Pulls"
click at [396, 154] on button "Submit" at bounding box center [397, 150] width 29 height 13
select select "*"
select select "LOW"
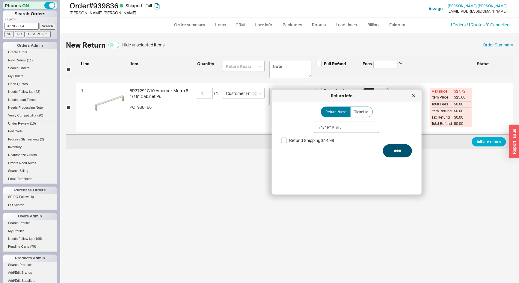
select select "3"
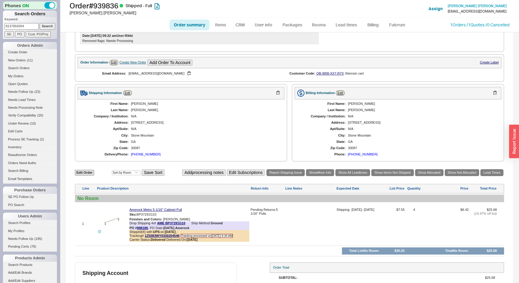
scroll to position [192, 0]
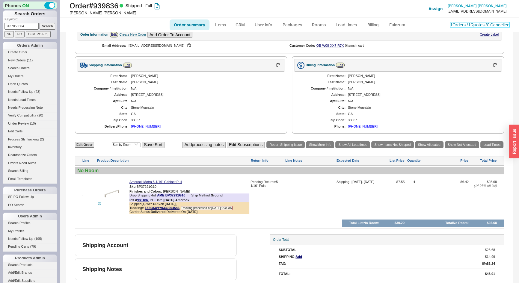
click at [471, 26] on link "1 Orders / 1 Quotes / 0 Cancelled" at bounding box center [479, 24] width 59 height 5
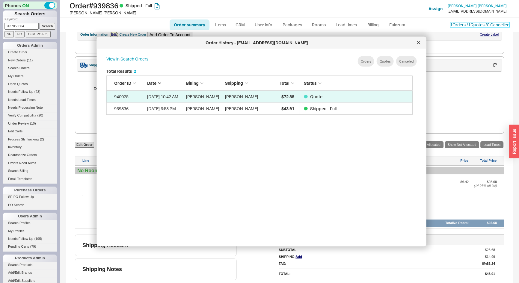
scroll to position [179, 311]
click at [472, 106] on div "Stone Mountain" at bounding box center [421, 108] width 147 height 4
drag, startPoint x: 419, startPoint y: 46, endPoint x: 357, endPoint y: 68, distance: 65.7
click at [419, 46] on div at bounding box center [418, 43] width 10 height 10
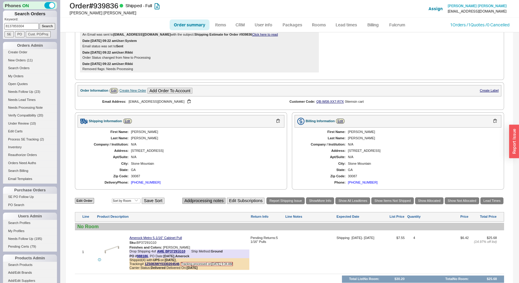
scroll to position [56, 0]
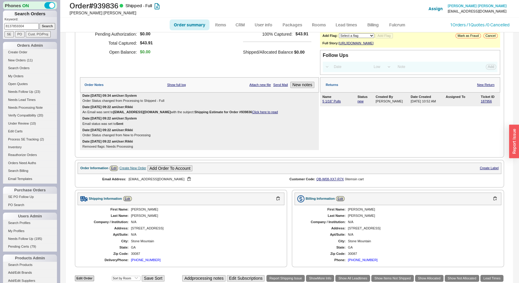
click at [139, 217] on div "Chaney" at bounding box center [204, 216] width 147 height 4
copy div "Chaney"
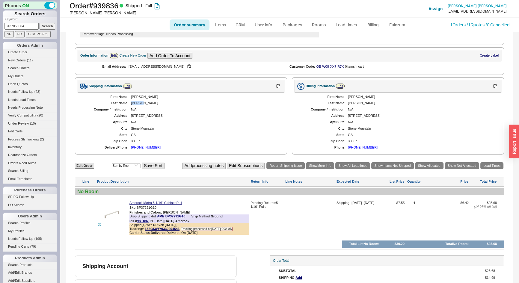
scroll to position [192, 0]
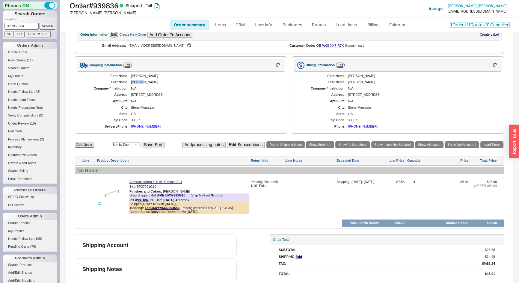
click at [454, 26] on link "1 Orders / 1 Quotes / 0 Cancelled" at bounding box center [479, 24] width 59 height 5
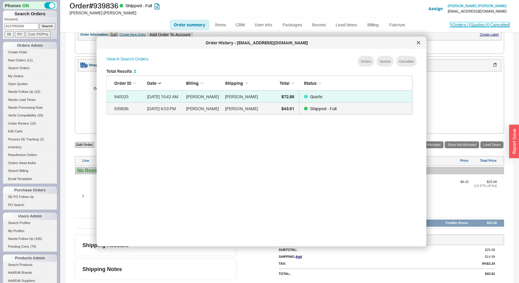
scroll to position [179, 311]
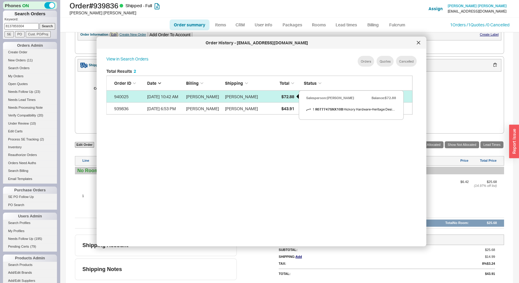
click at [279, 97] on div "$72.88" at bounding box center [279, 96] width 30 height 12
select select "*"
select select "LOW"
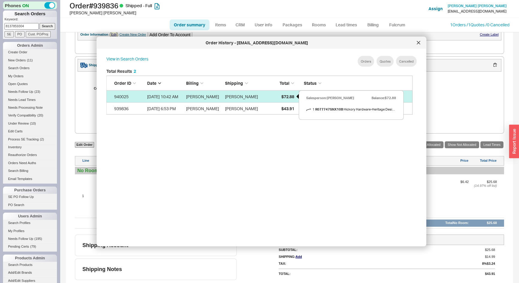
select select "3"
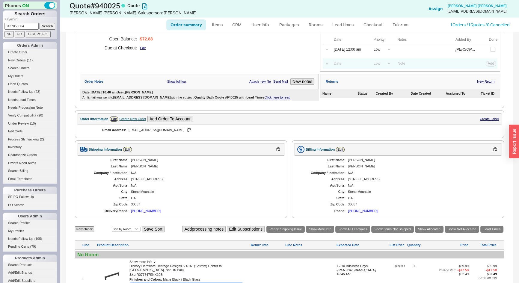
scroll to position [172, 0]
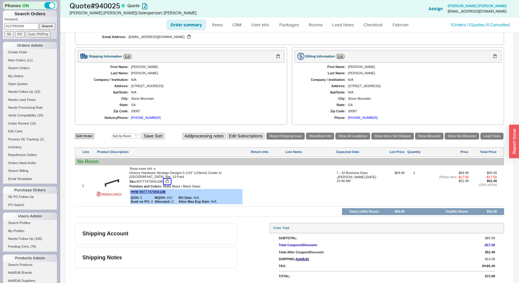
click at [168, 180] on button "button" at bounding box center [166, 182] width 7 height 6
click at [79, 135] on link "Edit Order" at bounding box center [84, 136] width 19 height 6
select select "3"
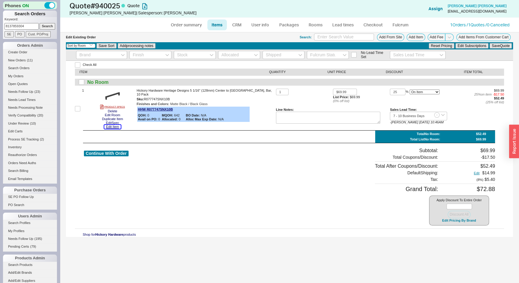
click at [116, 128] on button "Edit Item" at bounding box center [112, 127] width 16 height 4
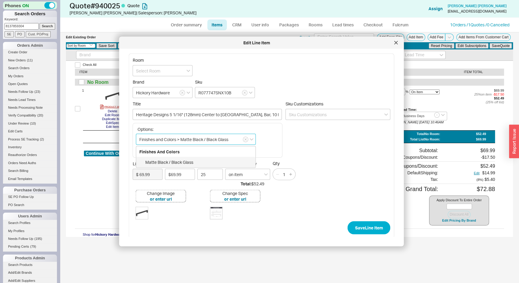
drag, startPoint x: 234, startPoint y: 137, endPoint x: 205, endPoint y: 142, distance: 29.0
click at [205, 142] on input "Finishes and Colors > Matte Black / Black Glass" at bounding box center [196, 139] width 120 height 11
drag, startPoint x: 232, startPoint y: 139, endPoint x: 181, endPoint y: 143, distance: 51.4
click at [181, 143] on input "Finishes and Colors > Matte Black / Black Glass" at bounding box center [196, 139] width 120 height 11
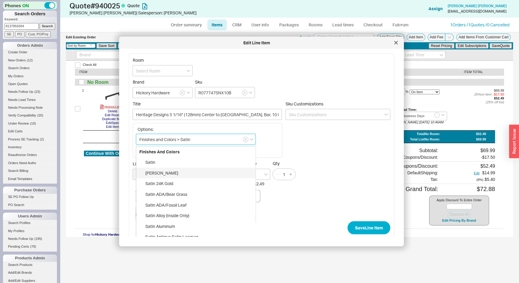
click at [162, 174] on div "Satin Nickel" at bounding box center [195, 172] width 119 height 11
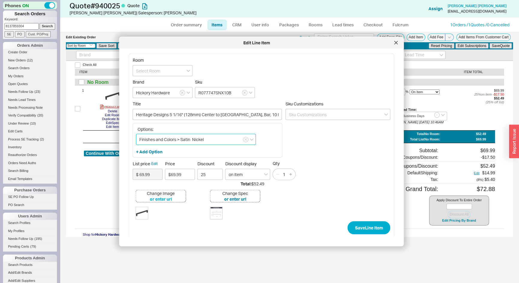
type input "Finishes and Colors > Satin ADA/Fossil Leaf"
click at [164, 200] on button "or enter url" at bounding box center [161, 199] width 22 height 6
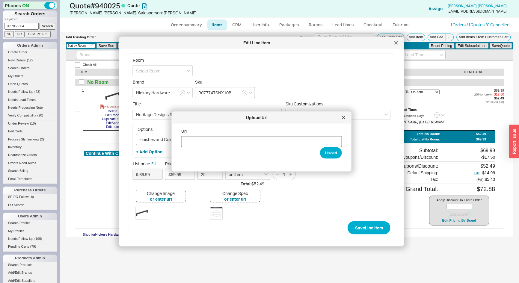
type input "https://www.hickoryhardware.com/_next/image?url=https%3A%2F%2Fcdn.schema.io%2Fw…"
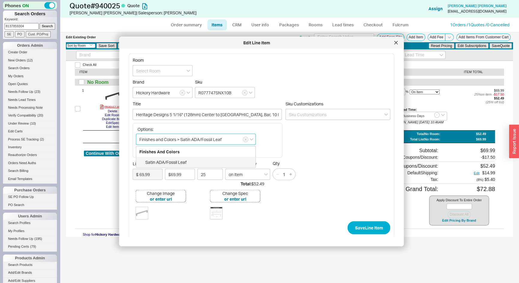
drag, startPoint x: 228, startPoint y: 139, endPoint x: 192, endPoint y: 143, distance: 35.9
click at [192, 143] on input "Finishes and Colors > Satin ADA/Fossil Leaf" at bounding box center [196, 139] width 120 height 11
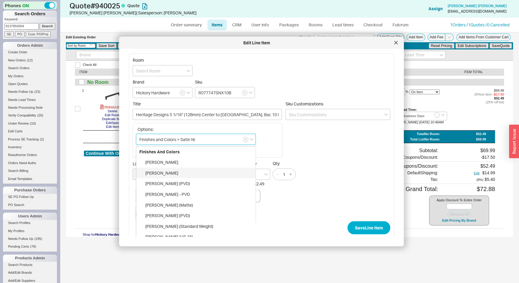
click at [177, 170] on div "Satin Nickel" at bounding box center [195, 172] width 119 height 11
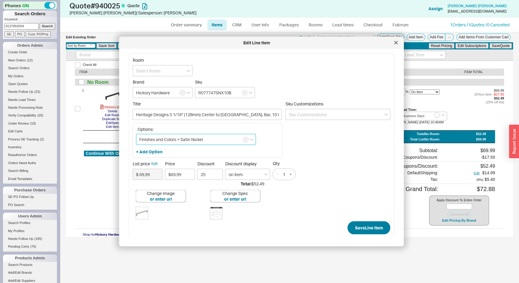
type input "Finishes and Colors > Satin Nickel"
click at [363, 226] on button "Save Line Item" at bounding box center [368, 227] width 43 height 13
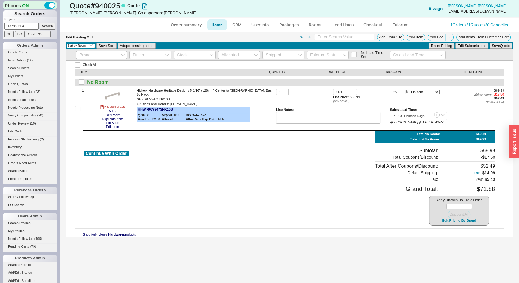
click at [267, 153] on div "Continue With Order Subtotal: $69.99 Total Coupons/Discount: - $17.50 Total Aft…" at bounding box center [289, 187] width 411 height 78
click at [263, 179] on div "Continue With Order Subtotal: $69.99 Total Coupons/Discount: - $17.50 Total Aft…" at bounding box center [289, 187] width 411 height 78
click at [177, 23] on link "Order summary" at bounding box center [186, 24] width 40 height 11
select select "*"
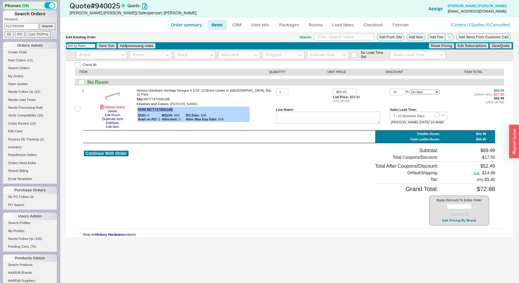
select select "LOW"
select select "3"
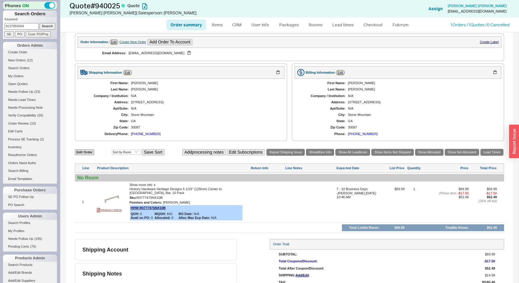
scroll to position [172, 0]
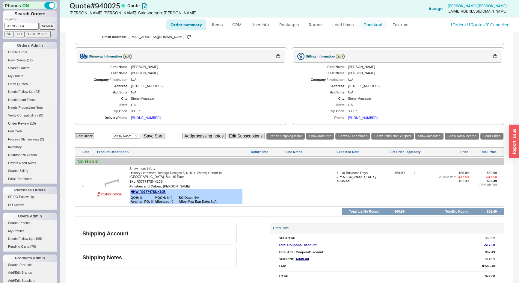
click at [376, 22] on link "Checkout" at bounding box center [373, 24] width 28 height 11
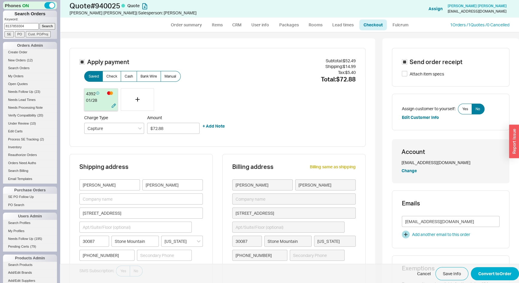
click at [92, 106] on div at bounding box center [95, 106] width 18 height 6
click at [492, 272] on button "Convert to Order" at bounding box center [494, 273] width 48 height 13
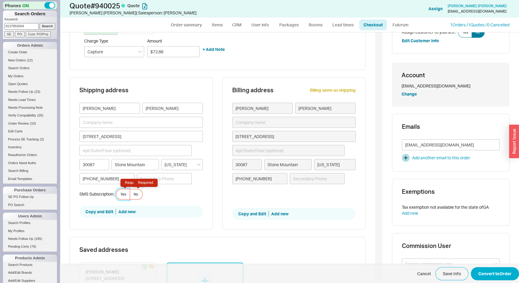
scroll to position [115, 0]
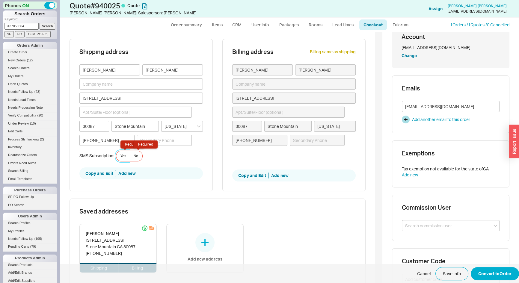
click at [122, 152] on label "Yes Required" at bounding box center [123, 156] width 14 height 11
click at [0, 0] on input "Yes Required" at bounding box center [0, 0] width 0 height 0
click at [493, 269] on button "Convert to Order" at bounding box center [494, 273] width 48 height 13
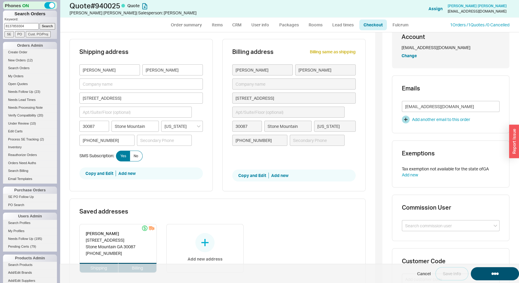
select select "*"
select select "LOW"
select select "3"
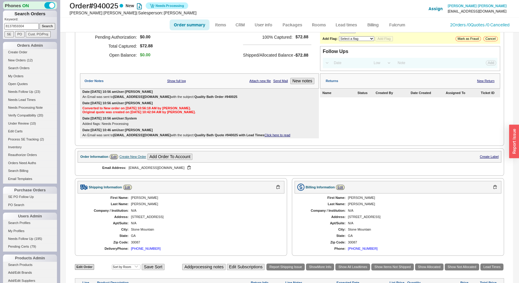
scroll to position [163, 0]
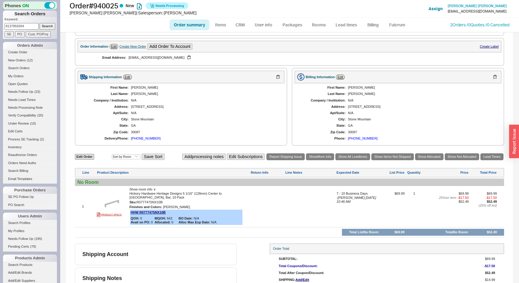
click at [461, 28] on div "Order summary Items CRM User info Packages Rooms Lead times Billing Fulcrum 2 O…" at bounding box center [289, 25] width 459 height 14
click at [460, 24] on link "2 Orders / 0 Quotes / 0 Cancelled" at bounding box center [479, 24] width 59 height 5
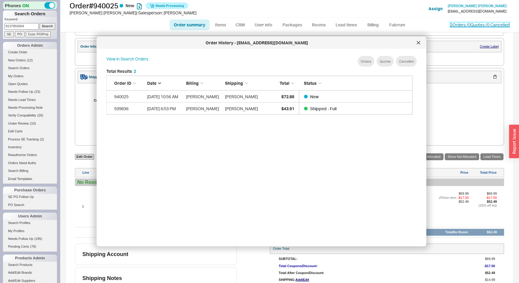
scroll to position [179, 311]
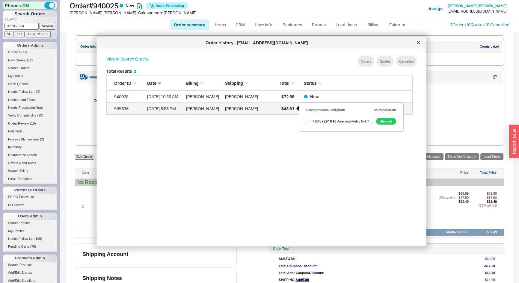
click at [283, 108] on span "$43.91" at bounding box center [287, 108] width 13 height 5
select select "*"
select select "LOW"
select select "3"
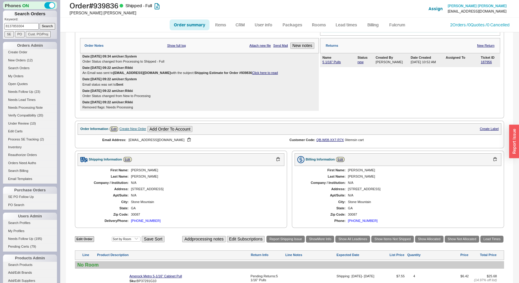
scroll to position [27, 0]
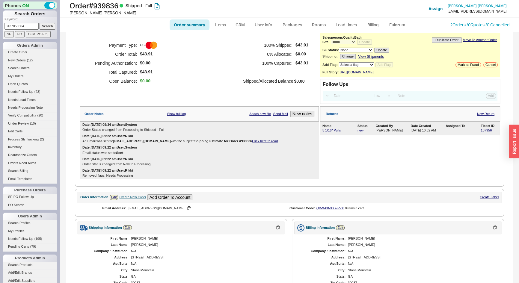
click at [189, 23] on link "Order summary" at bounding box center [189, 24] width 40 height 11
select select "*"
select select "LOW"
select select "3"
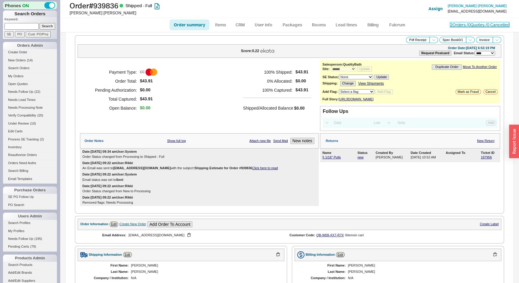
click at [459, 24] on link "2 Orders / 0 Quotes / 0 Cancelled" at bounding box center [479, 24] width 59 height 5
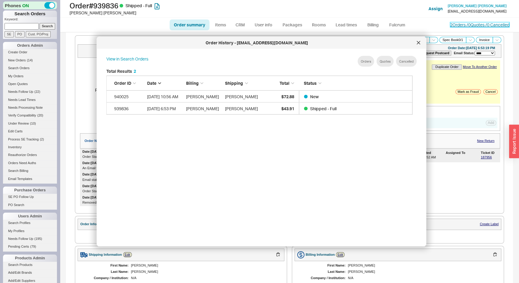
scroll to position [179, 311]
click at [419, 42] on icon at bounding box center [418, 43] width 4 height 4
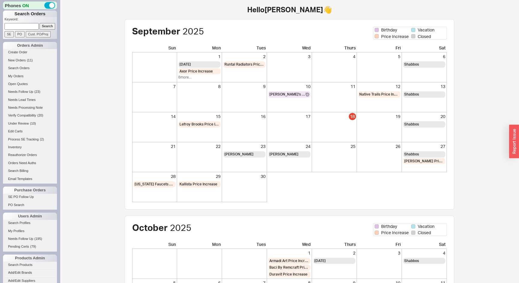
paste input "[PERSON_NAME]"
type input "[PERSON_NAME]"
click at [50, 23] on input "Search" at bounding box center [48, 26] width 16 height 6
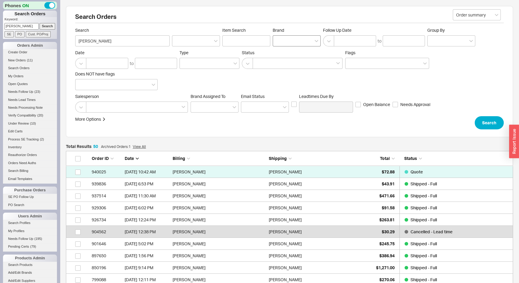
click at [291, 42] on div at bounding box center [296, 40] width 48 height 11
click at [280, 42] on input "Brand" at bounding box center [278, 40] width 4 height 7
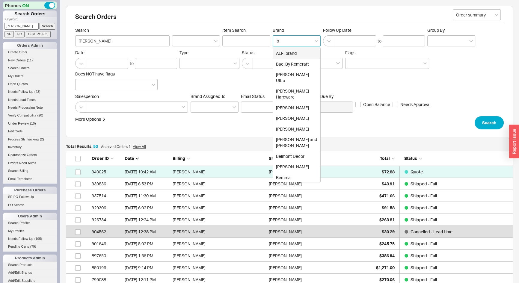
type input "be"
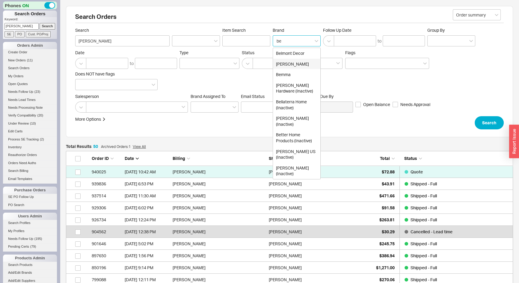
click at [294, 60] on div "[PERSON_NAME]" at bounding box center [296, 64] width 47 height 11
type input "Brand"
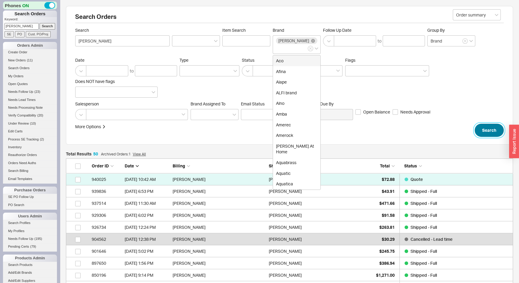
click at [494, 137] on button "Search" at bounding box center [488, 130] width 29 height 13
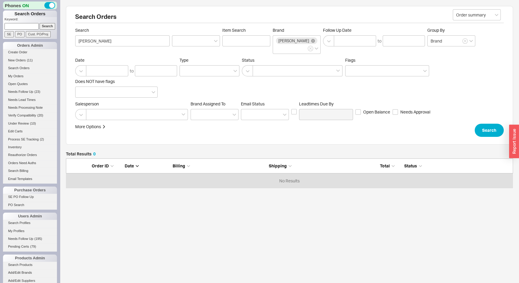
scroll to position [25, 442]
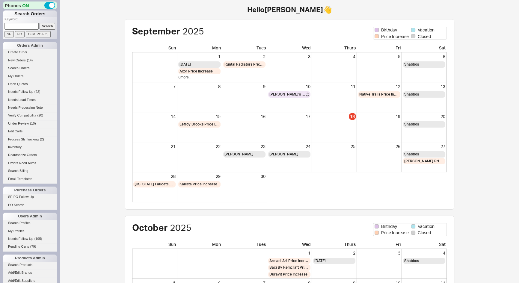
click at [23, 24] on input at bounding box center [21, 26] width 34 height 6
type input "3057678245"
click at [40, 23] on input "Search" at bounding box center [48, 26] width 16 height 6
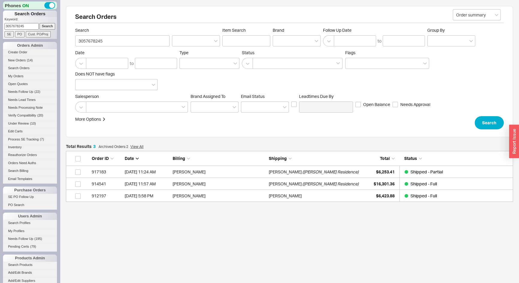
scroll to position [47, 442]
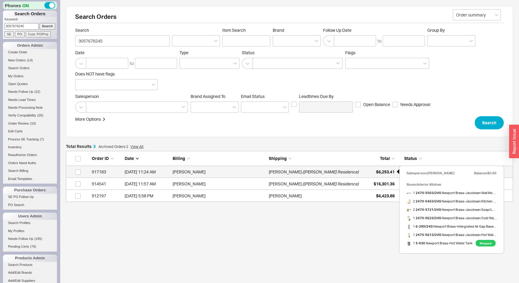
click at [384, 168] on div "$6,253.41" at bounding box center [379, 172] width 30 height 12
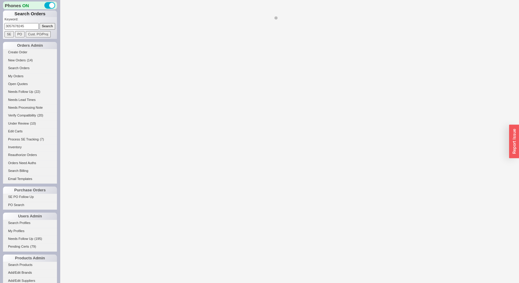
select select "*"
select select "LOW"
select select "3"
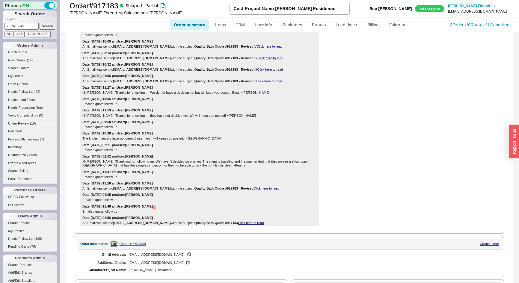
scroll to position [299, 0]
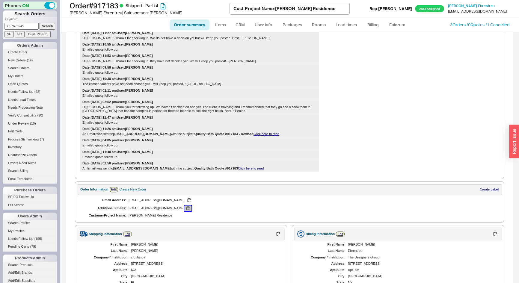
click at [184, 207] on button "button" at bounding box center [187, 208] width 7 height 6
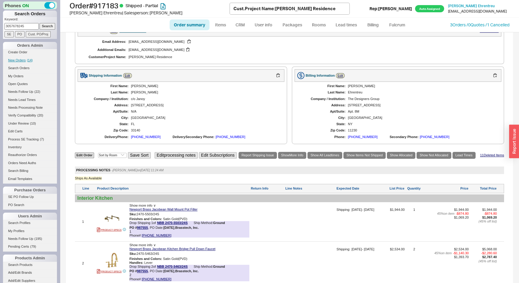
scroll to position [245, 0]
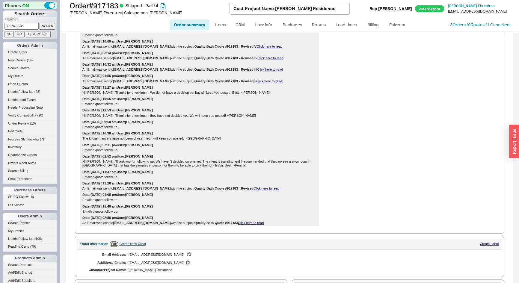
click at [30, 26] on input "3057678245" at bounding box center [21, 26] width 34 height 6
paste input "[EMAIL_ADDRESS][DOMAIN_NAME]"
type input "[EMAIL_ADDRESS][DOMAIN_NAME]"
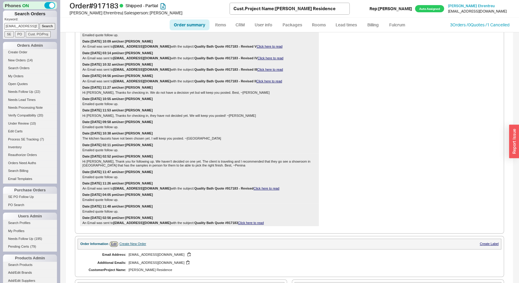
click at [47, 28] on input "Search" at bounding box center [48, 26] width 16 height 6
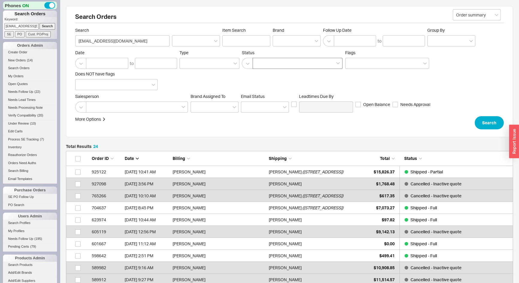
scroll to position [298, 442]
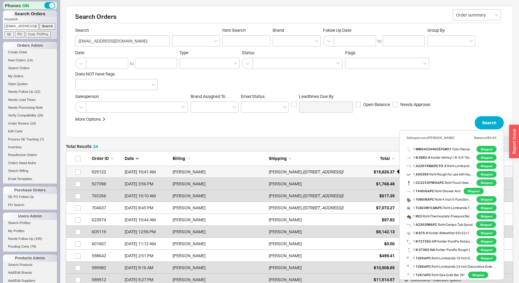
click at [374, 171] on span "$15,826.37" at bounding box center [383, 171] width 21 height 5
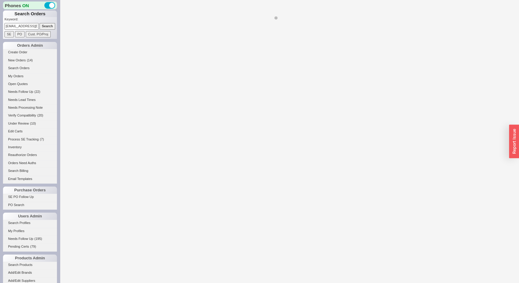
select select "*"
select select "LOW"
select select "3"
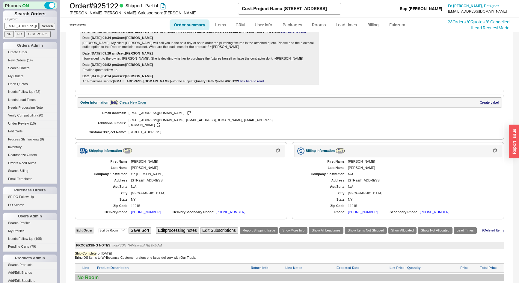
scroll to position [272, 0]
drag, startPoint x: 162, startPoint y: 166, endPoint x: 137, endPoint y: 169, distance: 25.3
click at [137, 169] on div "First Name: [PERSON_NAME] Last Name: [PERSON_NAME] Company / Institution: c/o […" at bounding box center [181, 187] width 207 height 60
copy div "[PERSON_NAME]"
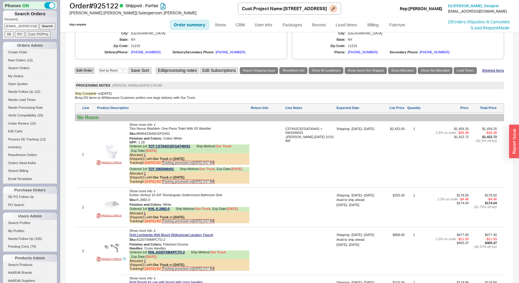
scroll to position [354, 0]
